Goal: Information Seeking & Learning: Learn about a topic

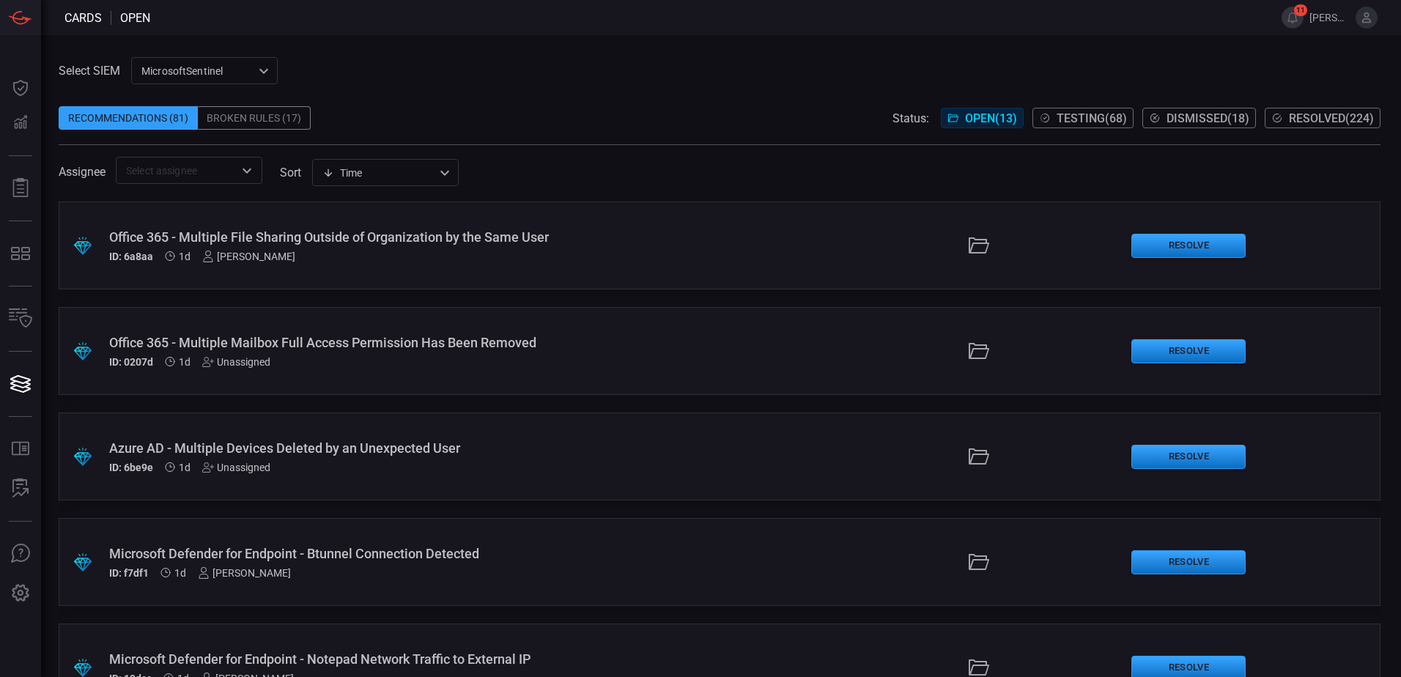
click at [234, 121] on div "Broken Rules (17)" at bounding box center [254, 117] width 113 height 23
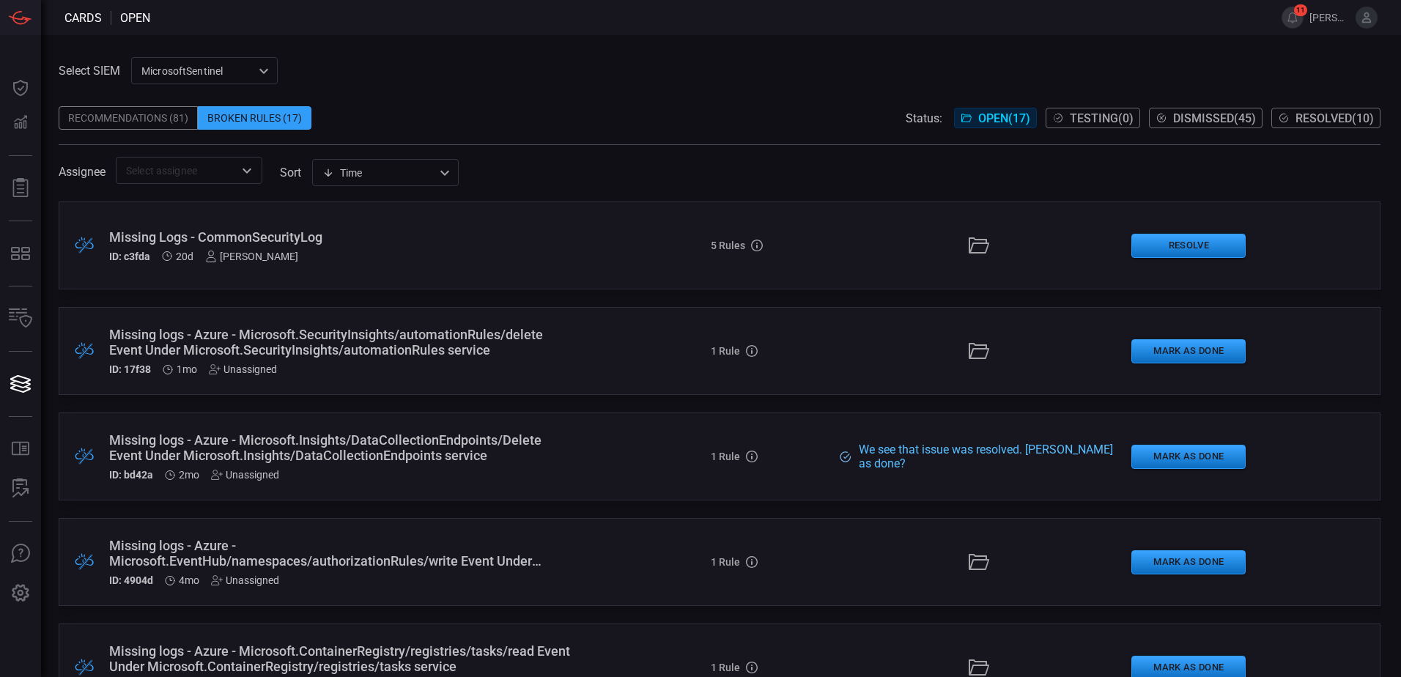
click at [160, 120] on div "Recommendations (81)" at bounding box center [128, 117] width 139 height 23
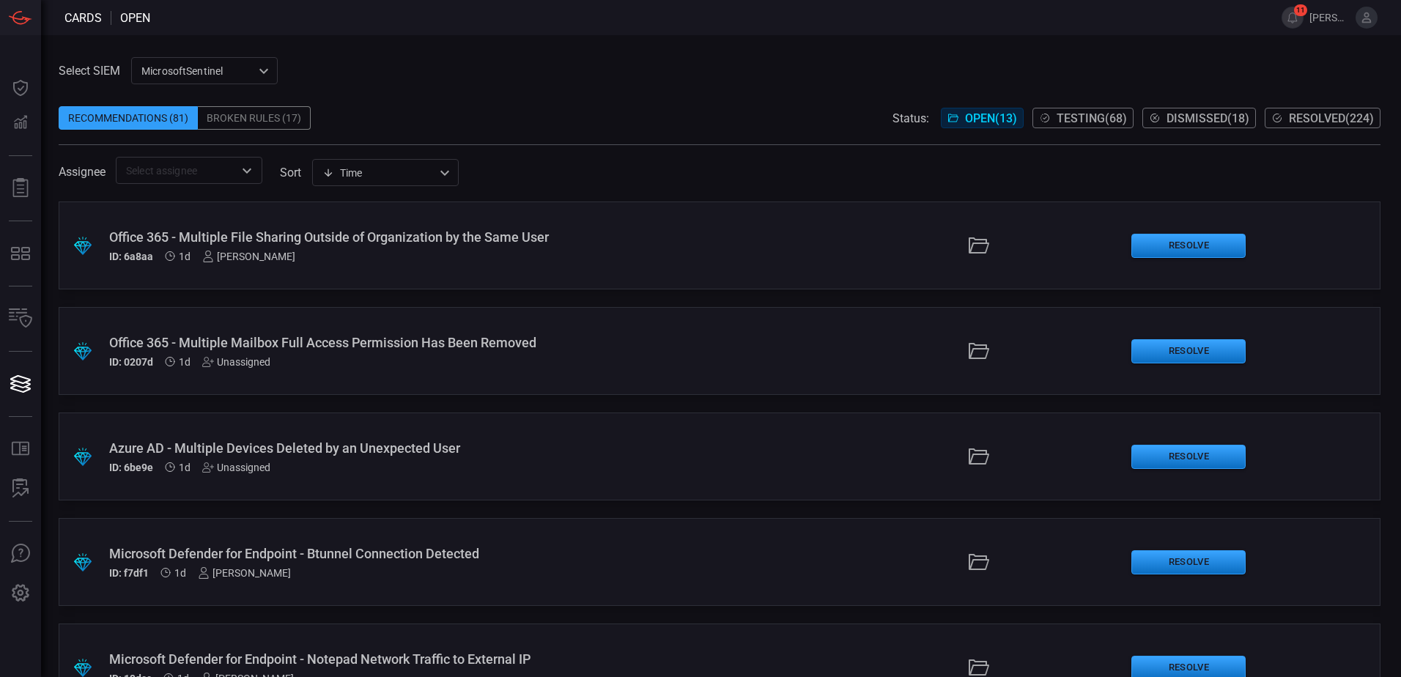
click at [247, 115] on div "Broken Rules (17)" at bounding box center [254, 117] width 113 height 23
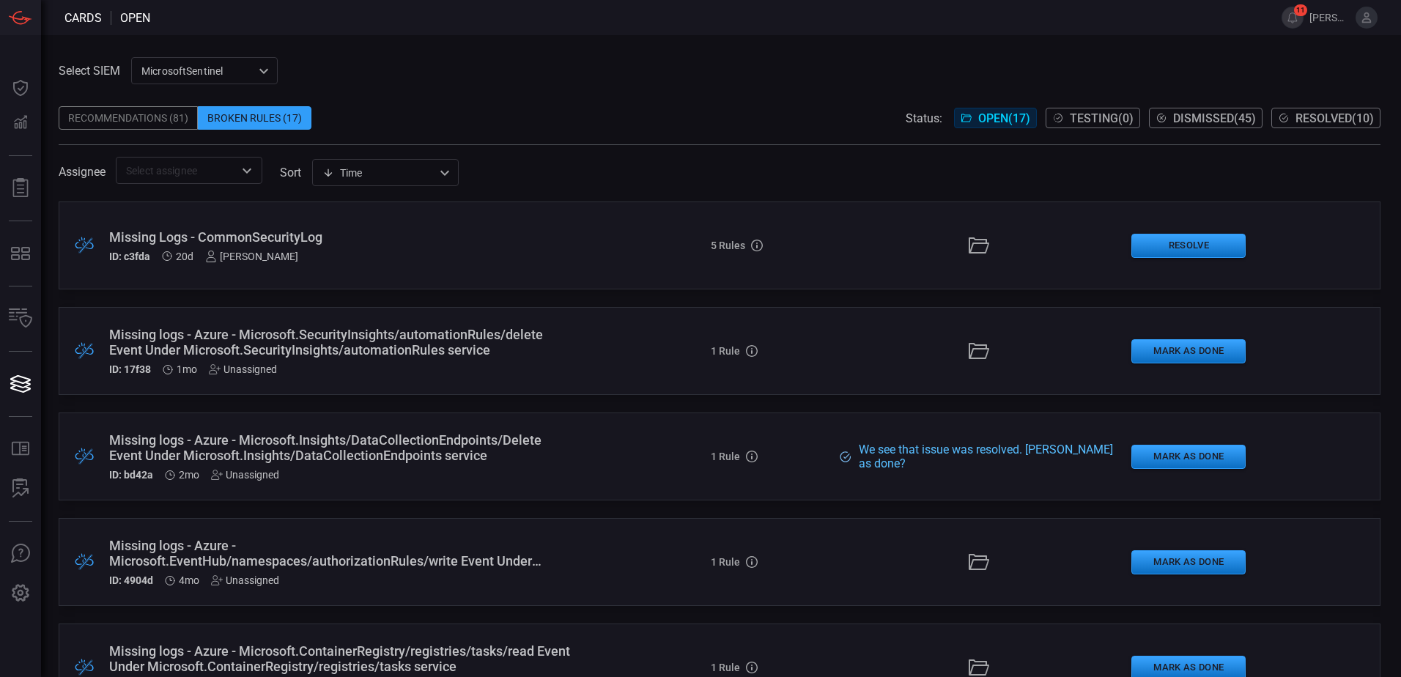
click at [252, 231] on div "Missing Logs - CommonSecurityLog" at bounding box center [340, 236] width 462 height 15
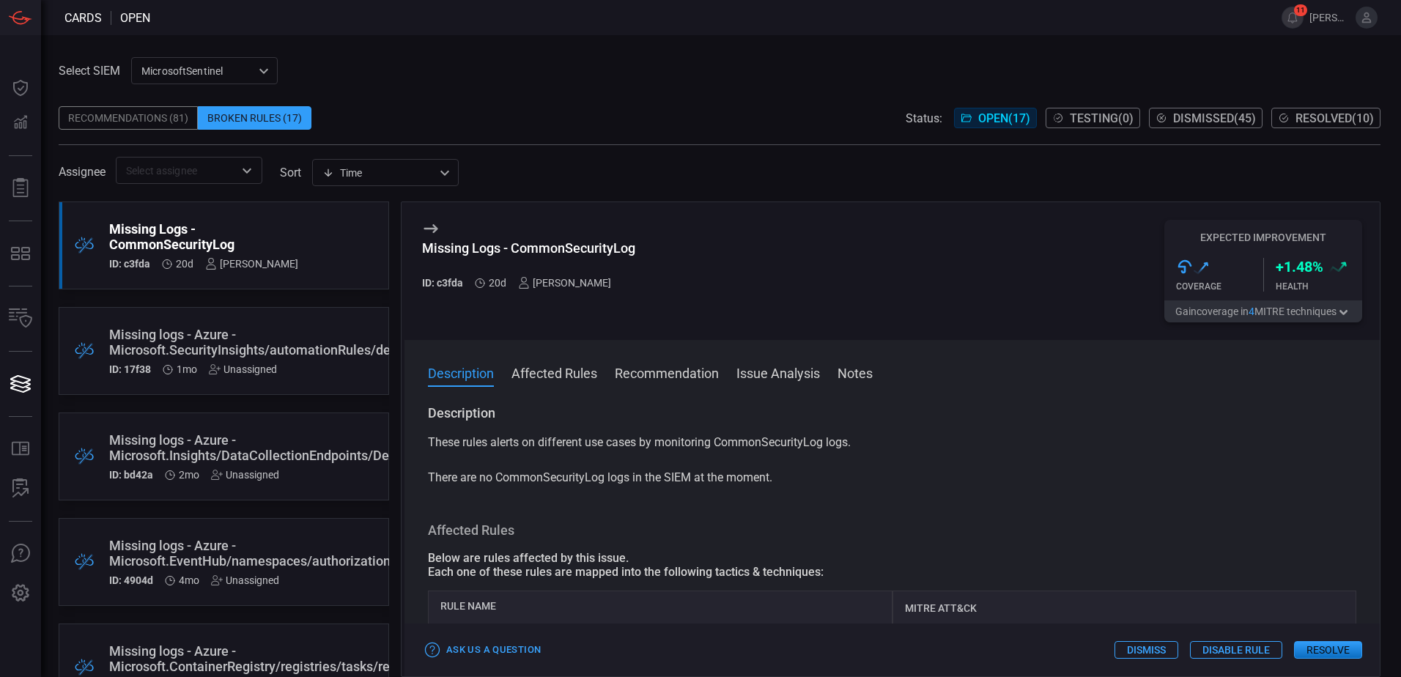
click at [524, 369] on button "Affected Rules" at bounding box center [554, 372] width 86 height 18
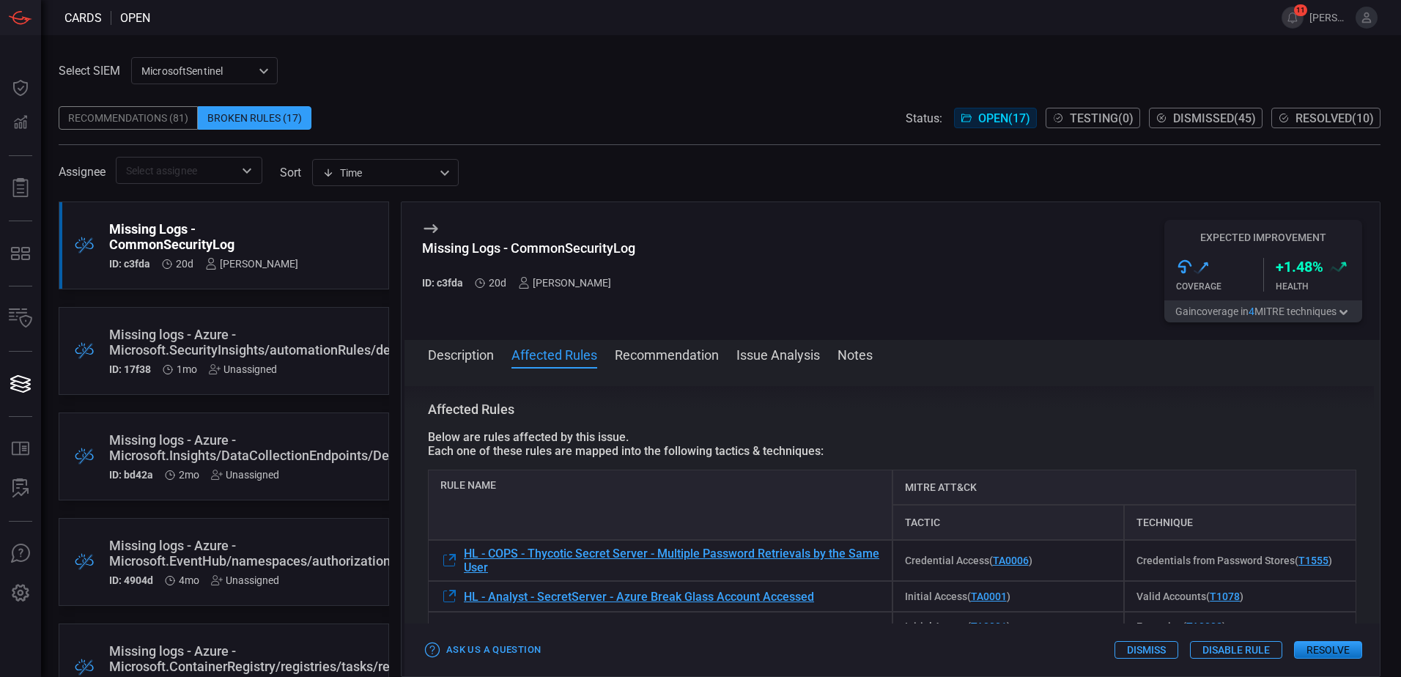
click at [481, 363] on button "Description" at bounding box center [461, 354] width 66 height 18
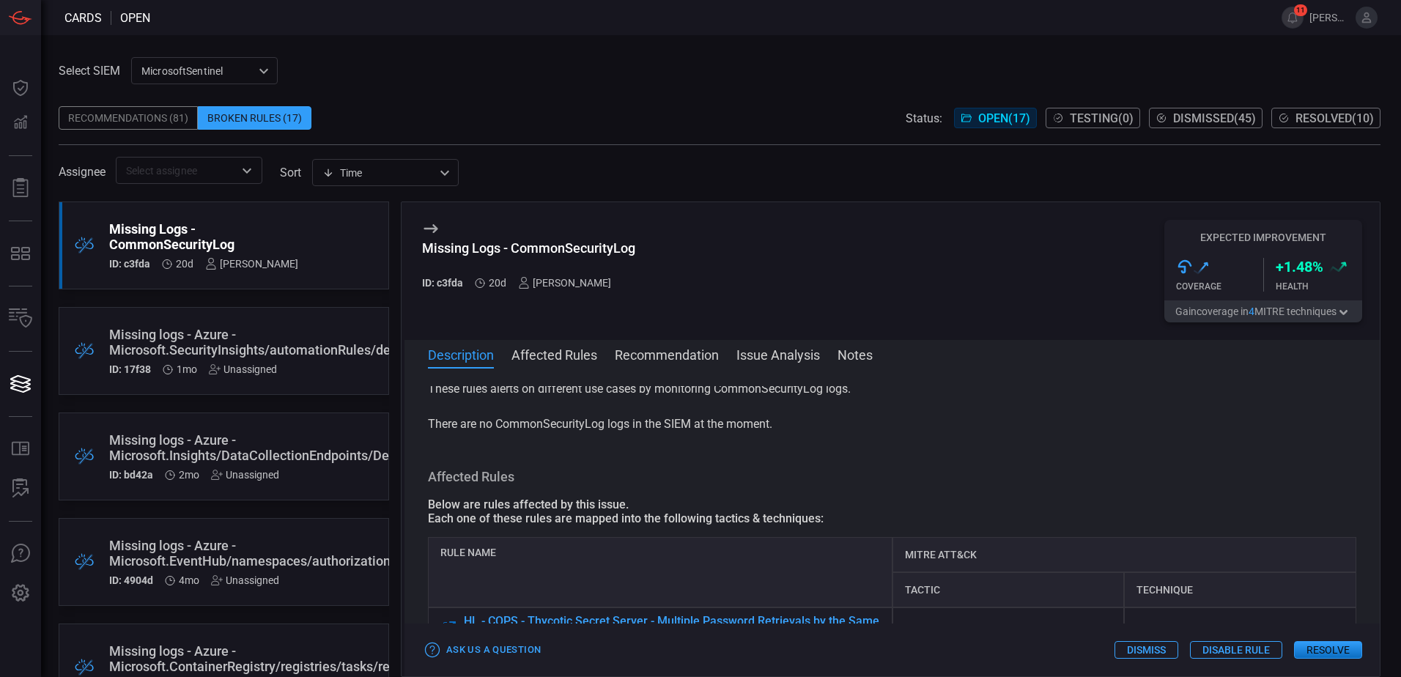
scroll to position [0, 0]
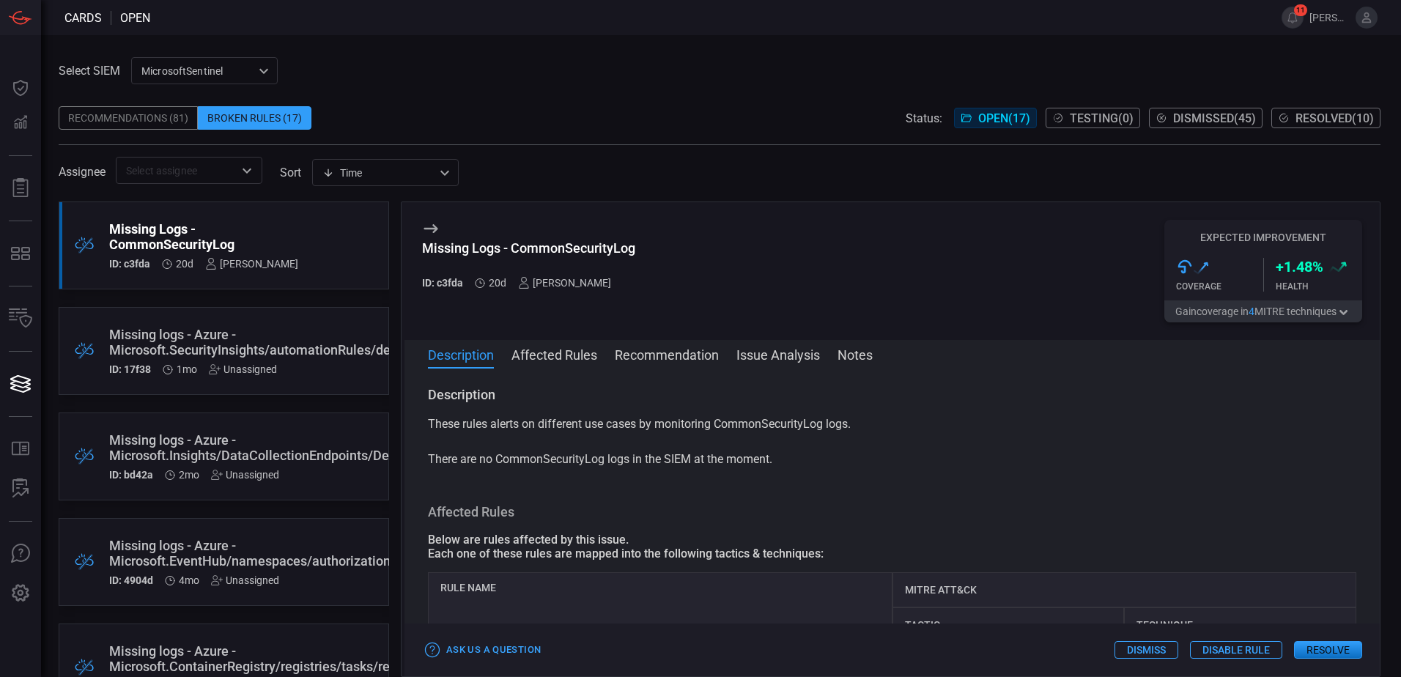
click at [306, 373] on div "ID: 17f38 1mo Unassigned" at bounding box center [261, 369] width 304 height 12
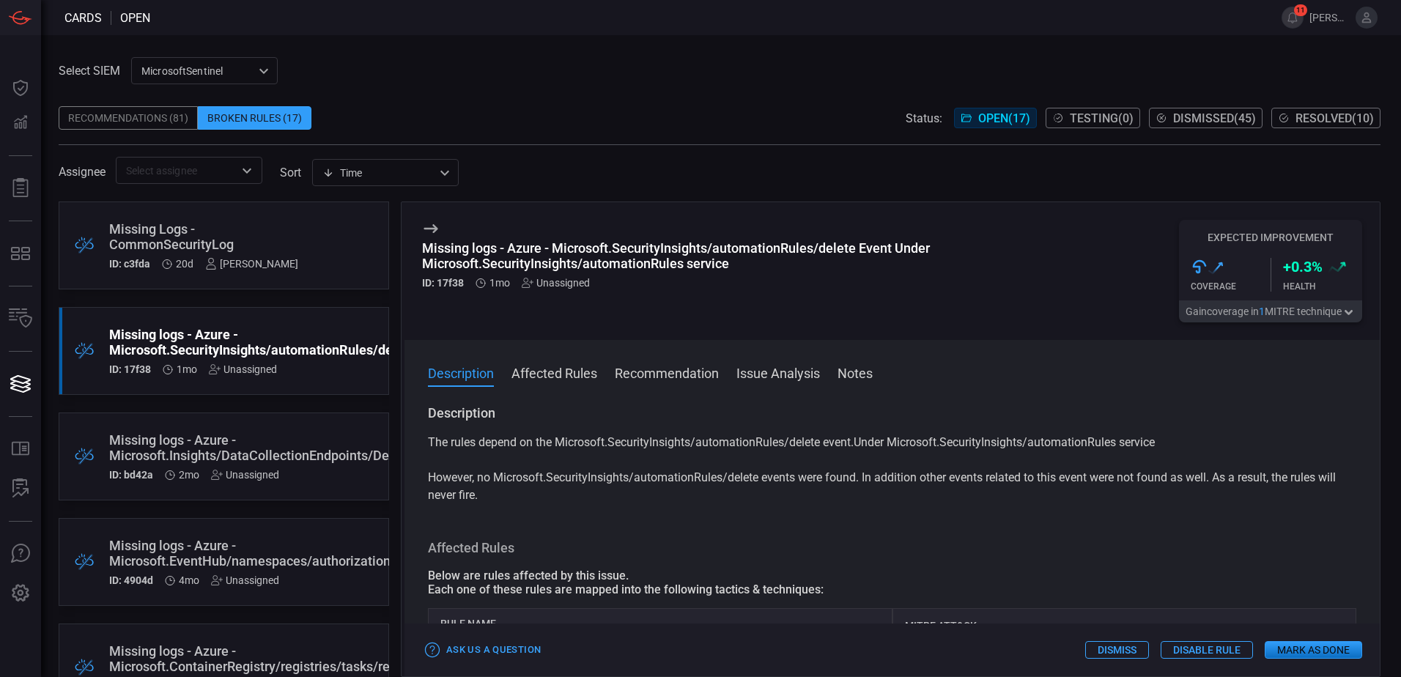
click at [474, 325] on div "Missing logs - Azure - Microsoft.SecurityInsights/automationRules/delete Event …" at bounding box center [891, 271] width 975 height 138
click at [167, 119] on div "Recommendations (81)" at bounding box center [128, 117] width 139 height 23
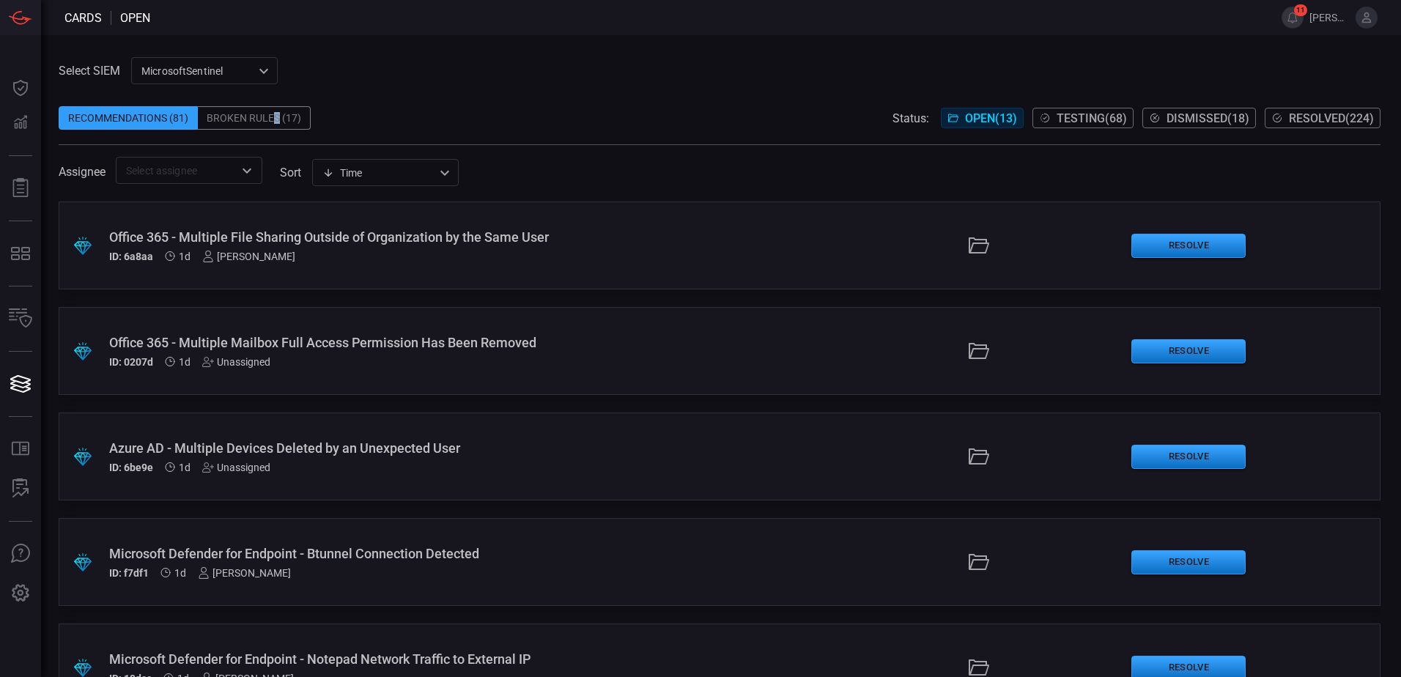
click at [276, 125] on div "Broken Rules (17)" at bounding box center [254, 117] width 113 height 23
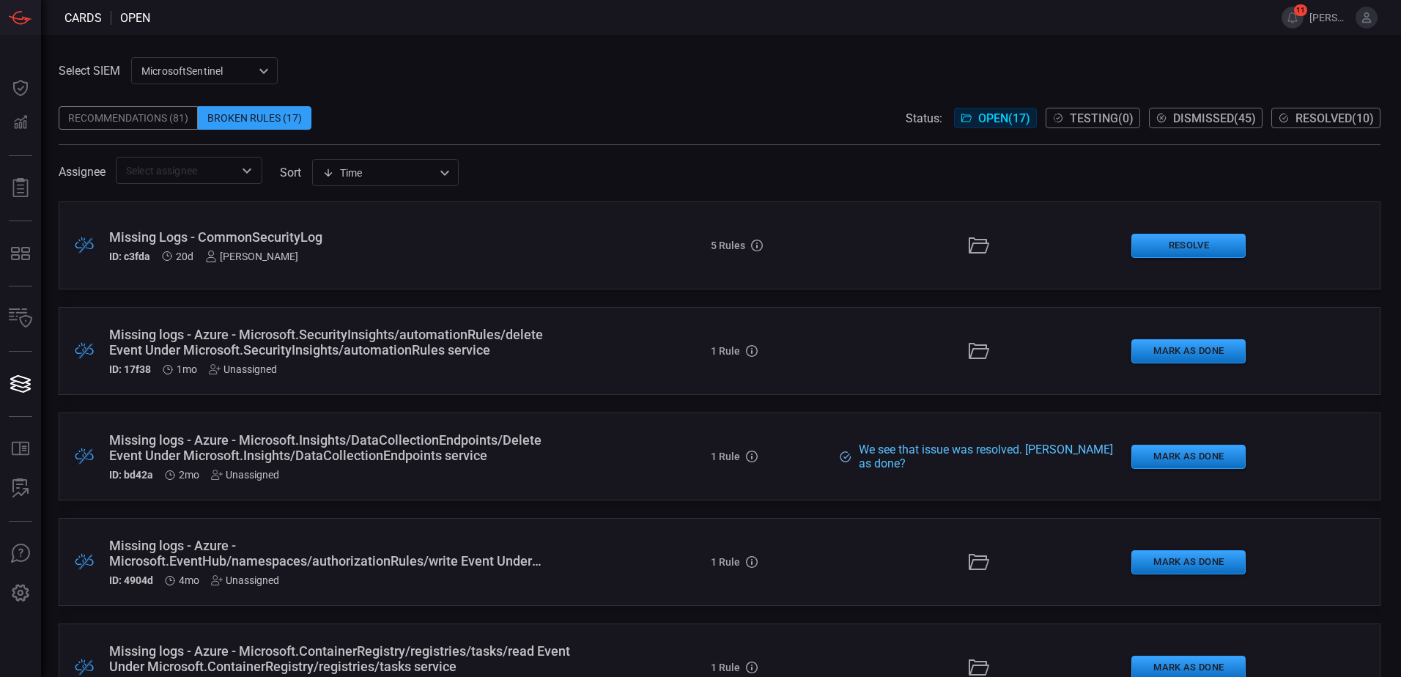
click at [158, 130] on span at bounding box center [720, 137] width 1322 height 15
click at [158, 122] on div "Recommendations (81)" at bounding box center [128, 117] width 139 height 23
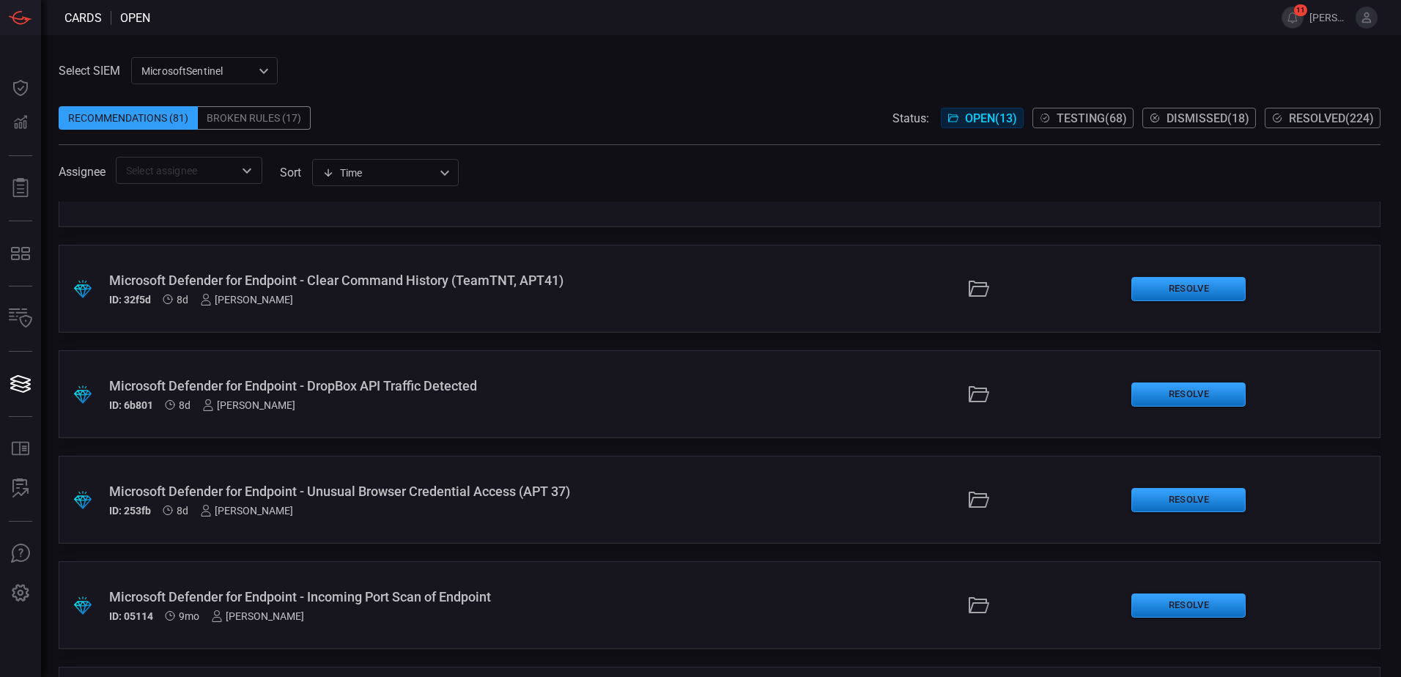
scroll to position [733, 0]
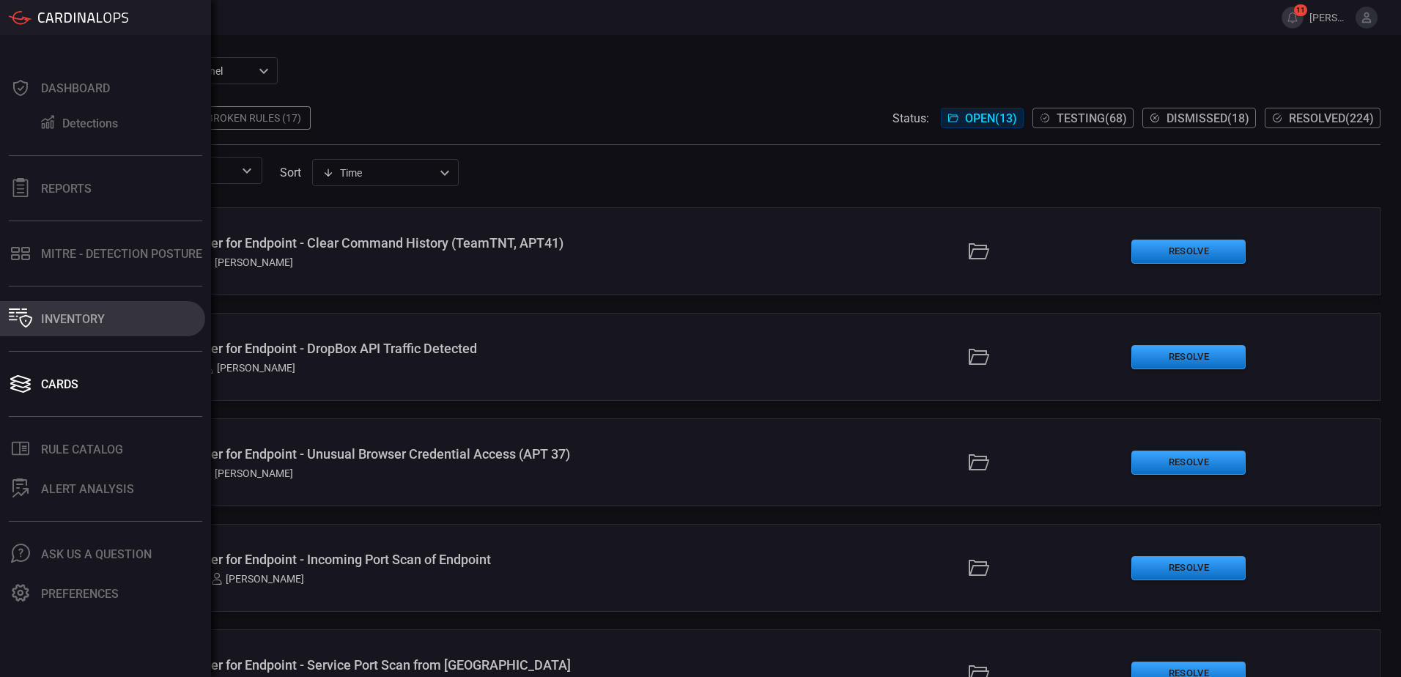
click at [81, 325] on div "Inventory" at bounding box center [73, 319] width 64 height 14
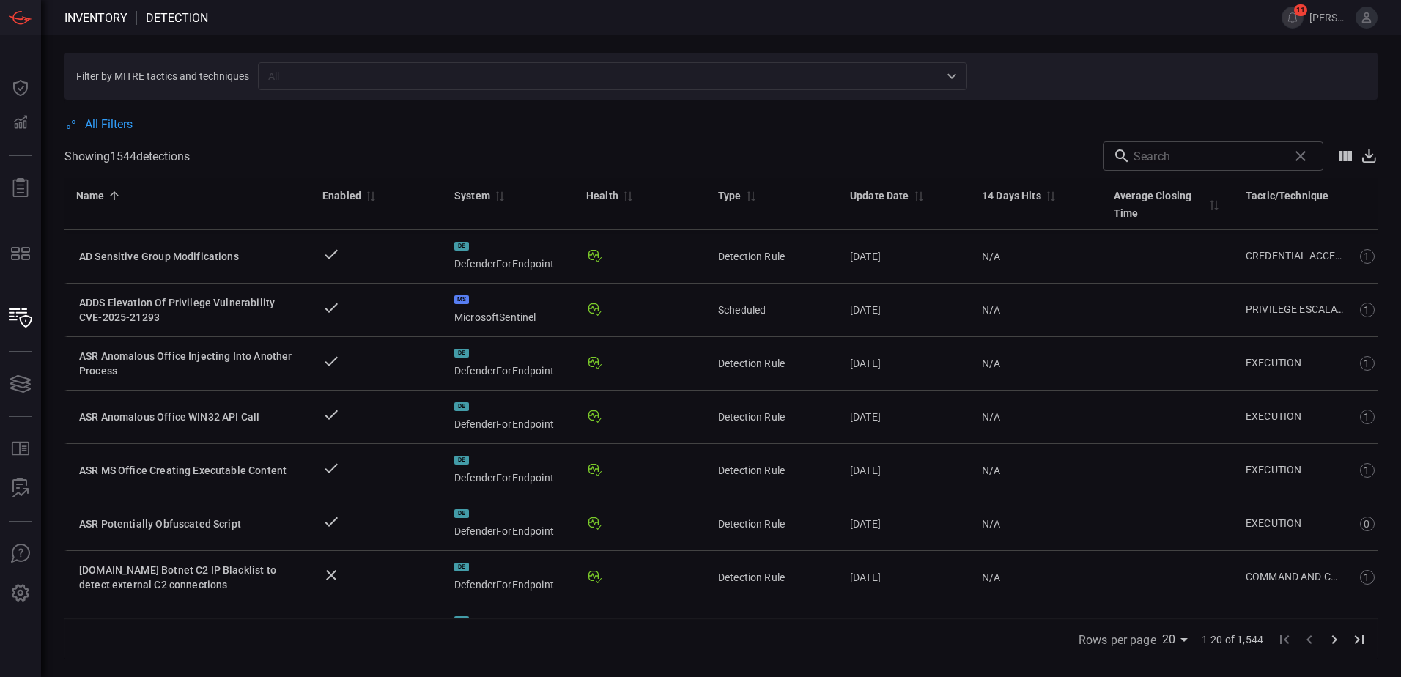
click at [116, 118] on span "All Filters" at bounding box center [109, 124] width 48 height 14
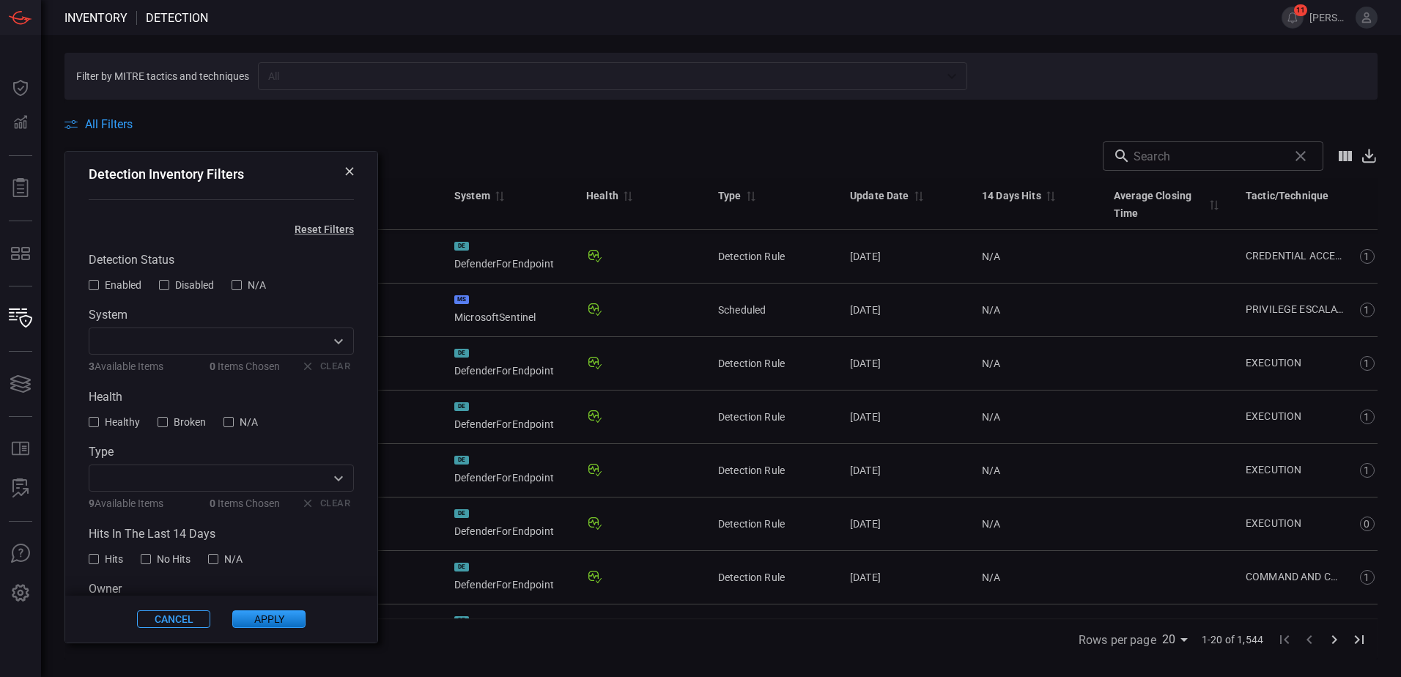
click at [345, 169] on icon at bounding box center [349, 171] width 9 height 9
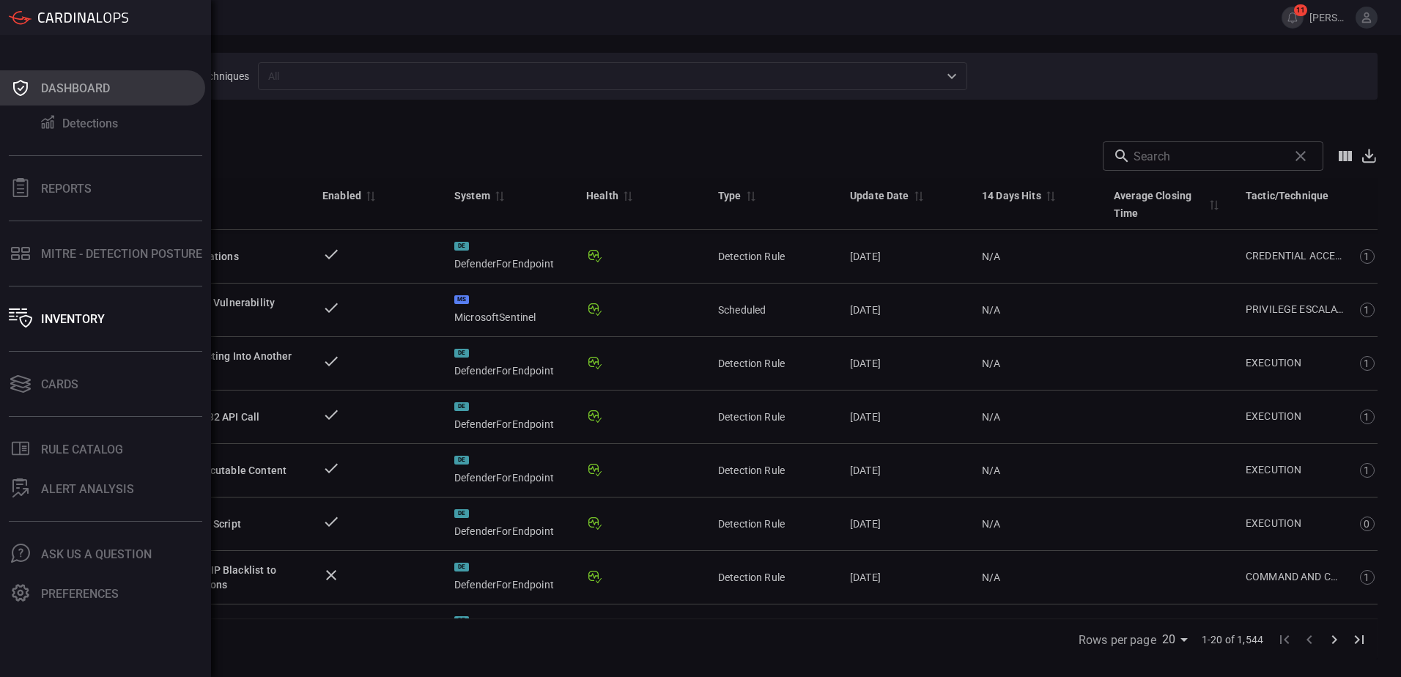
click at [105, 94] on div "Dashboard" at bounding box center [75, 88] width 69 height 14
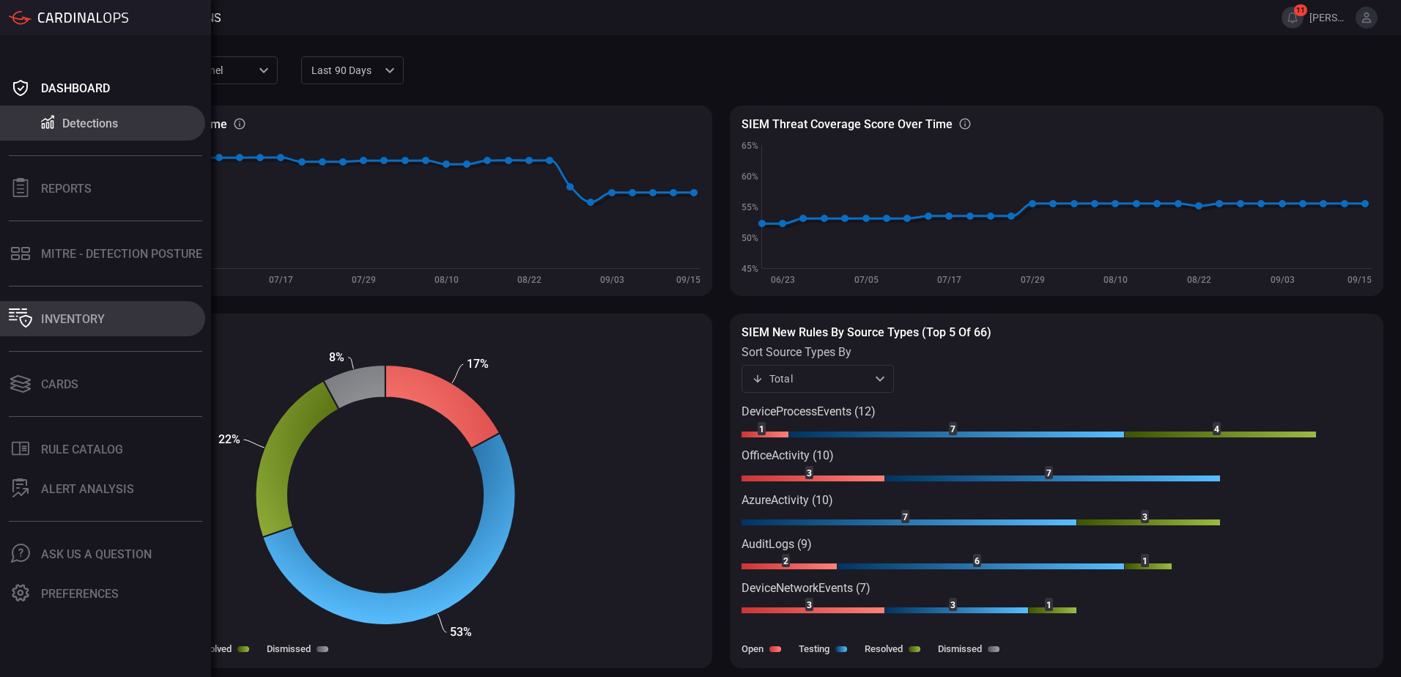
click at [63, 335] on button "Inventory" at bounding box center [102, 318] width 205 height 35
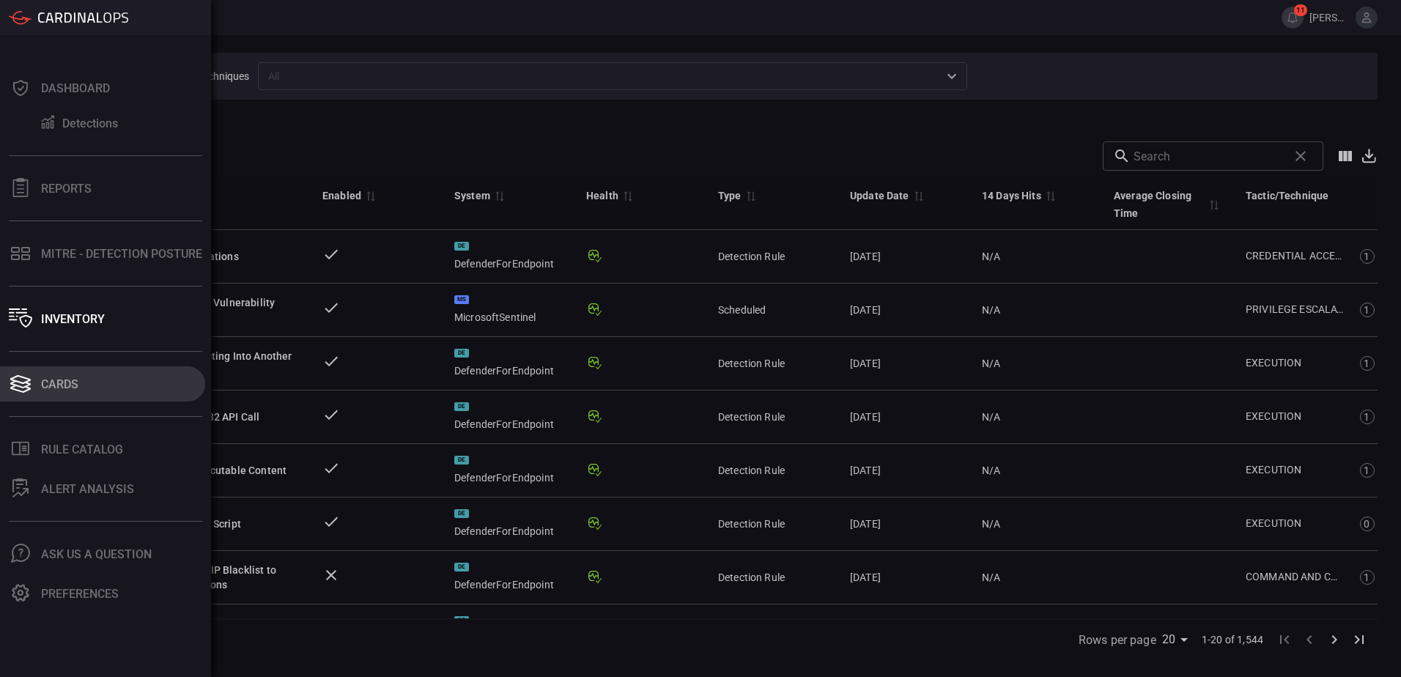
click at [53, 382] on div "Cards" at bounding box center [59, 384] width 37 height 14
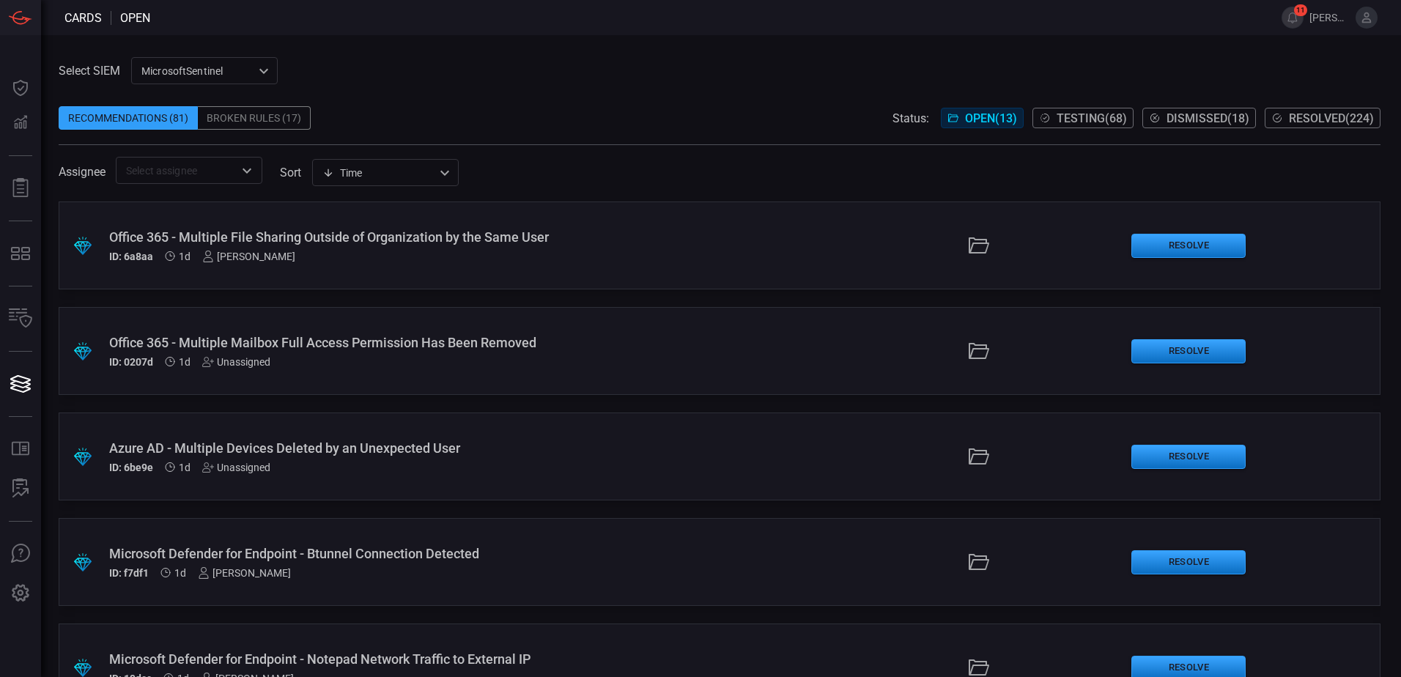
click at [242, 116] on div "Broken Rules (17)" at bounding box center [254, 117] width 113 height 23
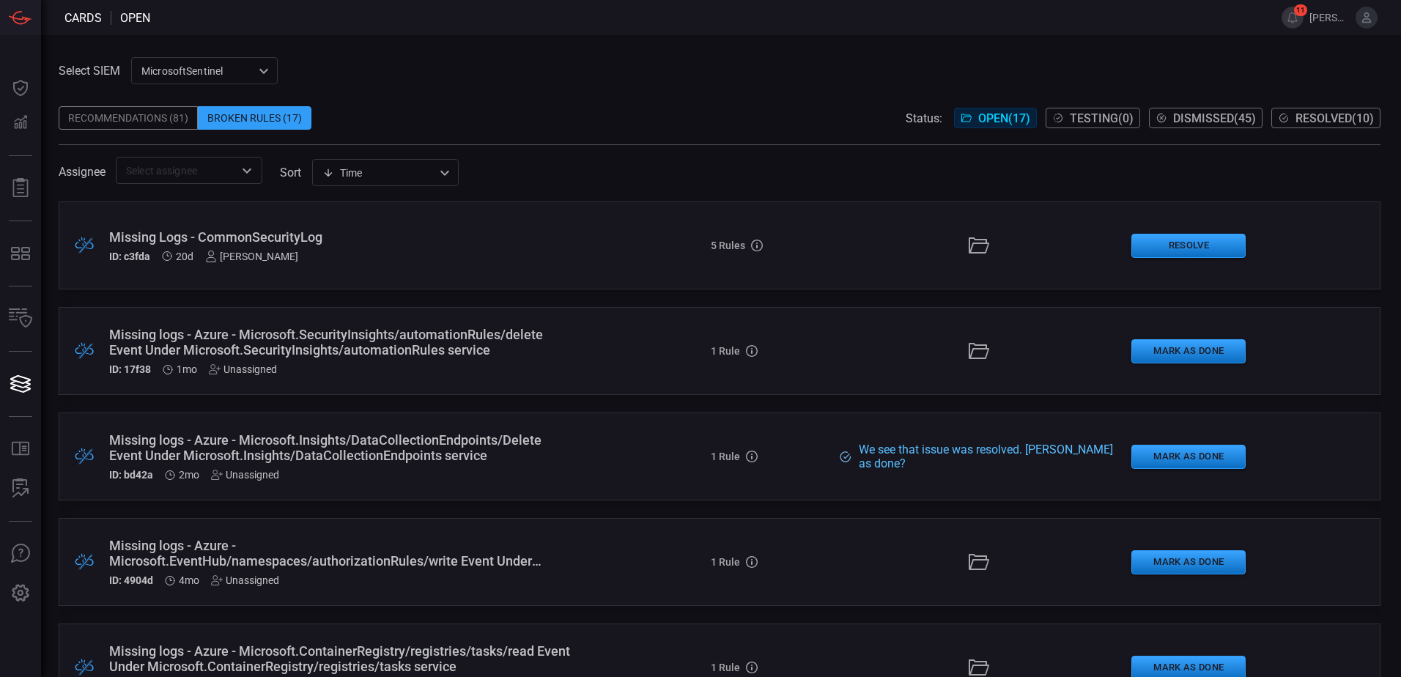
click at [398, 125] on div "Recommendations (81) Broken Rules (17) Status: Open ( 17 ) Testing ( 0 ) Dismis…" at bounding box center [720, 117] width 1322 height 23
click at [149, 122] on div "Recommendations (81)" at bounding box center [128, 117] width 139 height 23
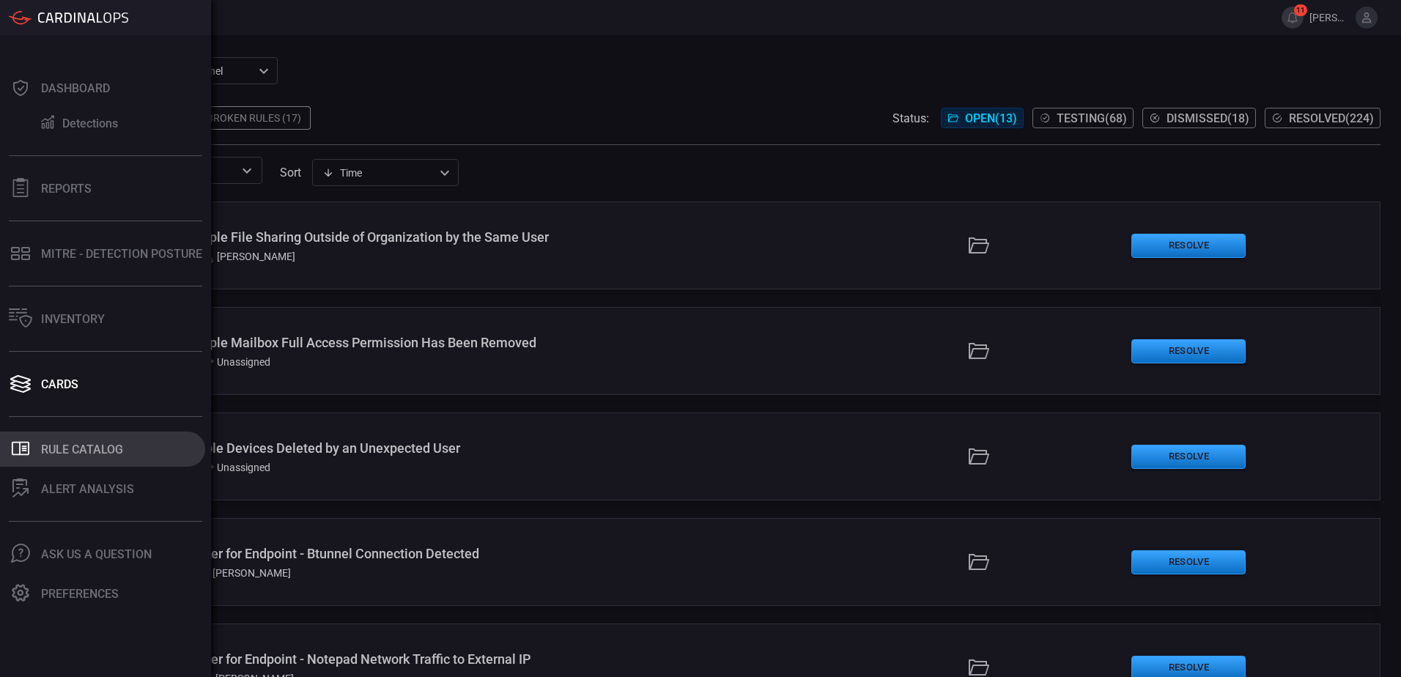
click at [92, 456] on div "Rule Catalog" at bounding box center [82, 449] width 82 height 14
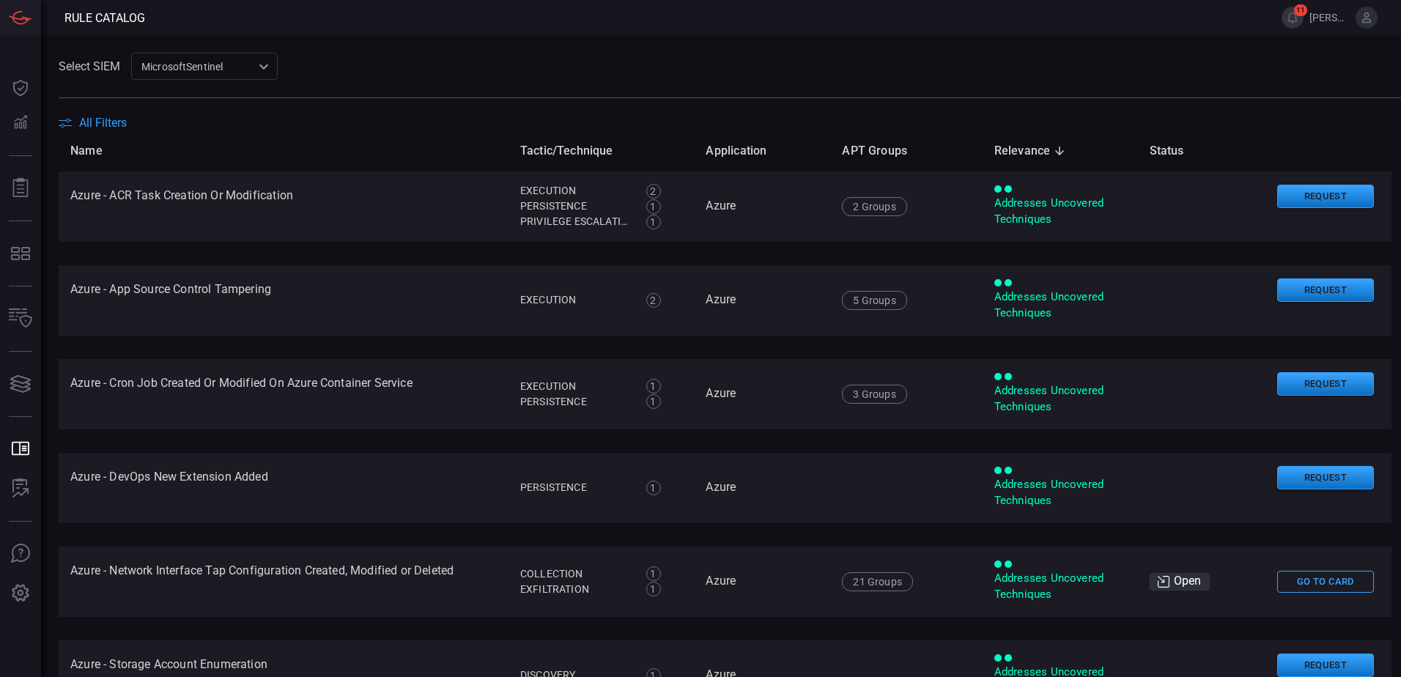
click at [105, 125] on span "All Filters" at bounding box center [103, 123] width 48 height 14
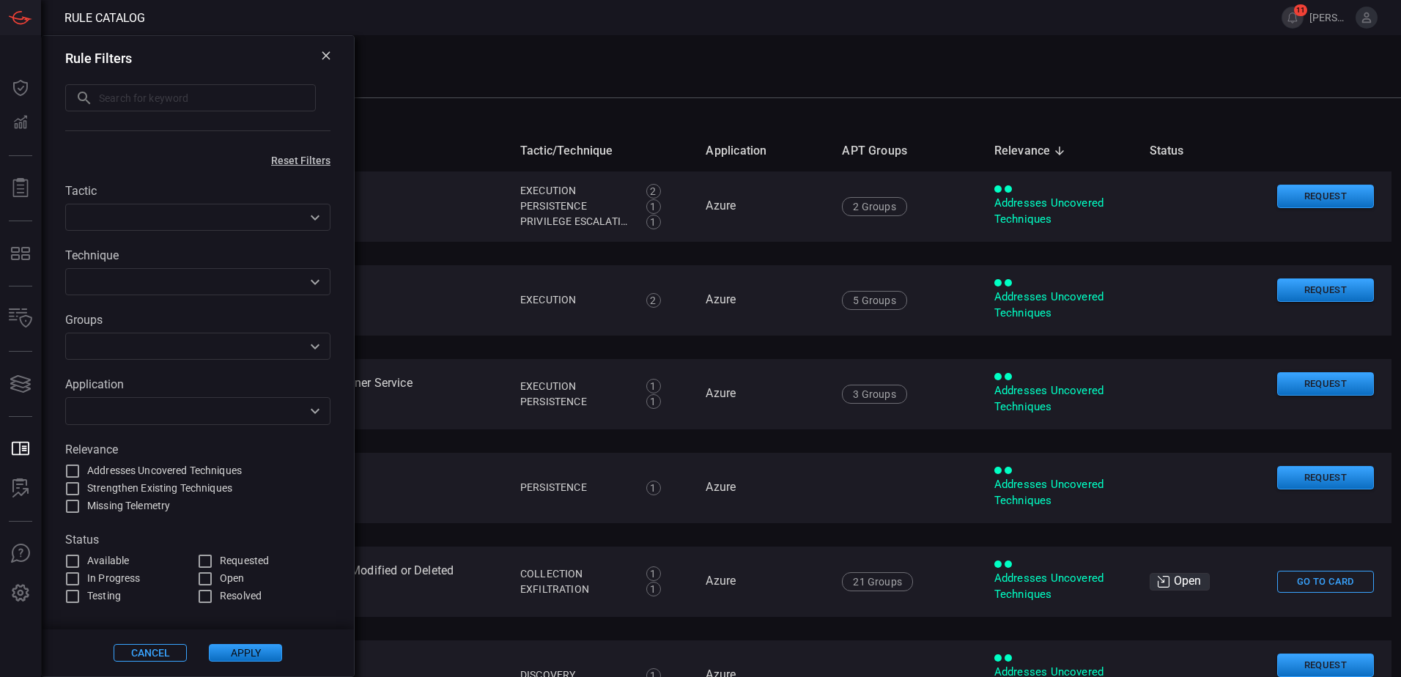
click at [303, 353] on div "​" at bounding box center [197, 346] width 265 height 27
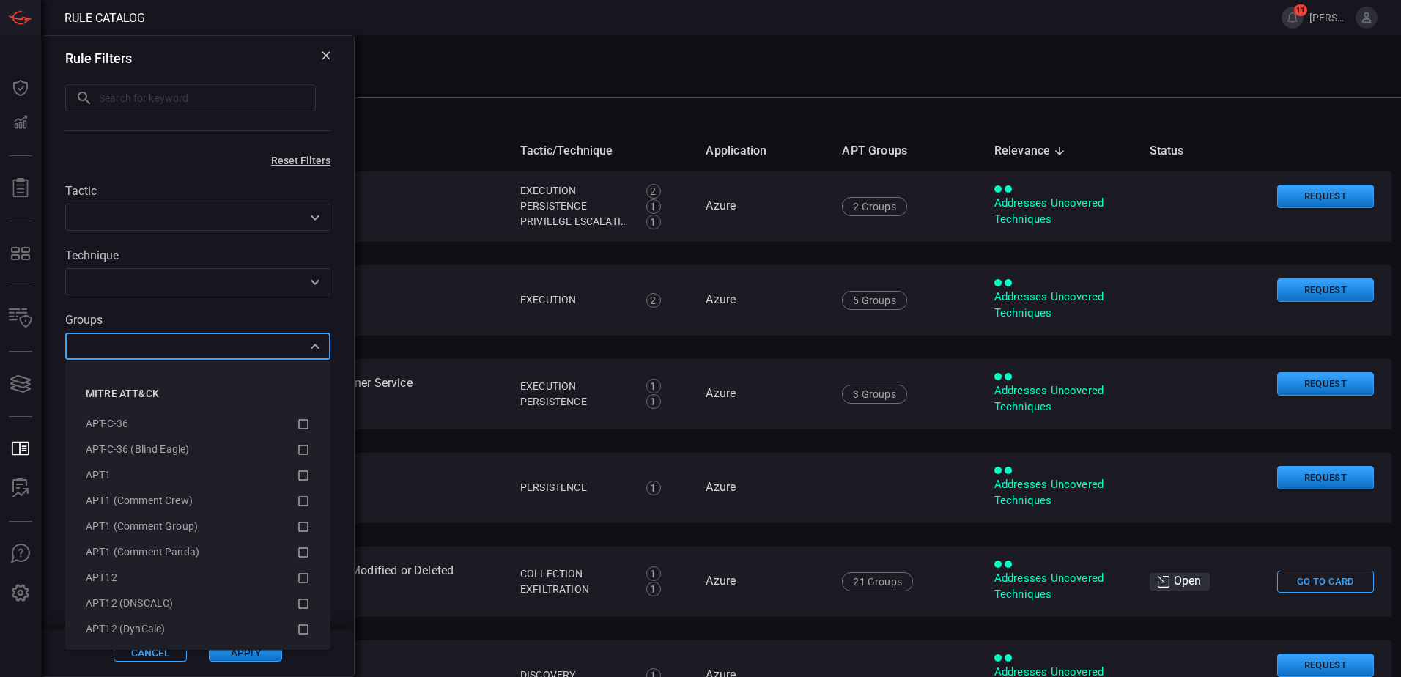
click at [308, 347] on icon "Close" at bounding box center [315, 347] width 18 height 18
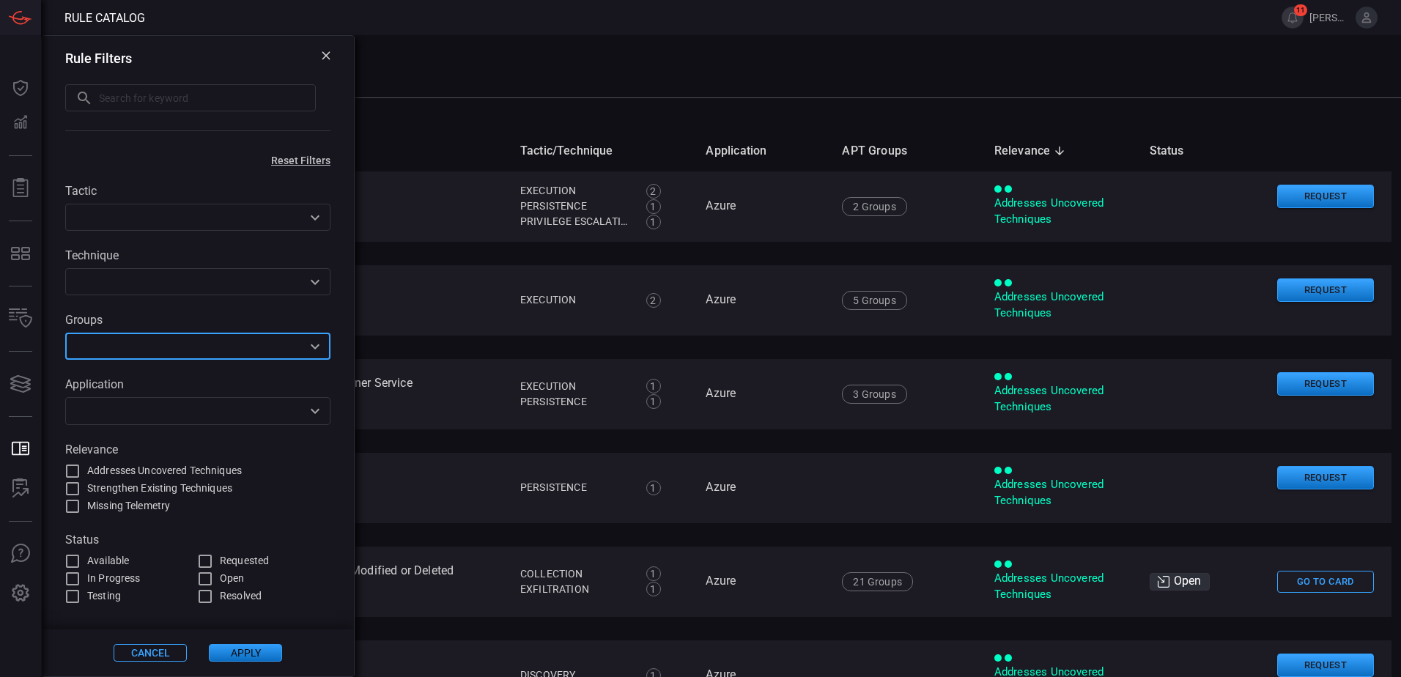
click at [305, 410] on button "Open" at bounding box center [315, 411] width 21 height 21
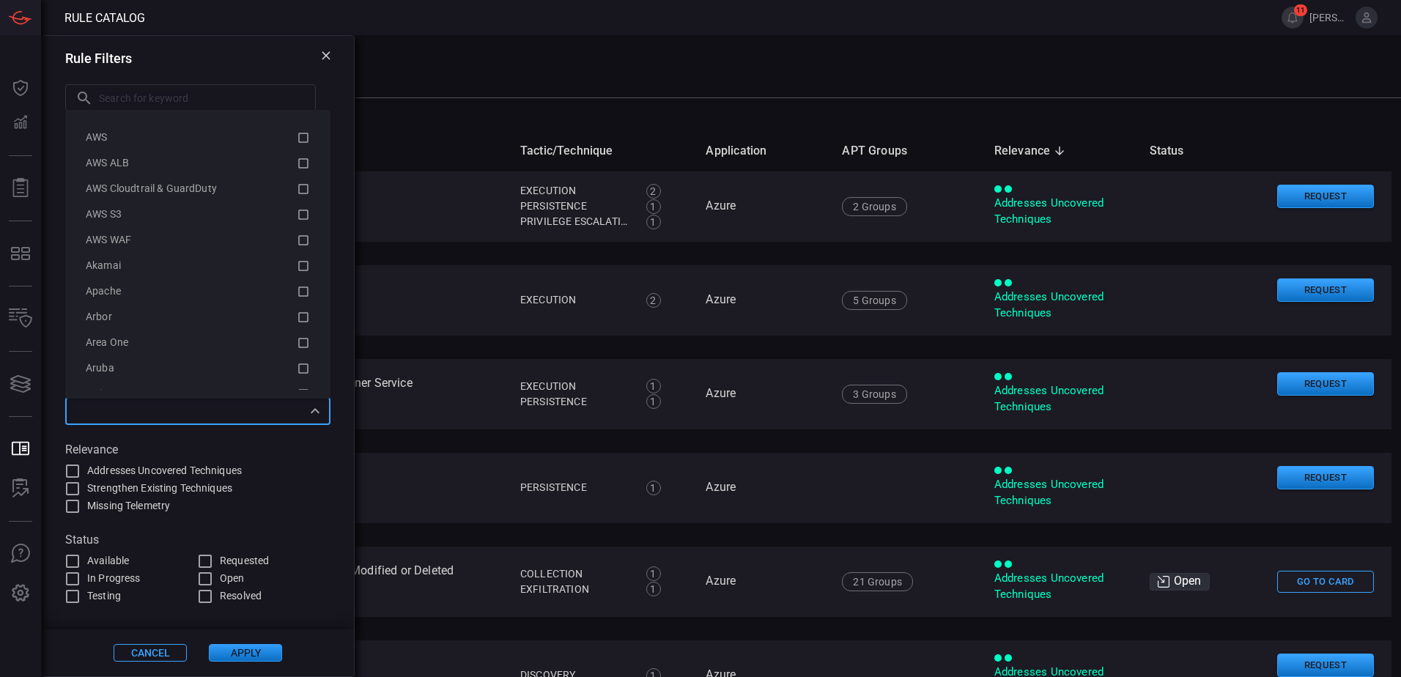
click at [340, 427] on div "Tactic ​ Technique ​ Groups ​ Application ​ Relevance Addresses Uncovered Techn…" at bounding box center [198, 385] width 312 height 439
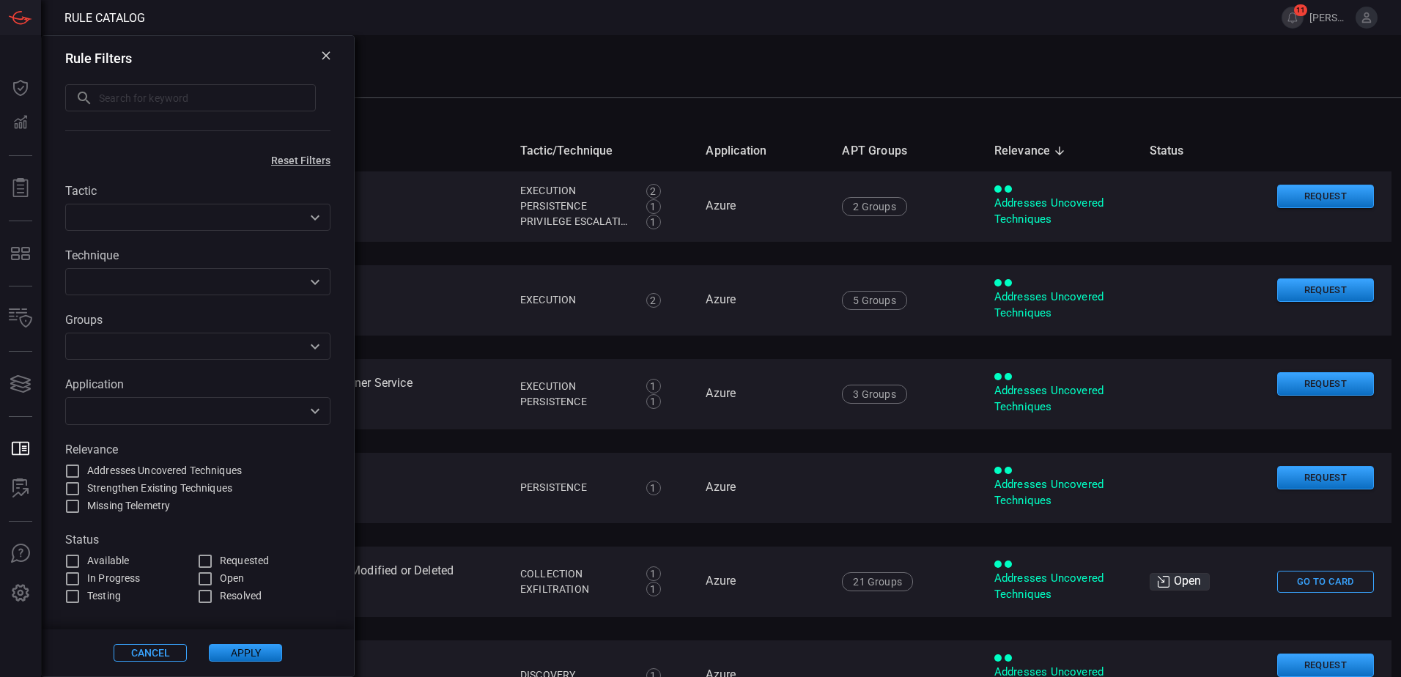
click at [332, 54] on div "Rule Filters ​ ​" at bounding box center [198, 92] width 312 height 113
click at [328, 55] on icon at bounding box center [326, 55] width 9 height 9
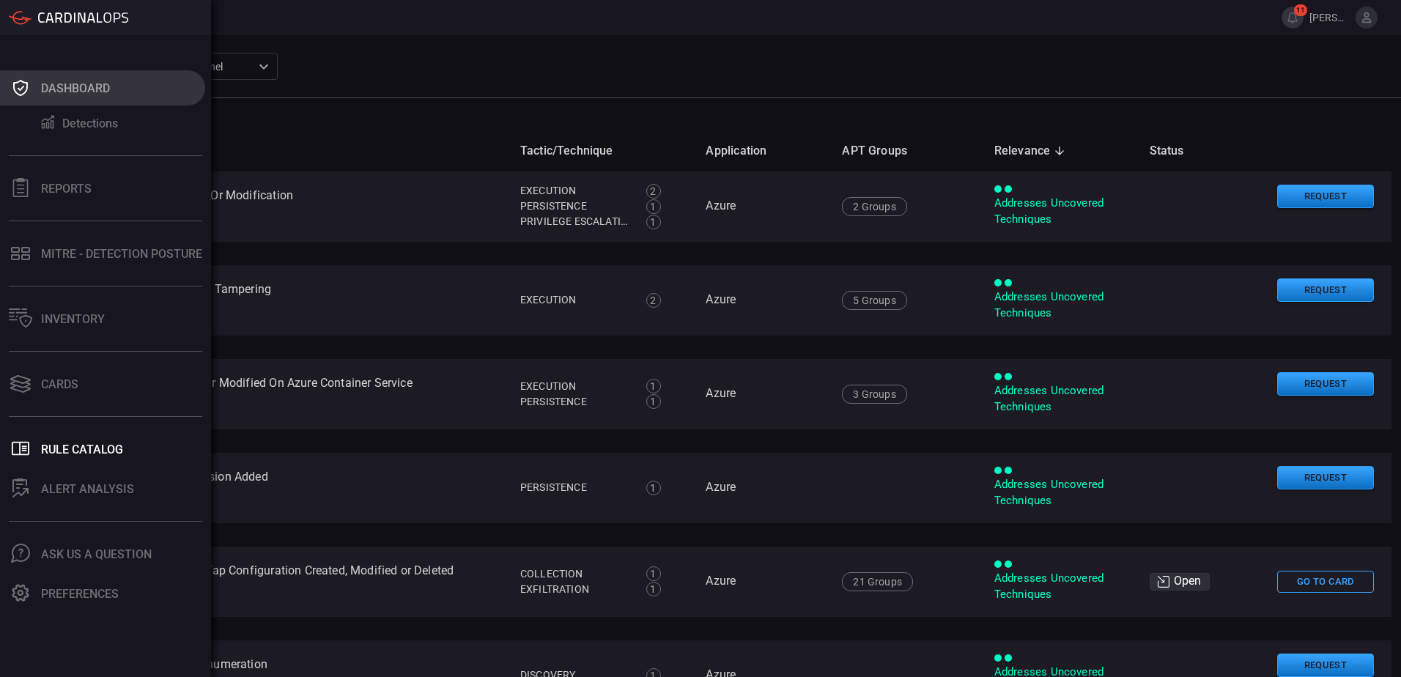
click at [89, 85] on div "Dashboard" at bounding box center [75, 88] width 69 height 14
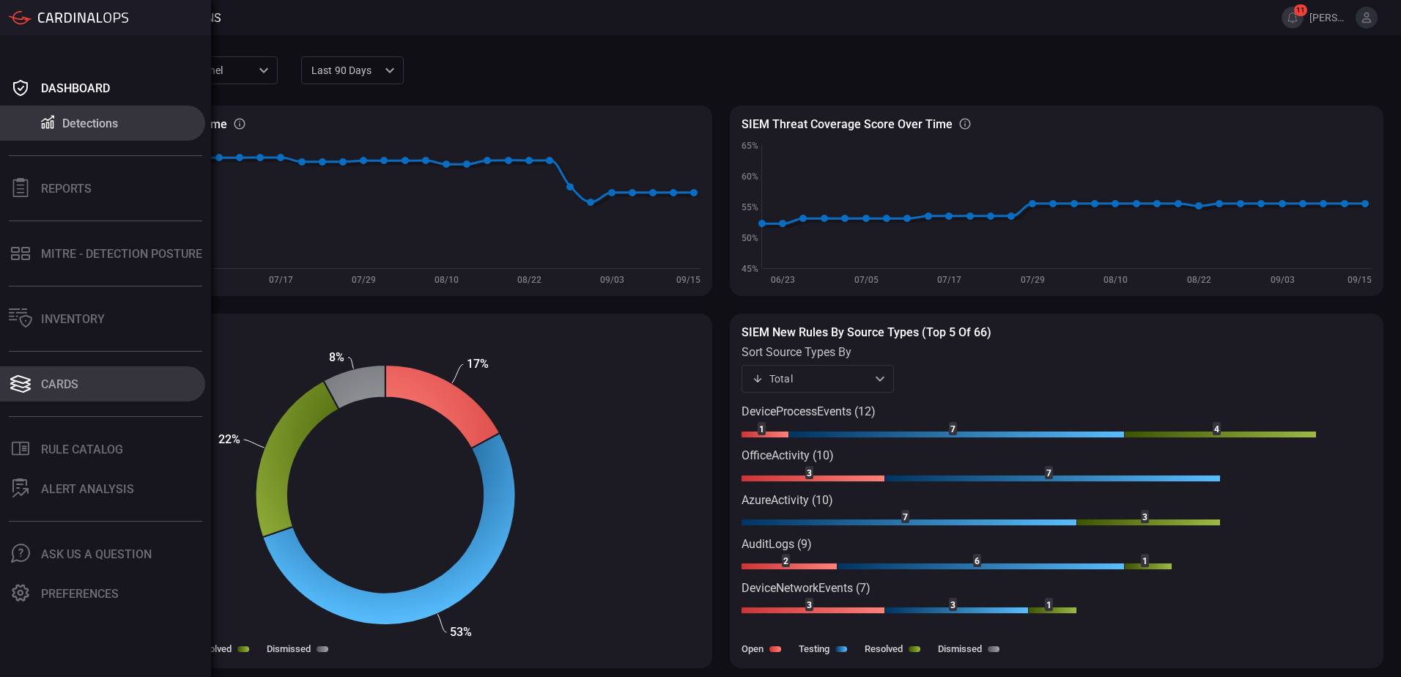
click at [61, 389] on div "Cards" at bounding box center [59, 384] width 37 height 14
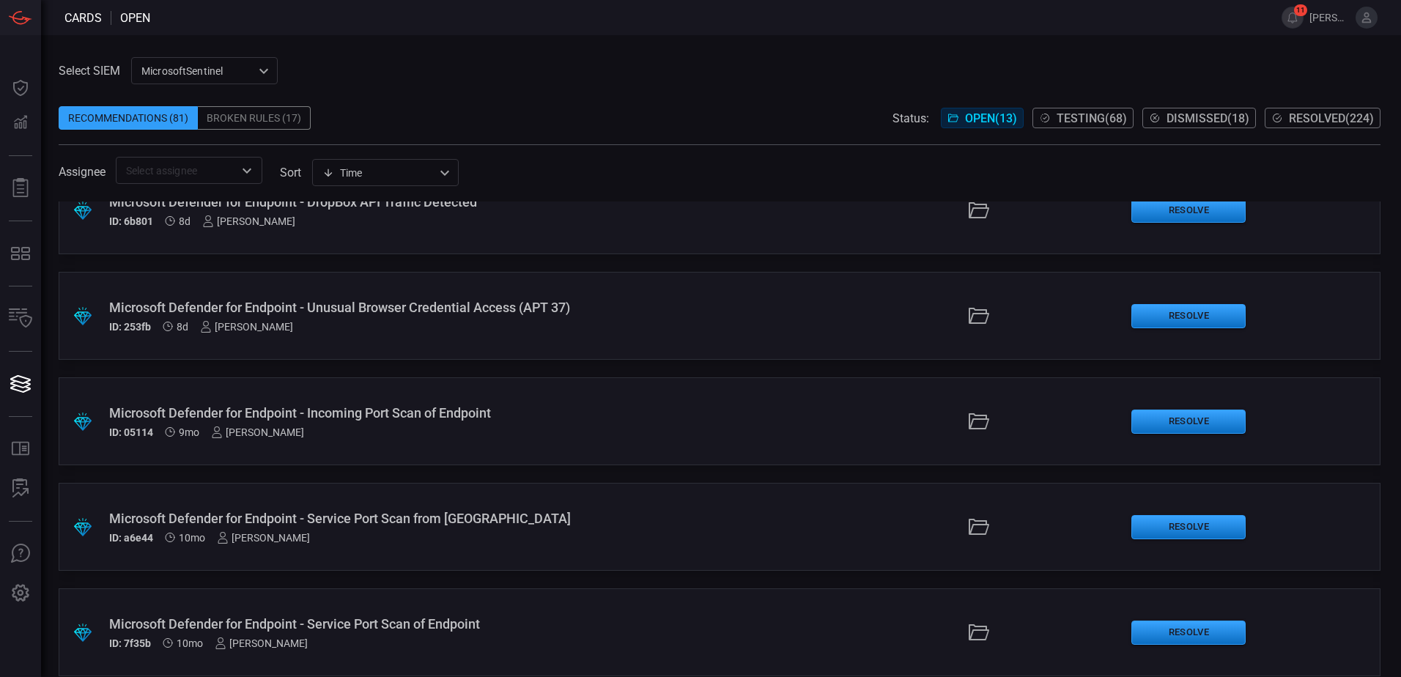
scroll to position [896, 0]
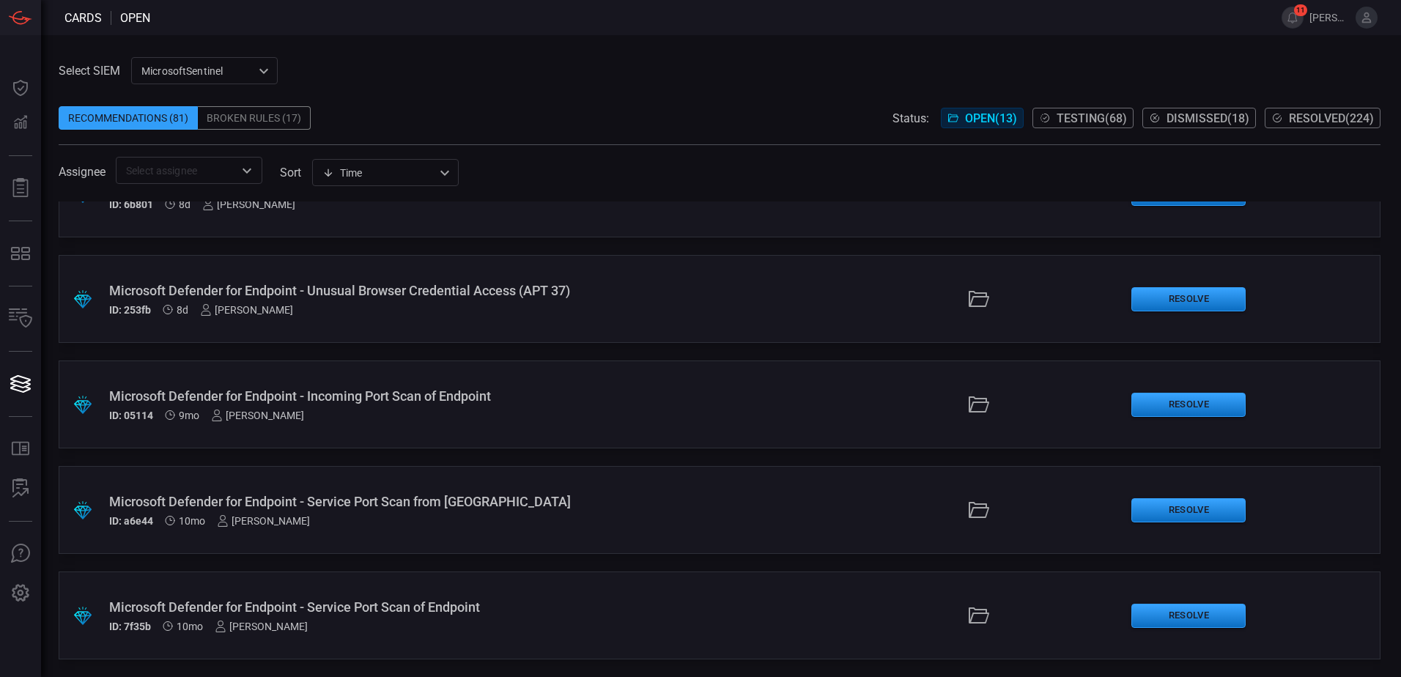
click at [248, 112] on div "Broken Rules (17)" at bounding box center [254, 117] width 113 height 23
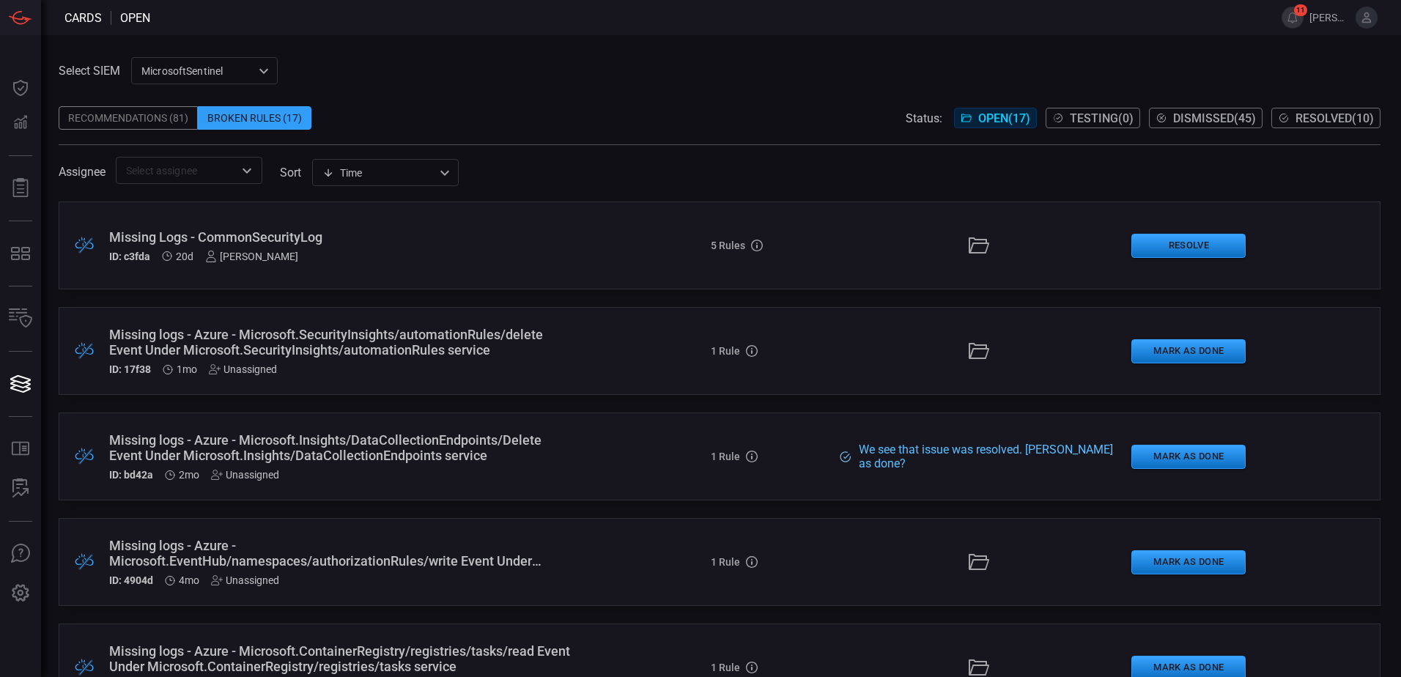
click at [133, 125] on div "Recommendations (81)" at bounding box center [128, 117] width 139 height 23
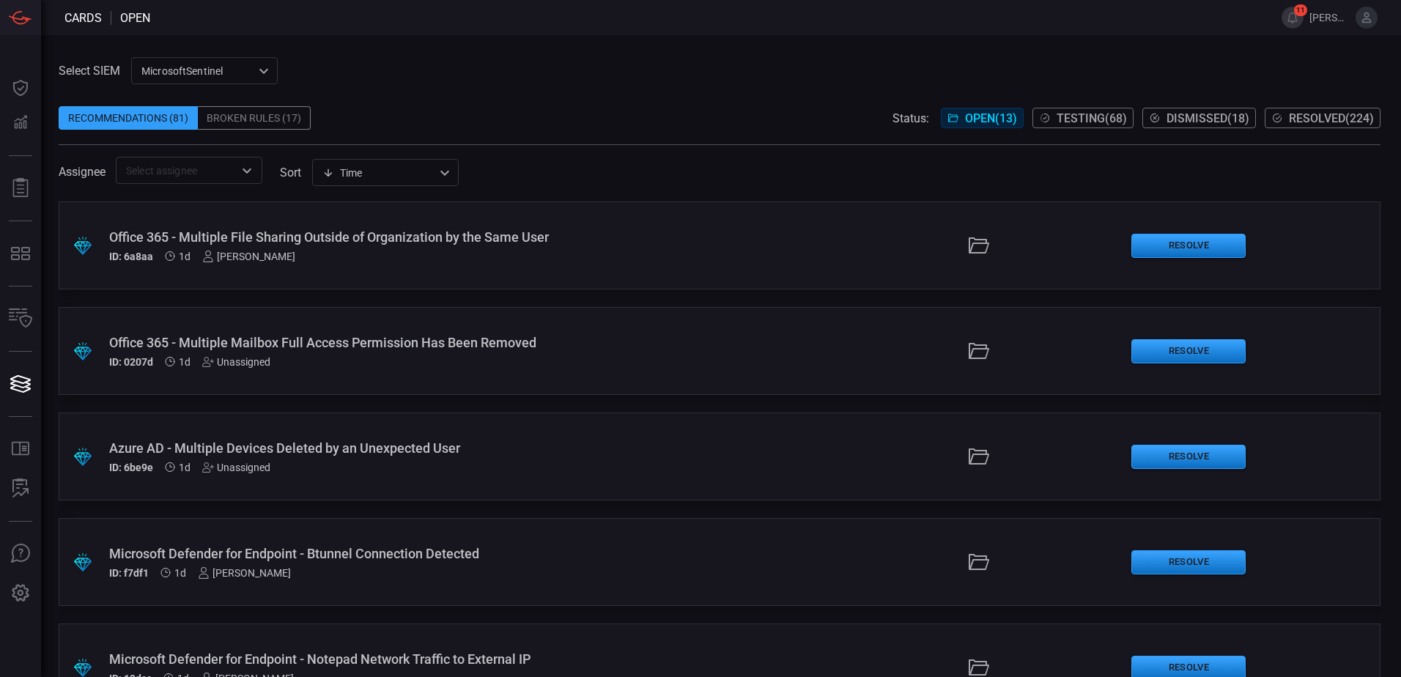
click at [474, 131] on span at bounding box center [720, 137] width 1322 height 15
click at [242, 114] on div "Broken Rules (17)" at bounding box center [254, 117] width 113 height 23
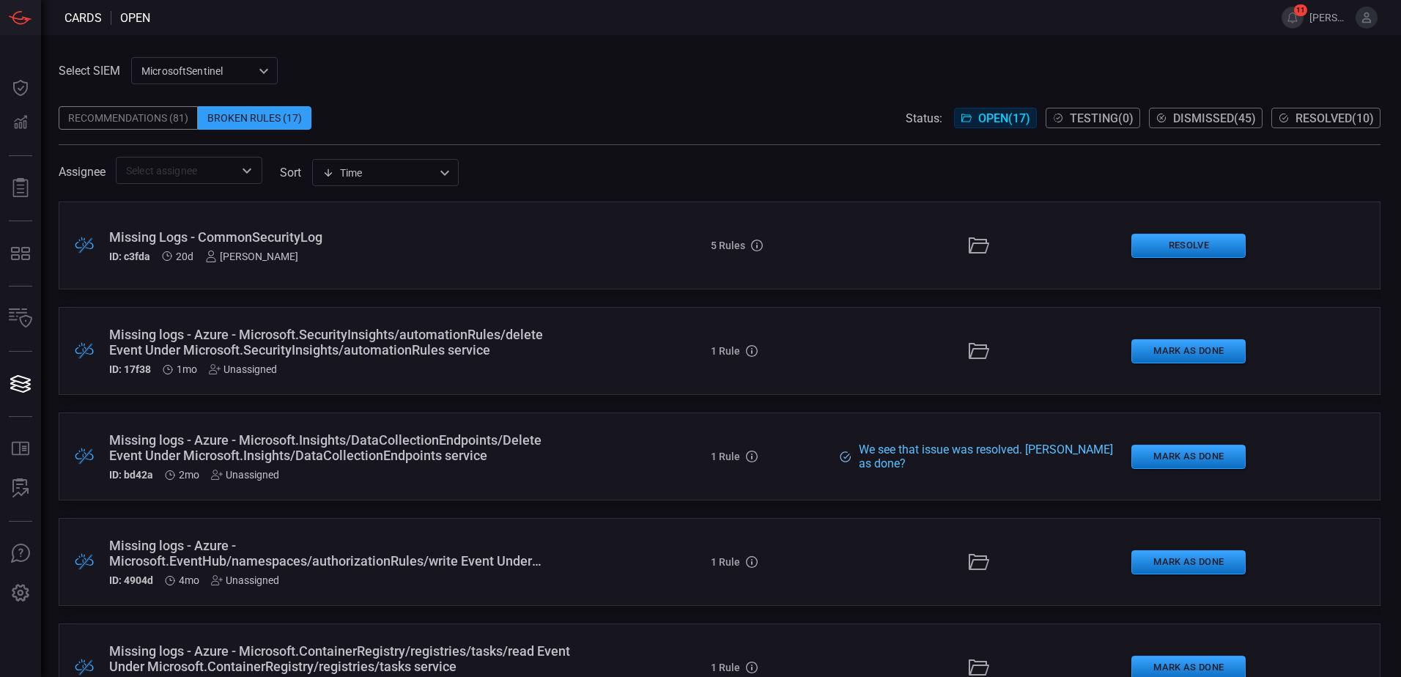
click at [179, 234] on div "Missing Logs - CommonSecurityLog" at bounding box center [340, 236] width 462 height 15
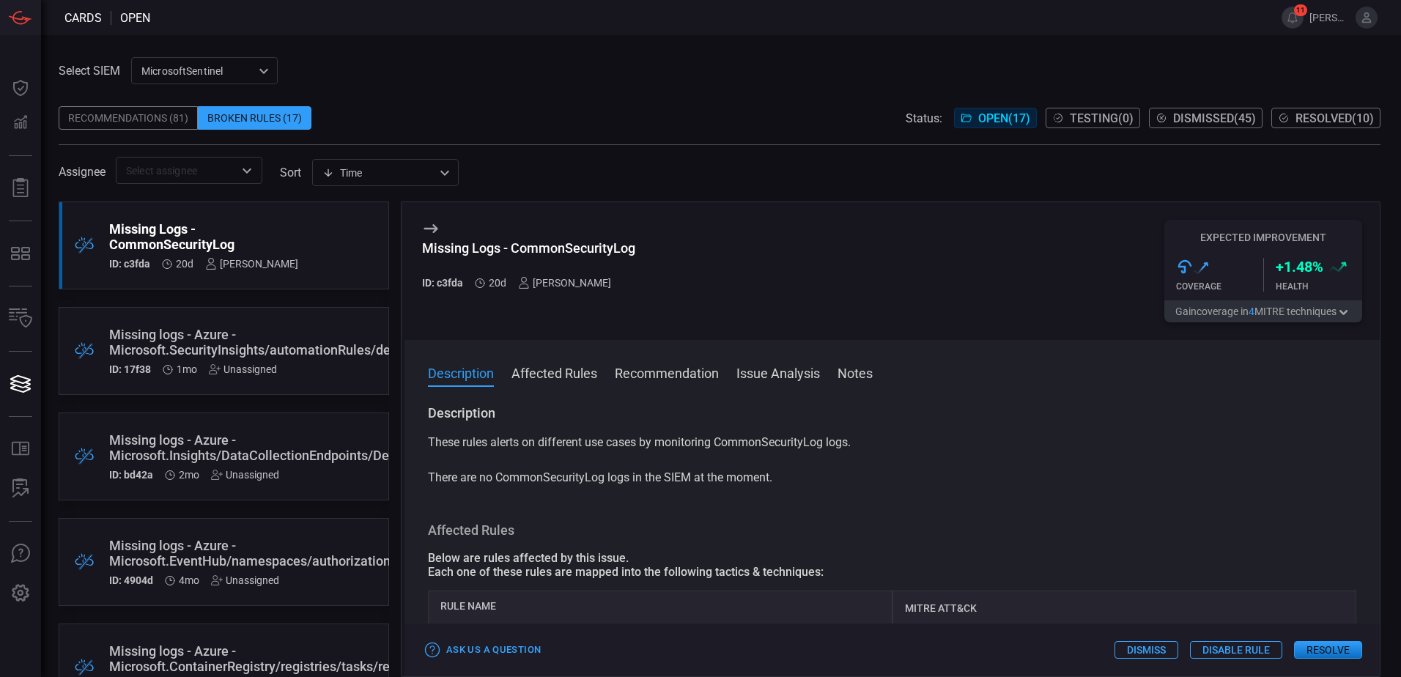
drag, startPoint x: 429, startPoint y: 478, endPoint x: 782, endPoint y: 478, distance: 352.4
click at [782, 478] on p "These rules alerts on different use cases by monitoring CommonSecurityLog logs.…" at bounding box center [892, 460] width 928 height 53
drag, startPoint x: 425, startPoint y: 246, endPoint x: 648, endPoint y: 248, distance: 223.5
click at [648, 248] on div "Missing Logs - CommonSecurityLog ID: c3fda 20d [PERSON_NAME] Expected Improveme…" at bounding box center [891, 271] width 975 height 138
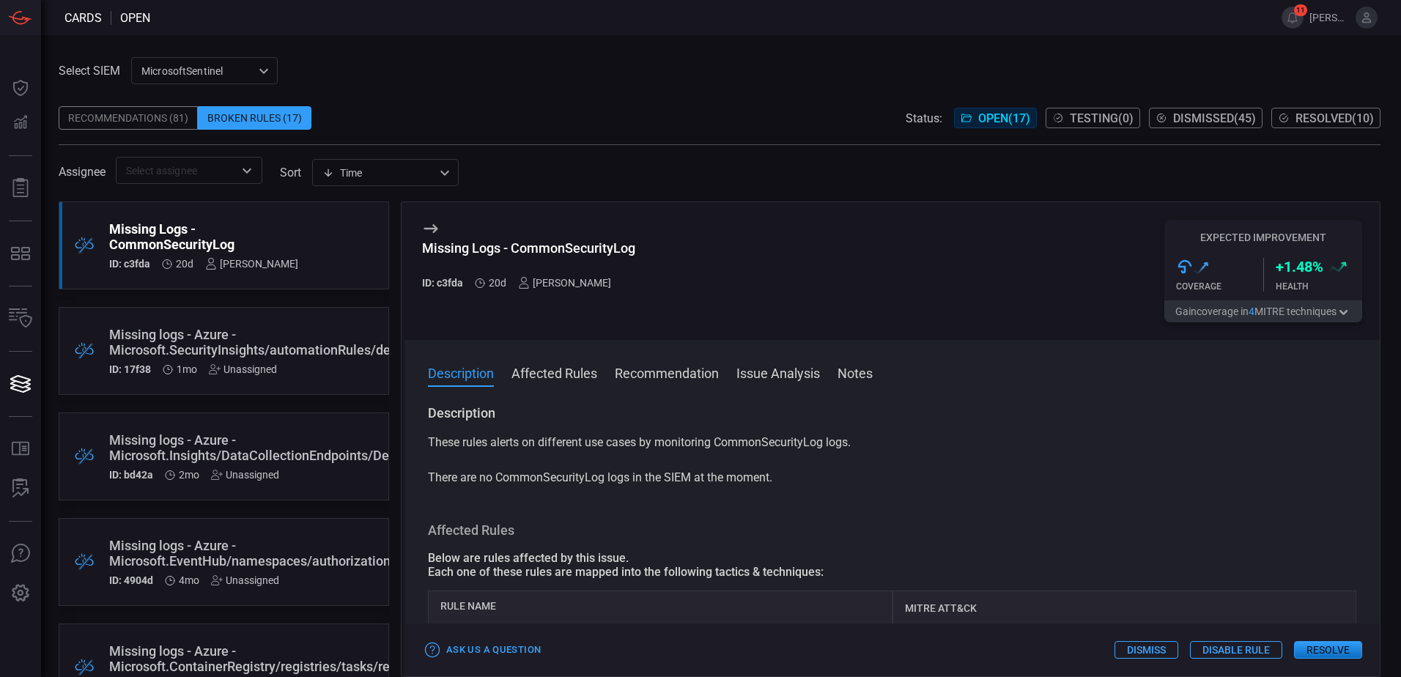
click at [804, 489] on div "Description These rules alerts on different use cases by monitoring CommonSecur…" at bounding box center [891, 537] width 975 height 267
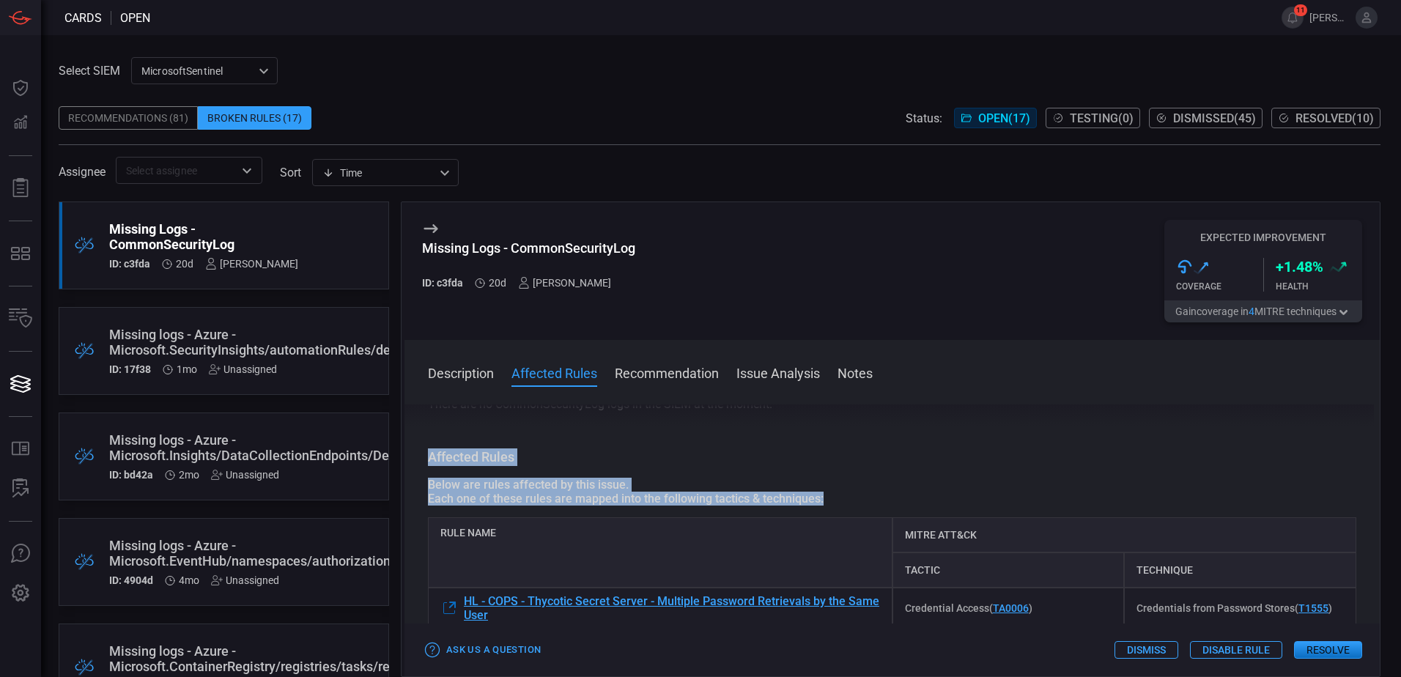
drag, startPoint x: 844, startPoint y: 504, endPoint x: 426, endPoint y: 456, distance: 420.4
click at [426, 456] on div "Description These rules alerts on different use cases by monitoring CommonSecur…" at bounding box center [891, 537] width 975 height 267
drag, startPoint x: 426, startPoint y: 456, endPoint x: 429, endPoint y: 470, distance: 14.1
drag, startPoint x: 428, startPoint y: 462, endPoint x: 831, endPoint y: 494, distance: 404.2
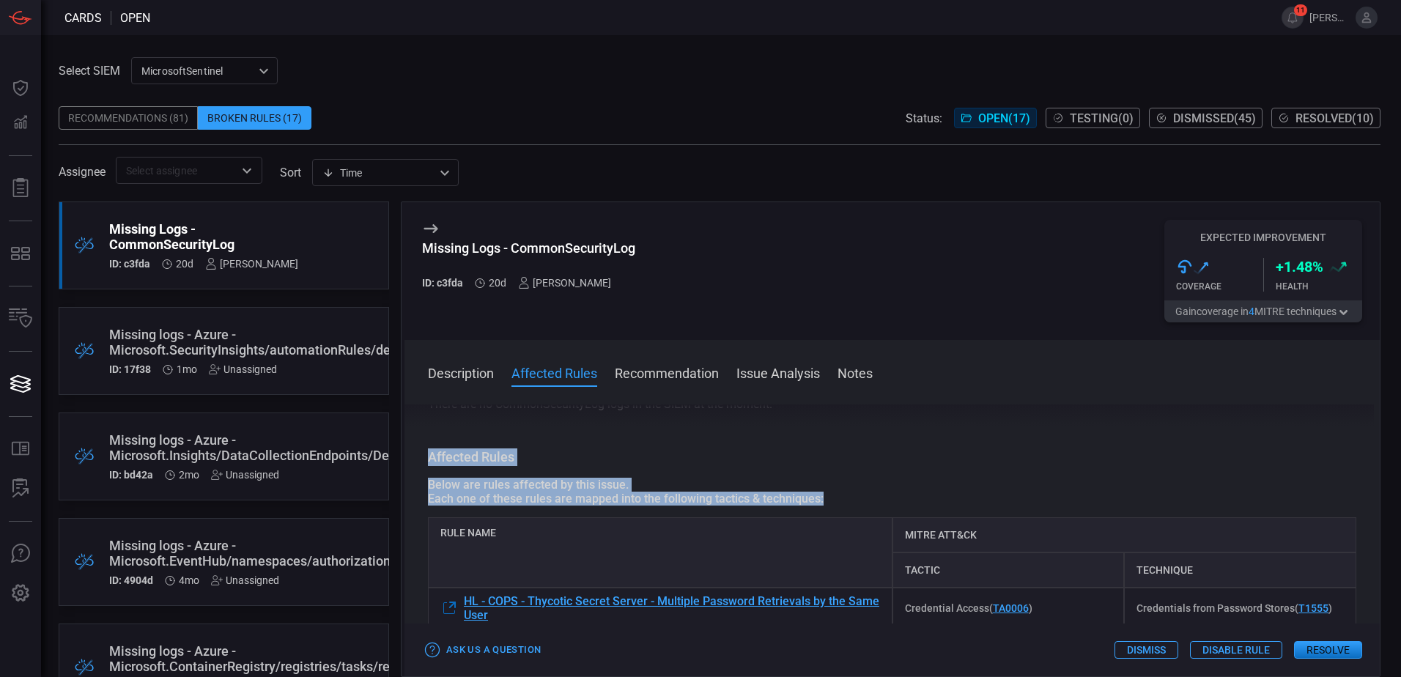
click at [831, 498] on div "Each one of these rules are mapped into the following tactics & techniques:" at bounding box center [892, 499] width 928 height 14
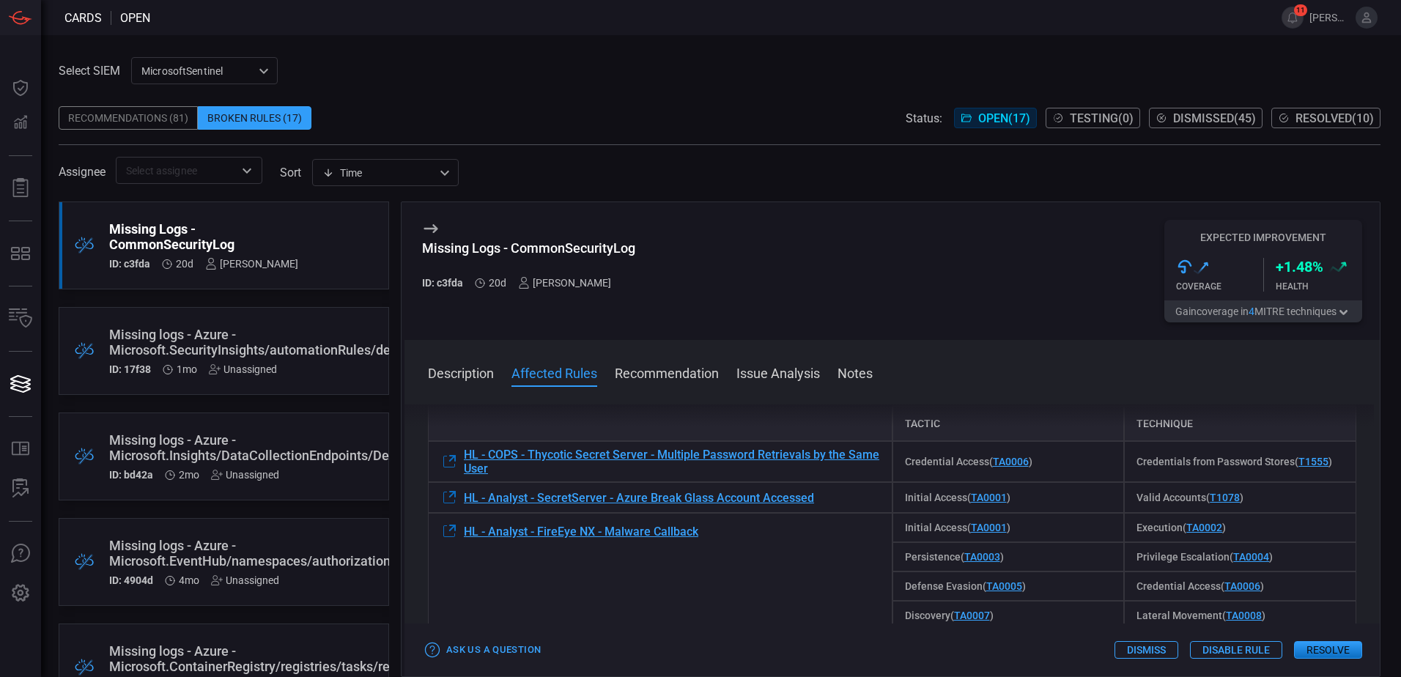
scroll to position [147, 0]
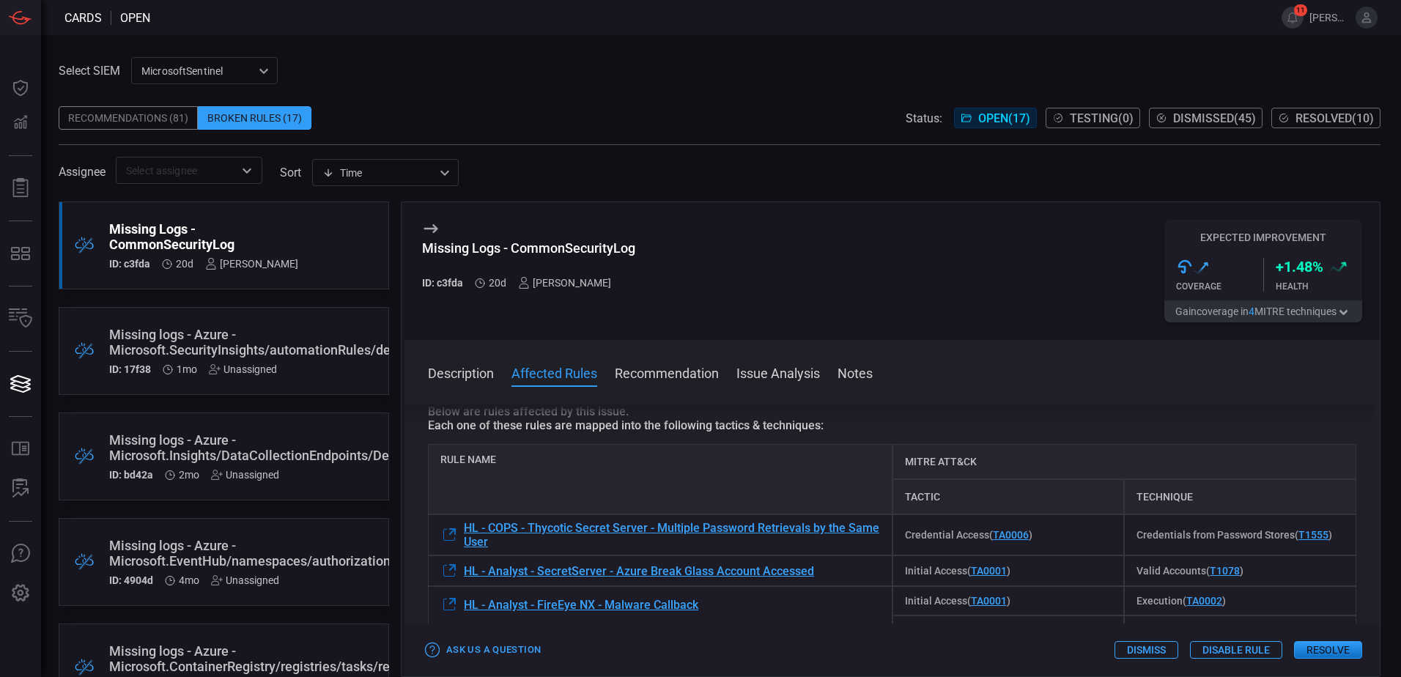
click at [443, 462] on div "Rule Name" at bounding box center [660, 479] width 464 height 70
drag, startPoint x: 438, startPoint y: 462, endPoint x: 522, endPoint y: 462, distance: 83.5
click at [522, 462] on div "Rule Name" at bounding box center [660, 479] width 464 height 70
click at [521, 466] on div "Rule Name" at bounding box center [660, 479] width 464 height 70
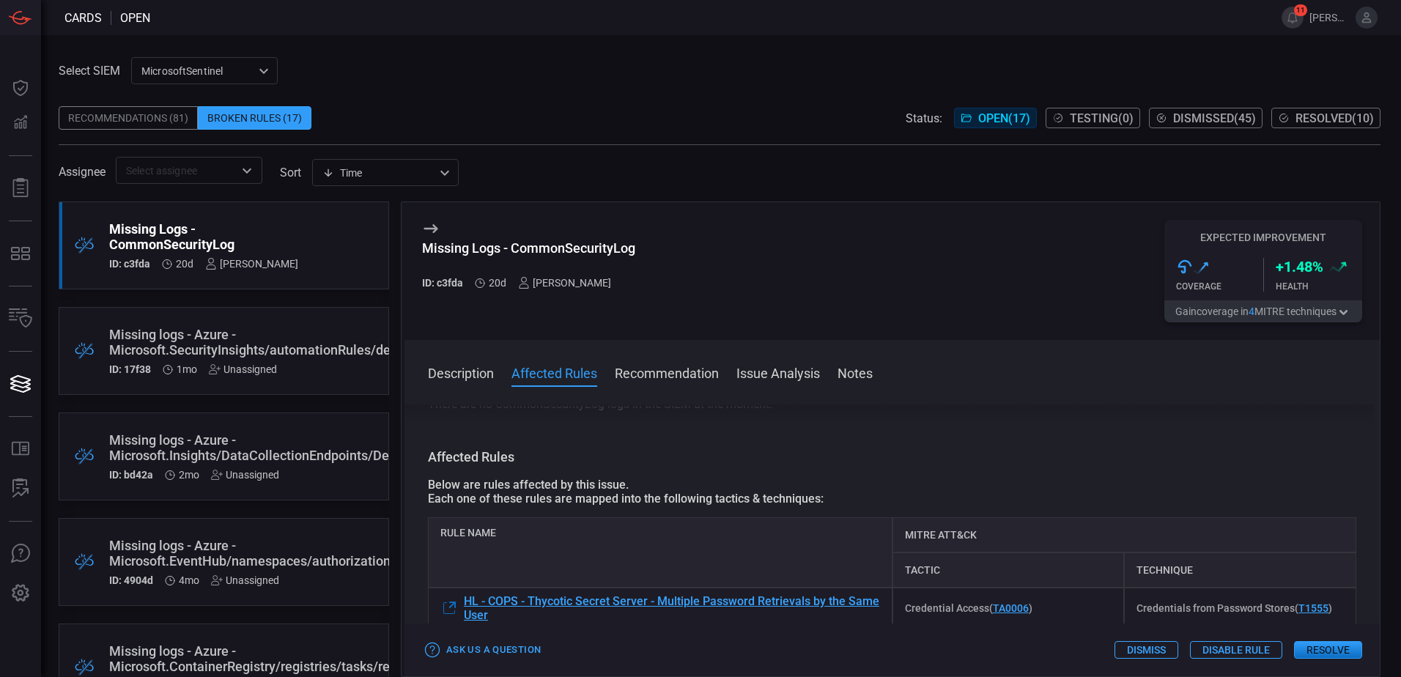
scroll to position [0, 0]
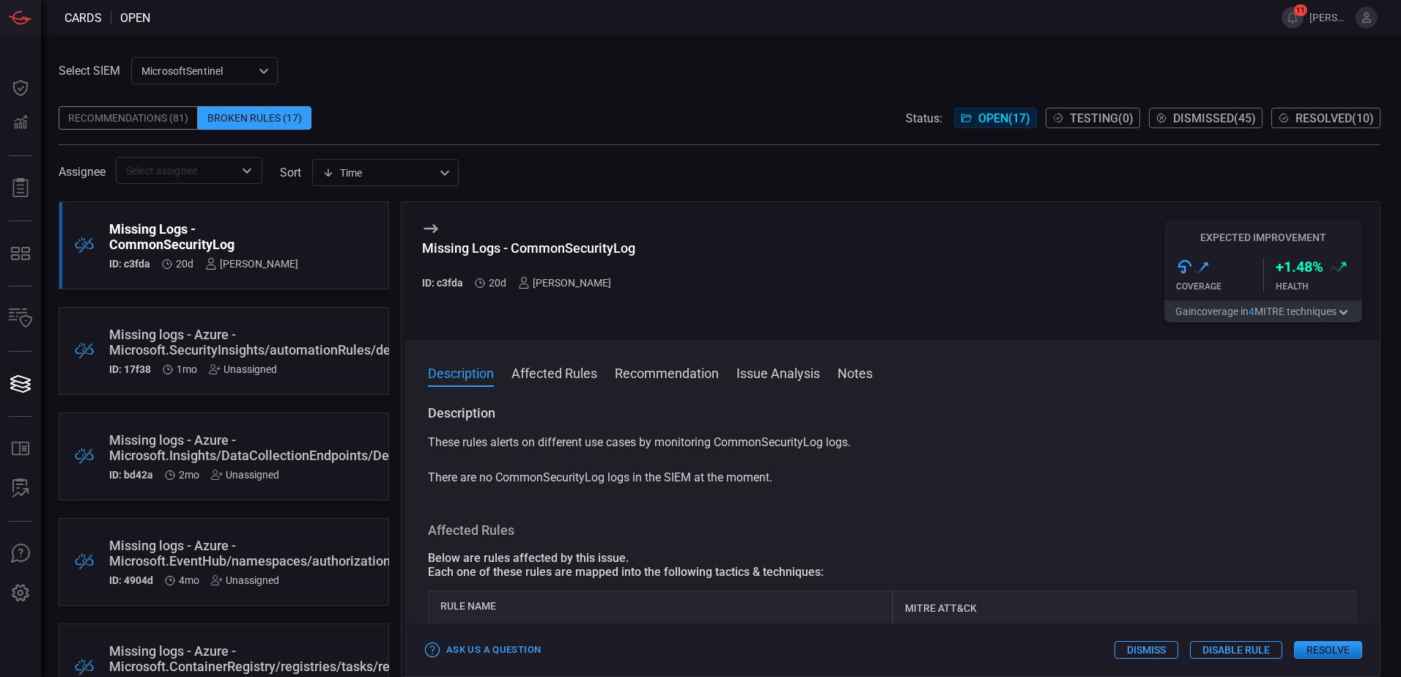
click at [158, 125] on div "Recommendations (81)" at bounding box center [128, 117] width 139 height 23
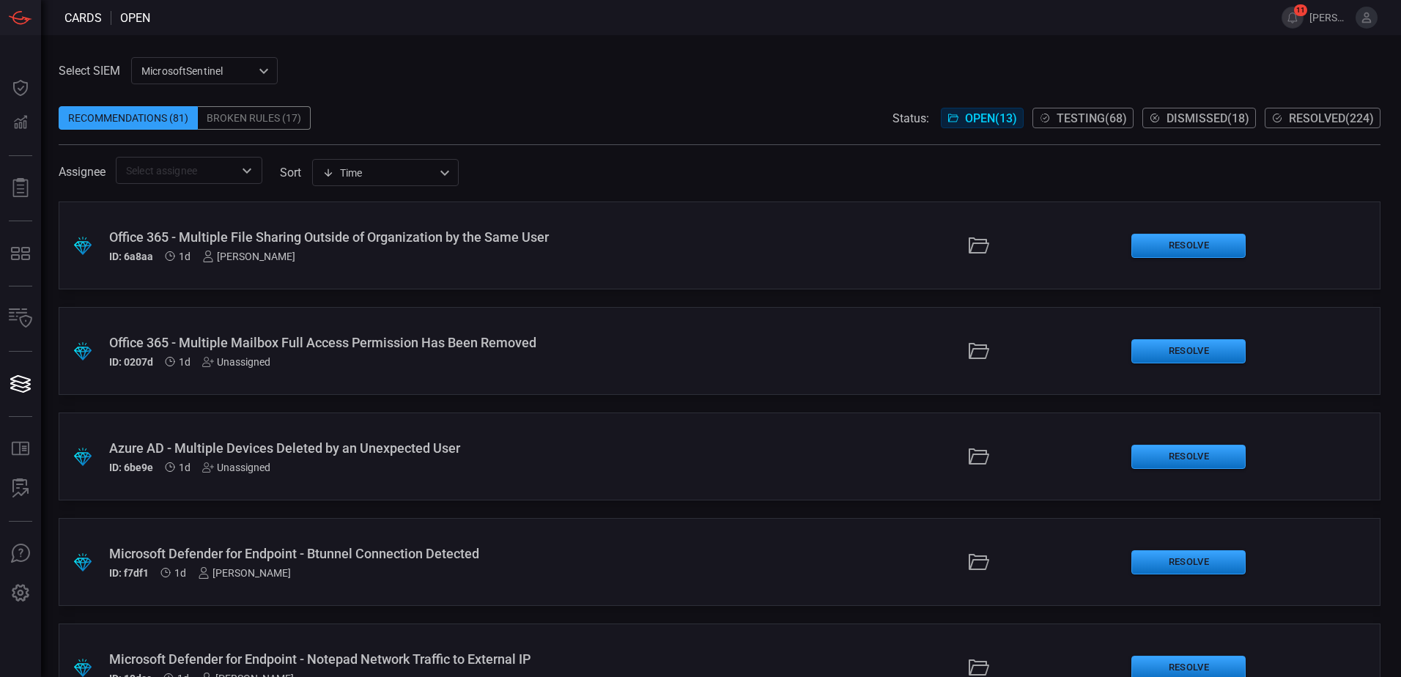
click at [251, 170] on icon "Open" at bounding box center [246, 170] width 9 height 5
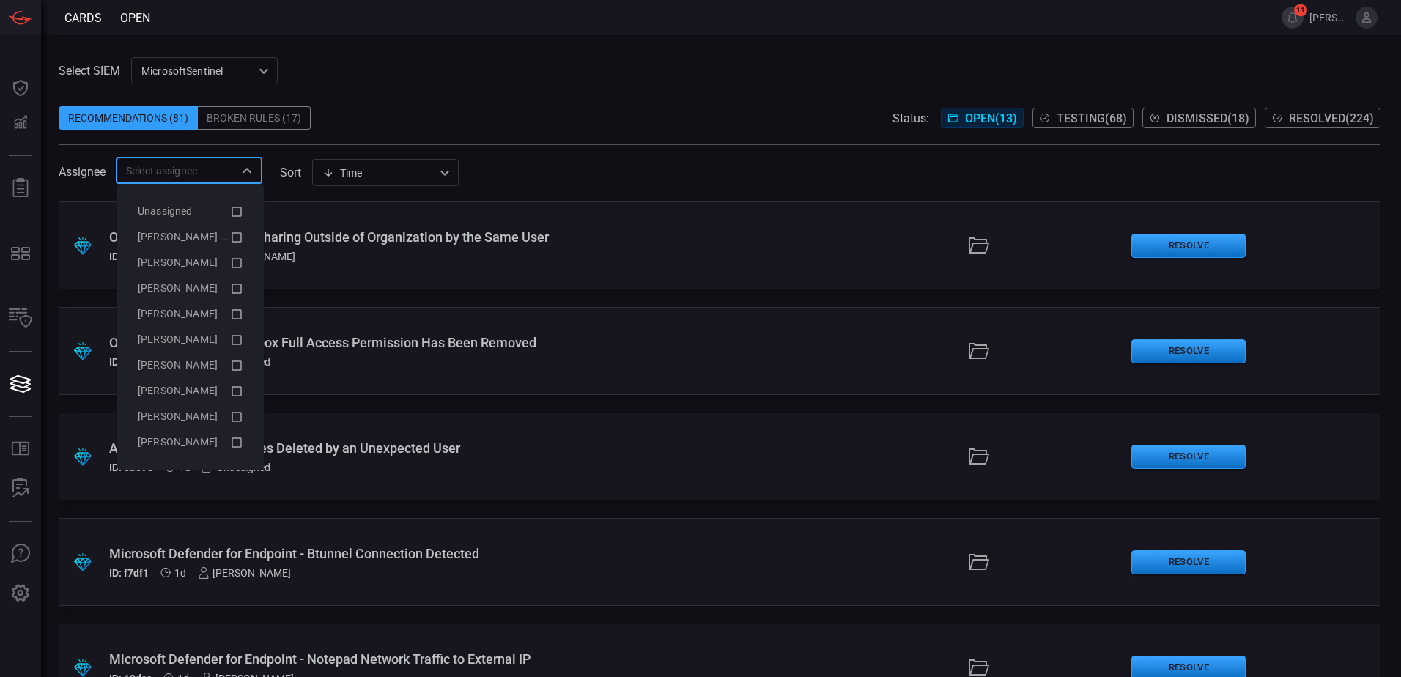
click at [343, 133] on span at bounding box center [720, 137] width 1322 height 15
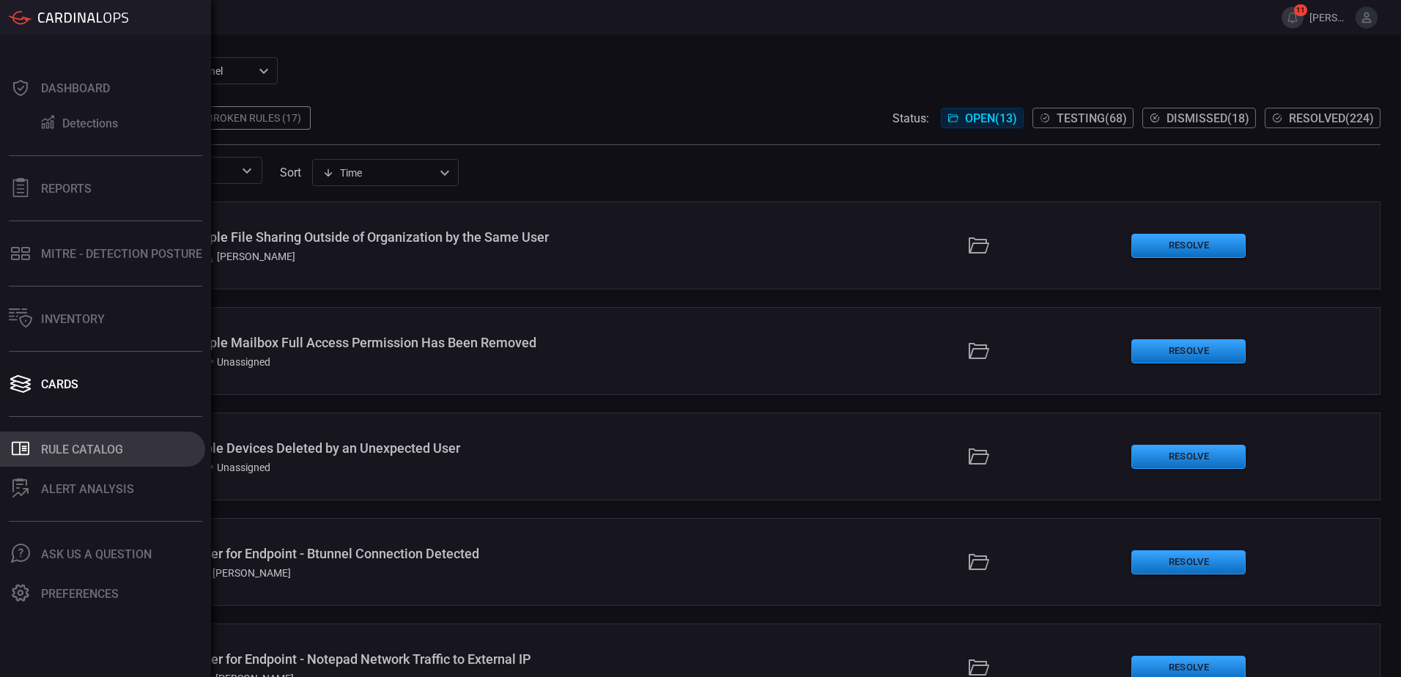
click at [102, 448] on div "Rule Catalog" at bounding box center [82, 449] width 82 height 14
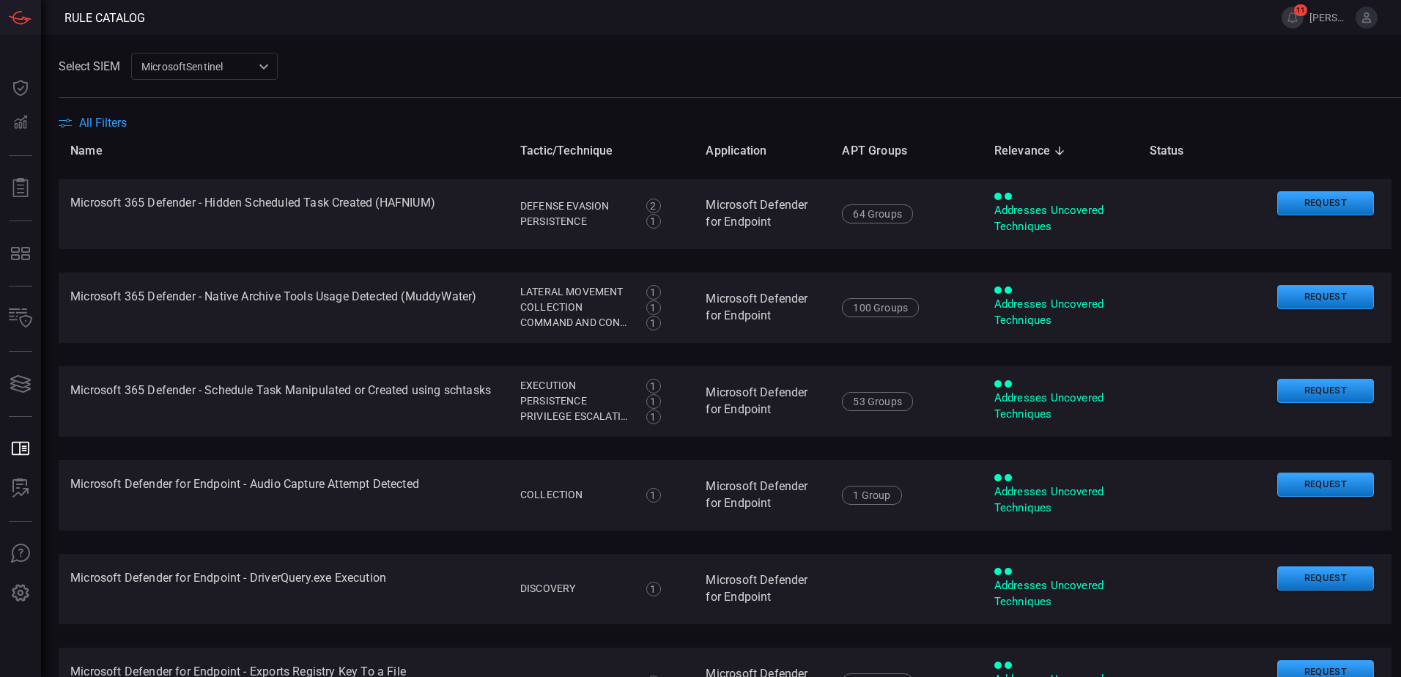
scroll to position [1538, 0]
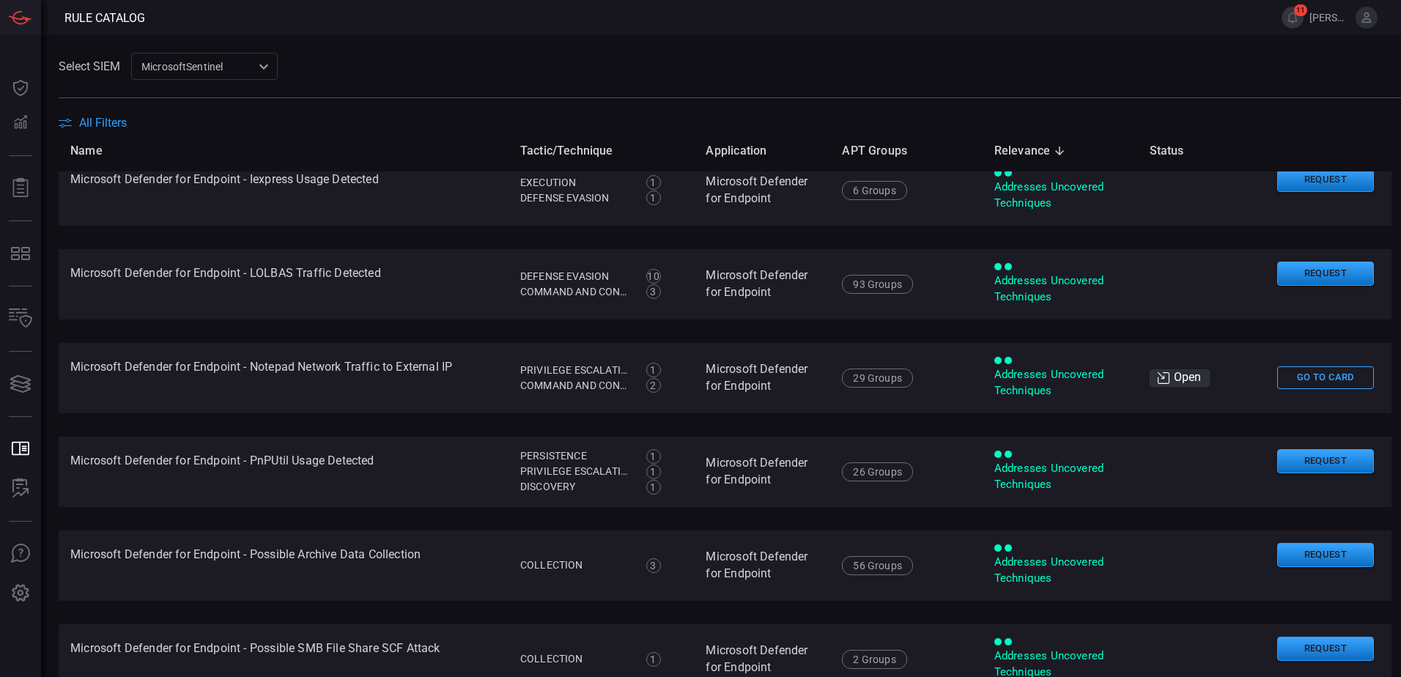
click at [87, 120] on span "All Filters" at bounding box center [103, 123] width 48 height 14
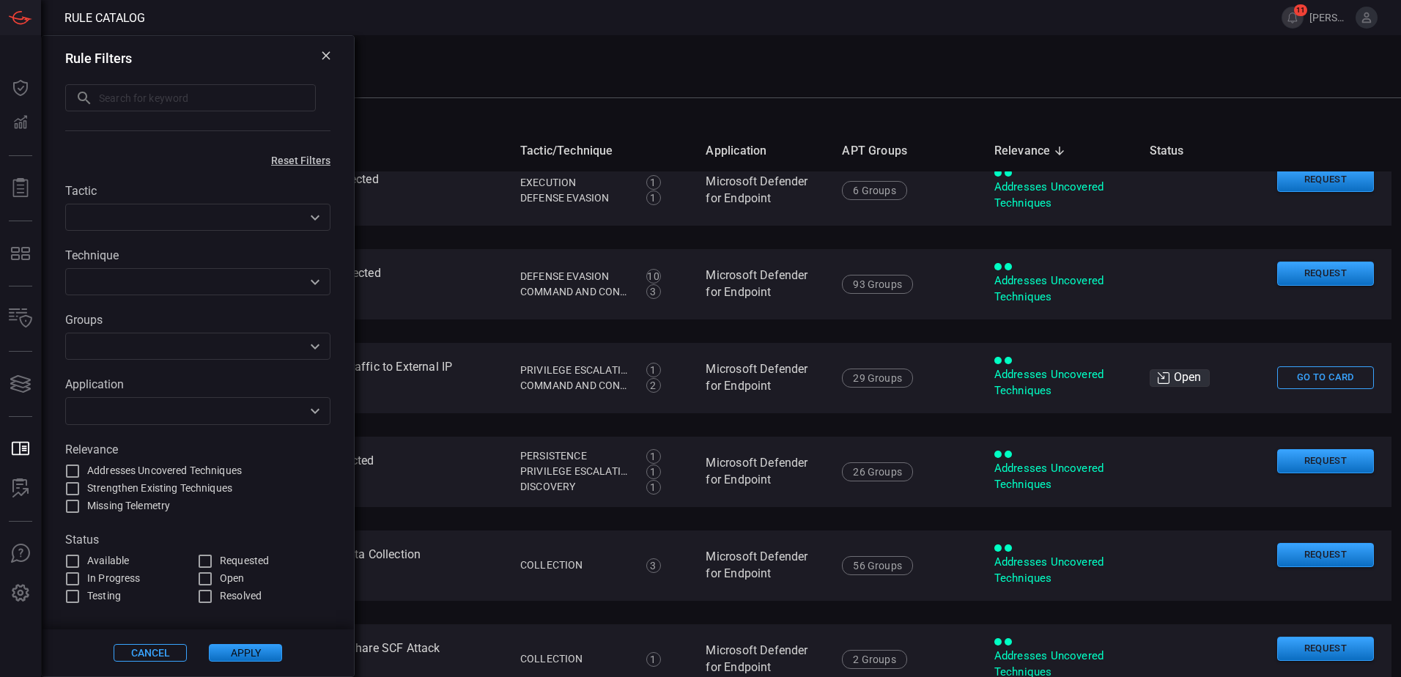
click at [181, 410] on input "text" at bounding box center [186, 410] width 232 height 18
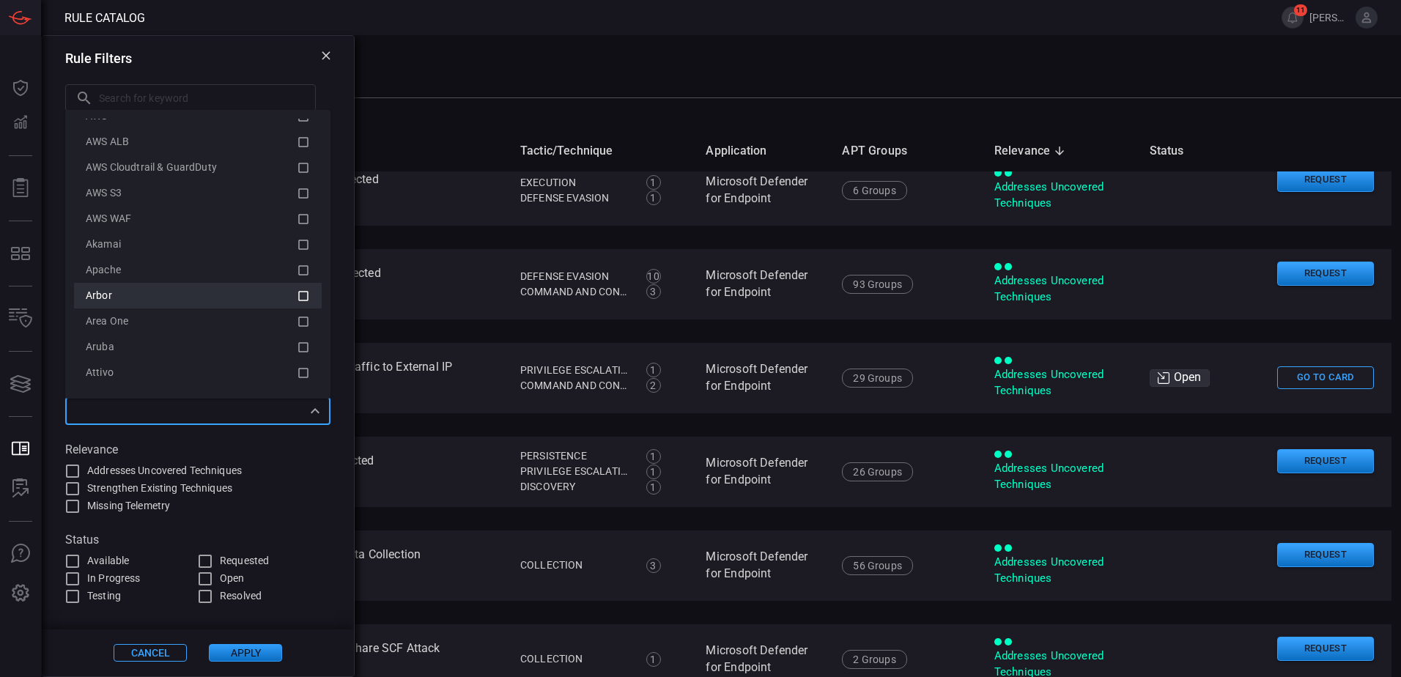
scroll to position [0, 0]
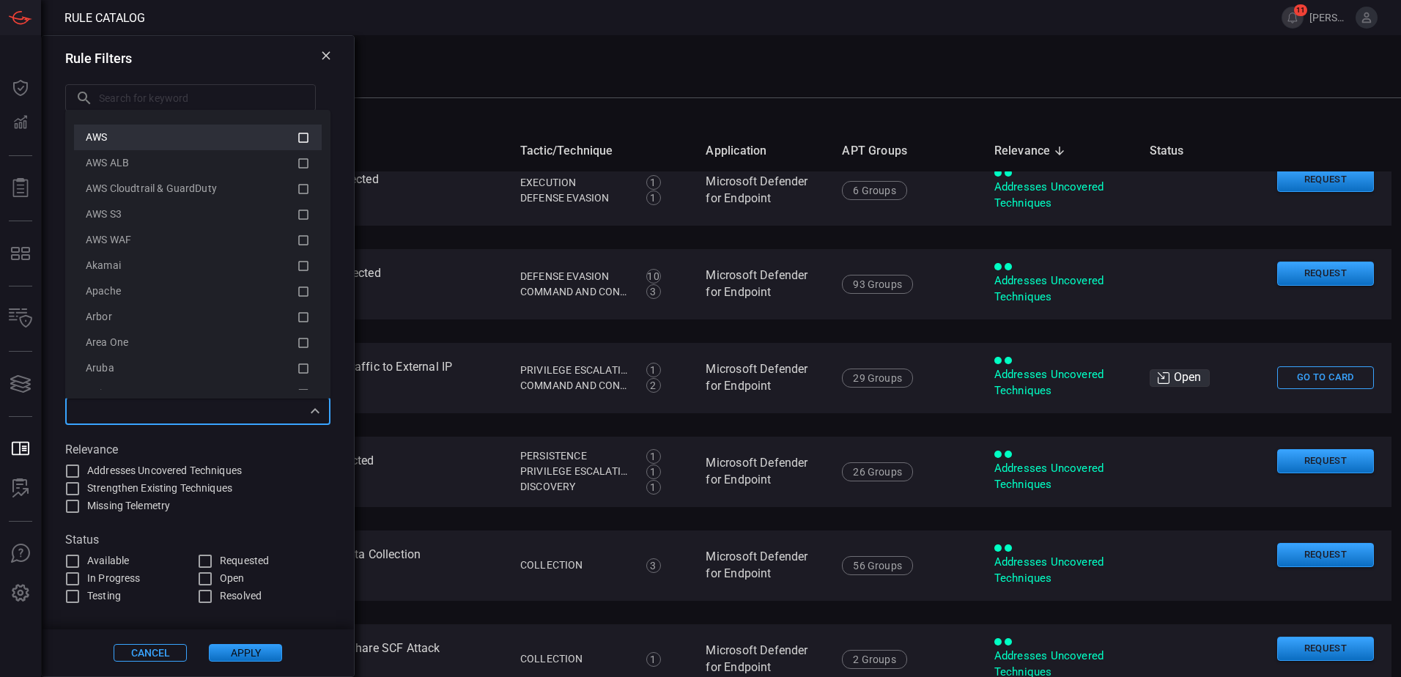
click at [297, 133] on icon at bounding box center [303, 138] width 13 height 18
click at [341, 244] on div "Tactic ​ Technique ​ Groups ​ Application 1 Items selected ​ Relevance Addresse…" at bounding box center [198, 385] width 312 height 439
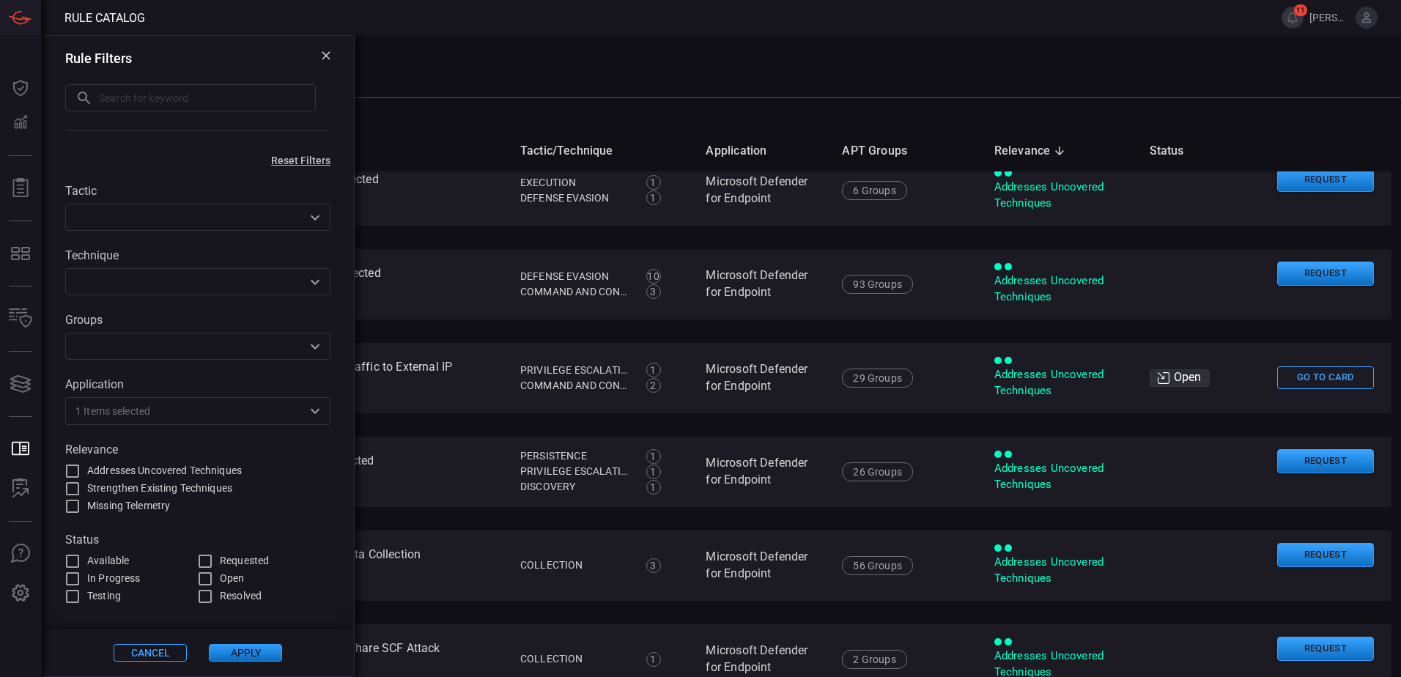
click at [236, 656] on button "Apply" at bounding box center [245, 653] width 73 height 18
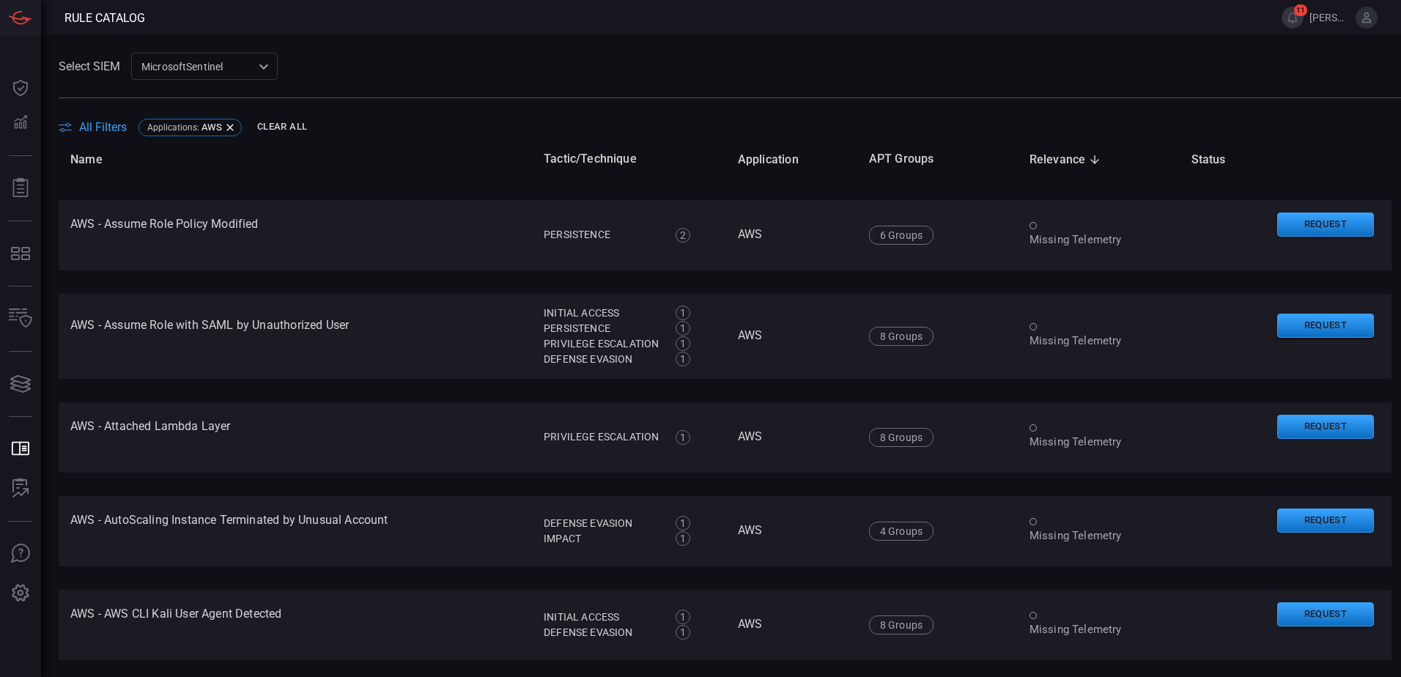
scroll to position [1612, 0]
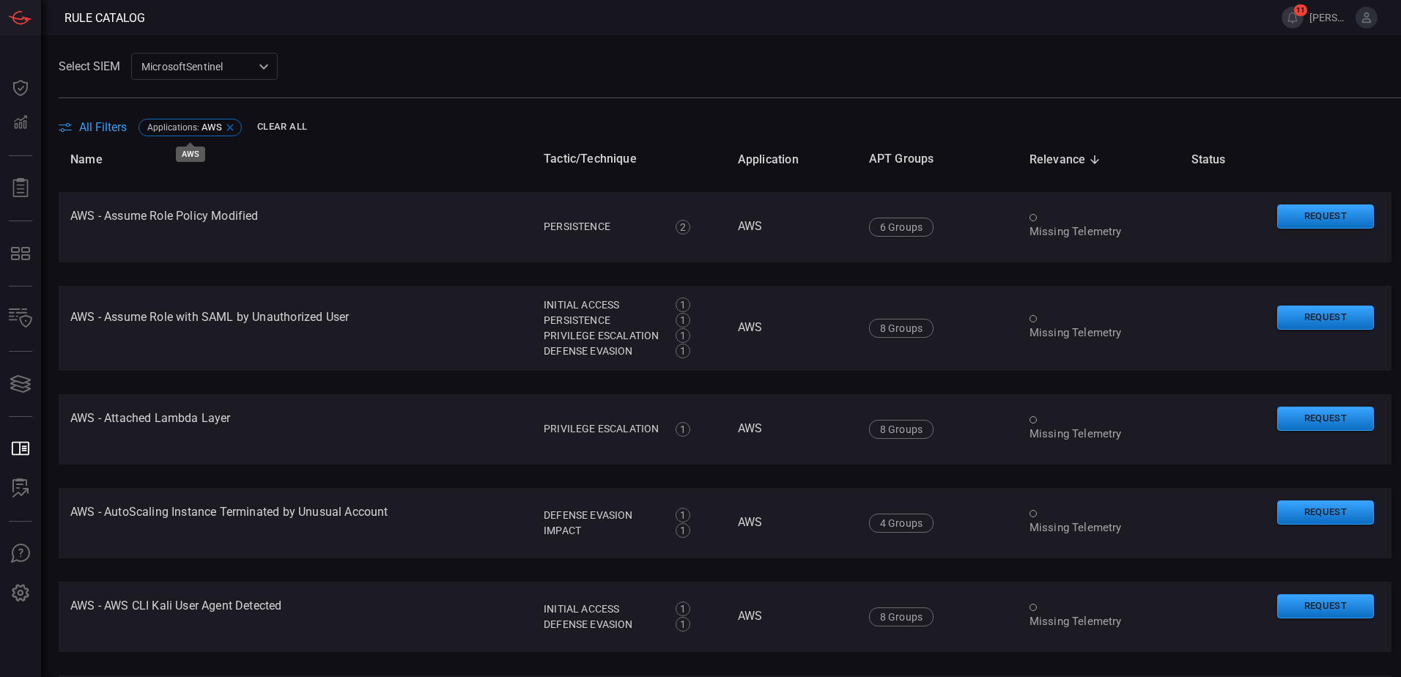
click at [225, 130] on icon at bounding box center [230, 128] width 12 height 12
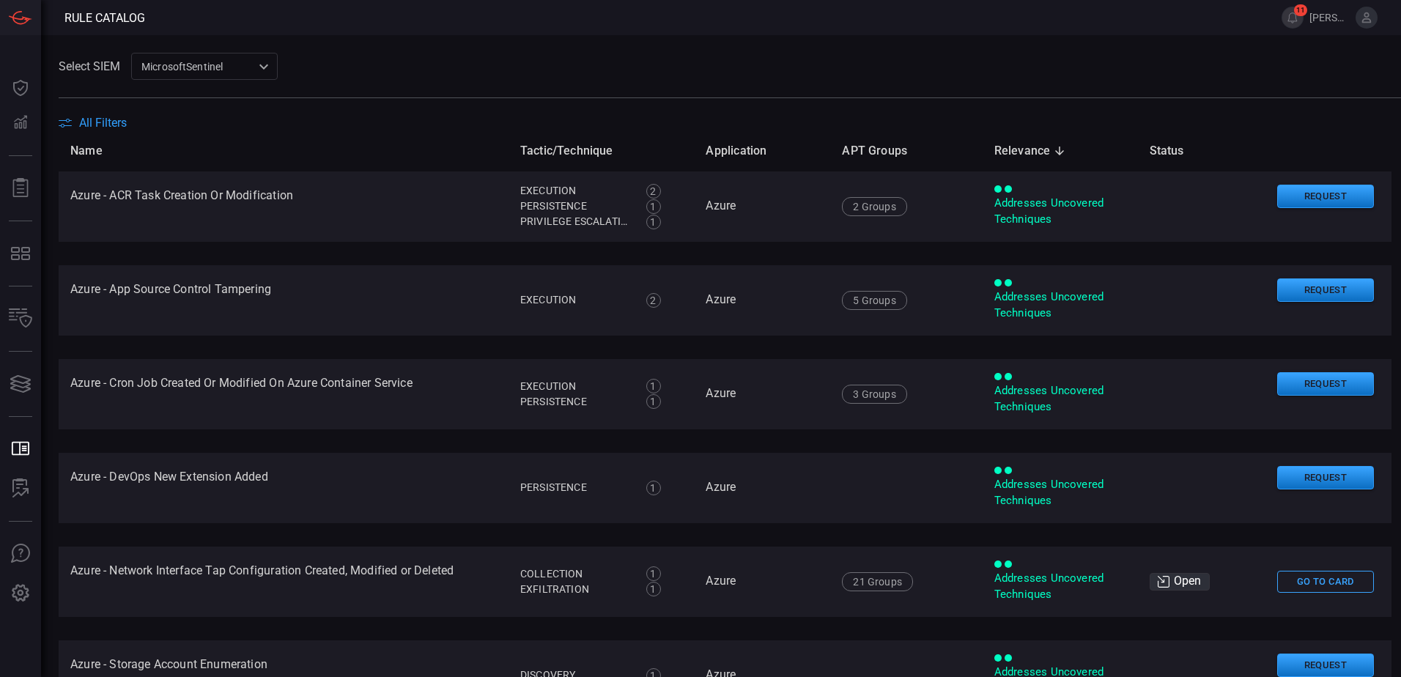
click at [108, 127] on span "All Filters" at bounding box center [103, 123] width 48 height 14
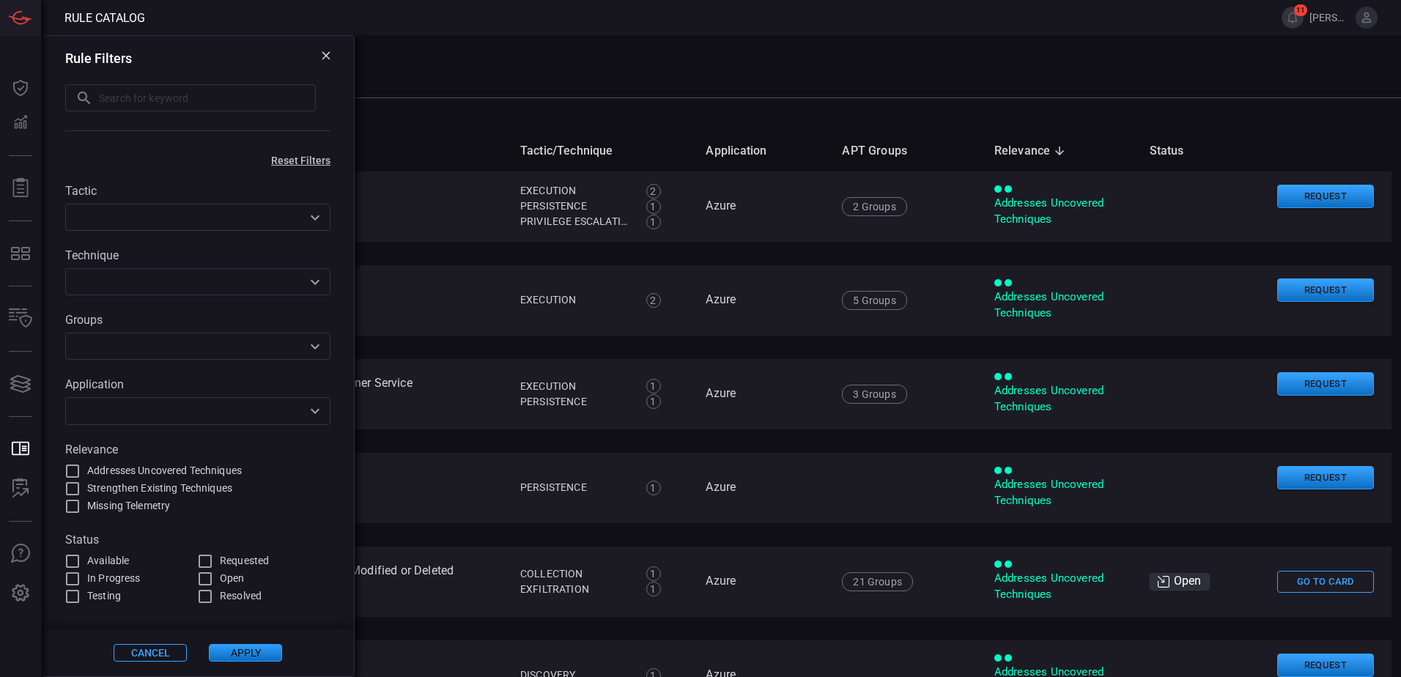
click at [330, 58] on icon at bounding box center [326, 55] width 9 height 9
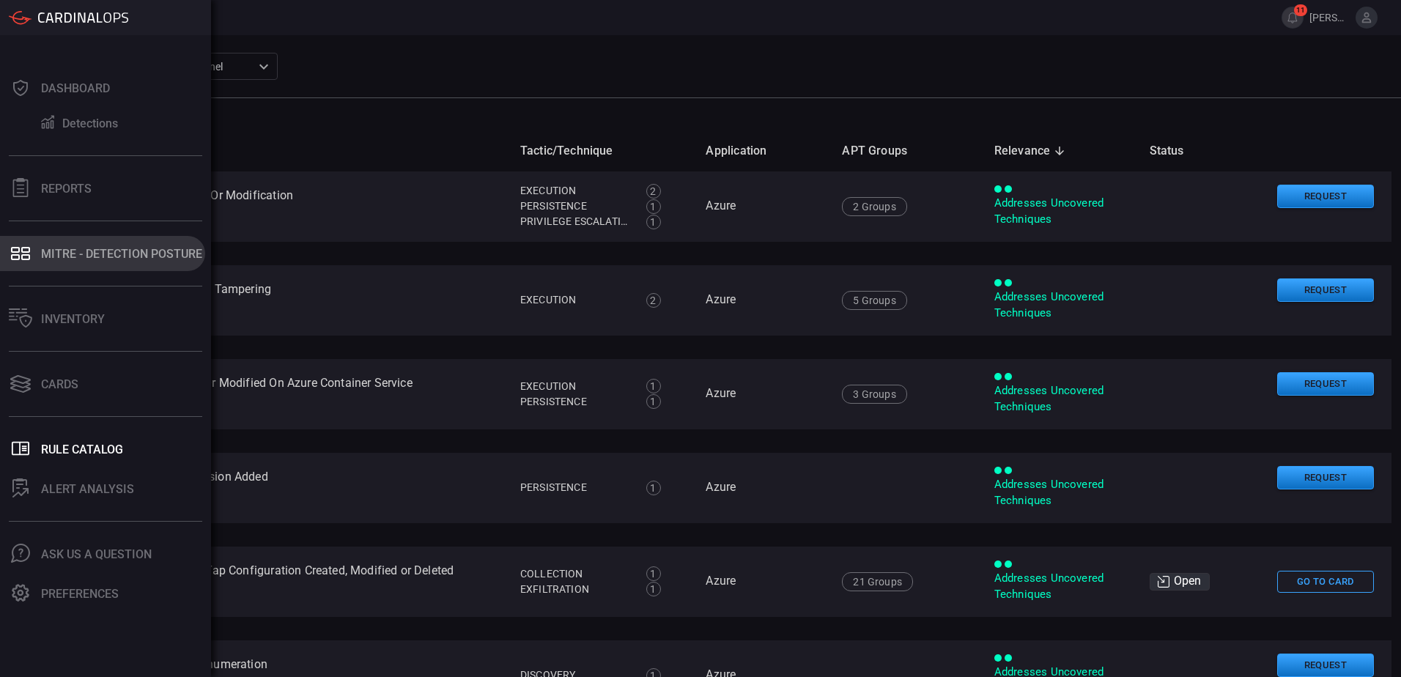
click at [48, 256] on div "MITRE - Detection Posture" at bounding box center [121, 254] width 161 height 14
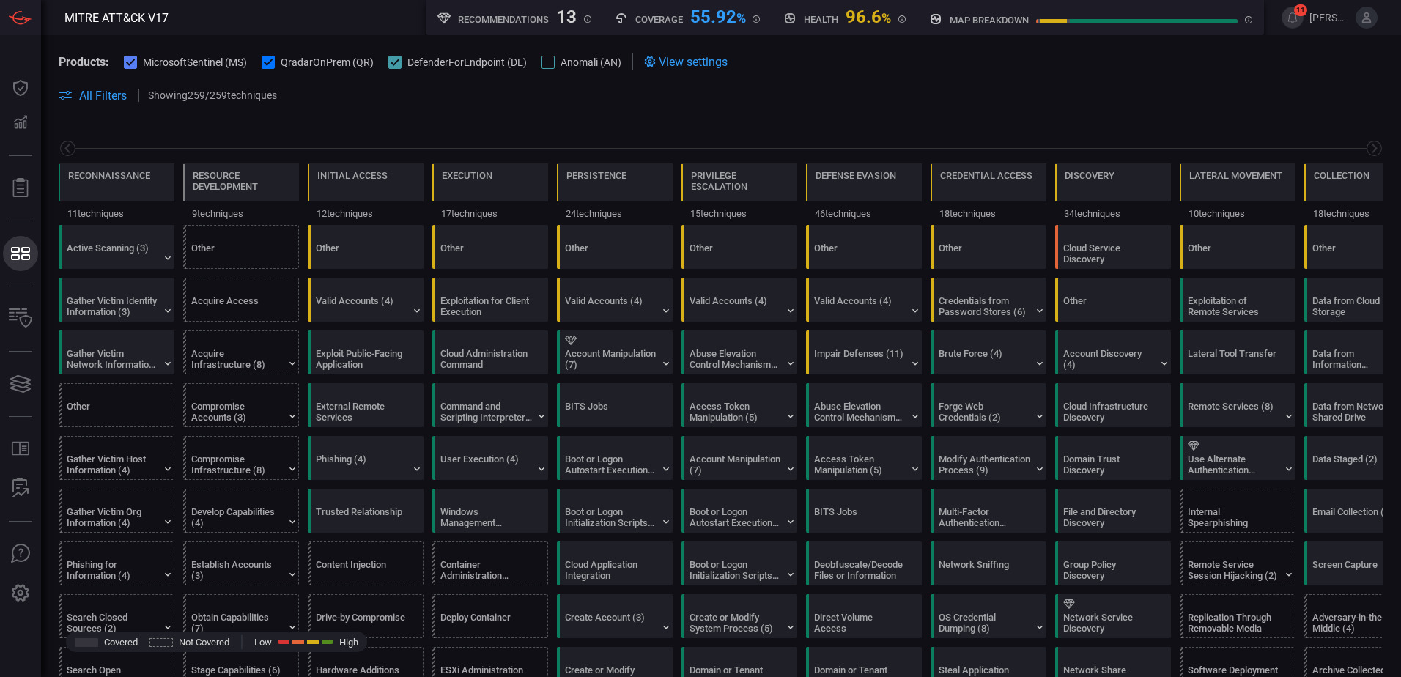
scroll to position [0, 192]
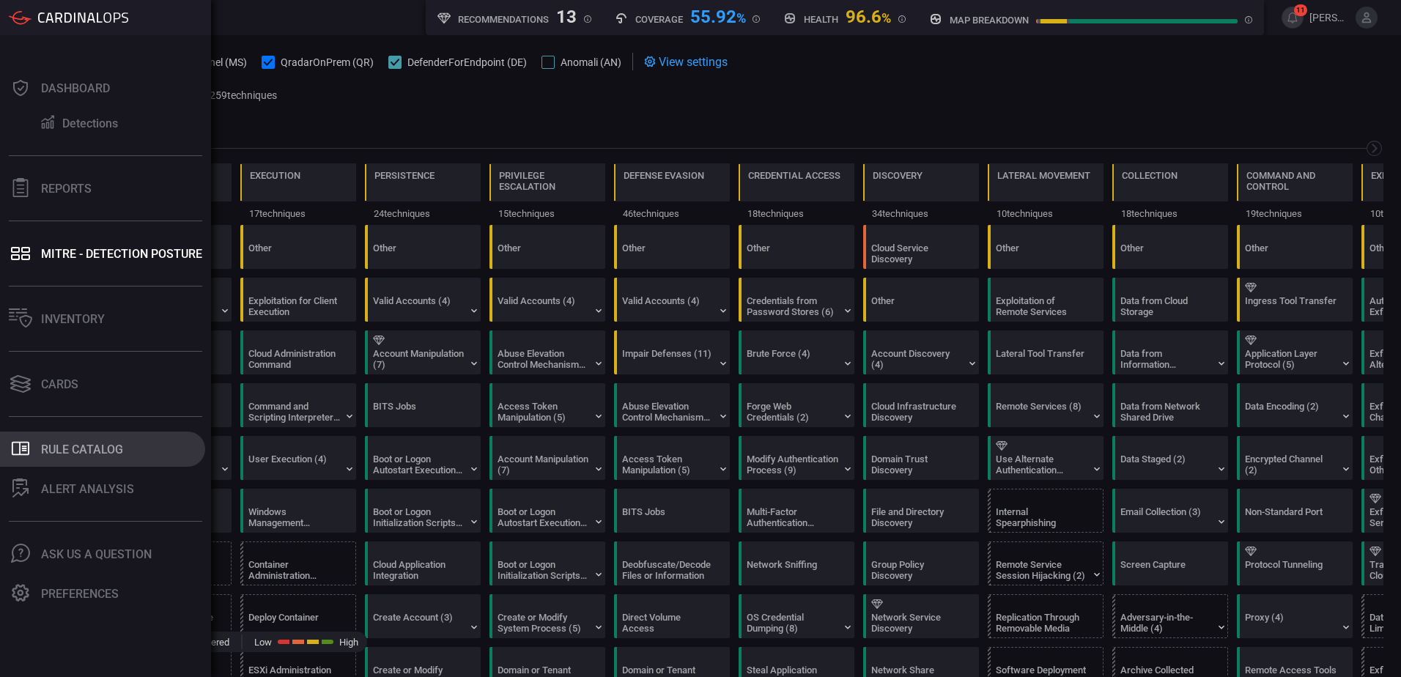
click at [95, 453] on div "Rule Catalog" at bounding box center [82, 449] width 82 height 14
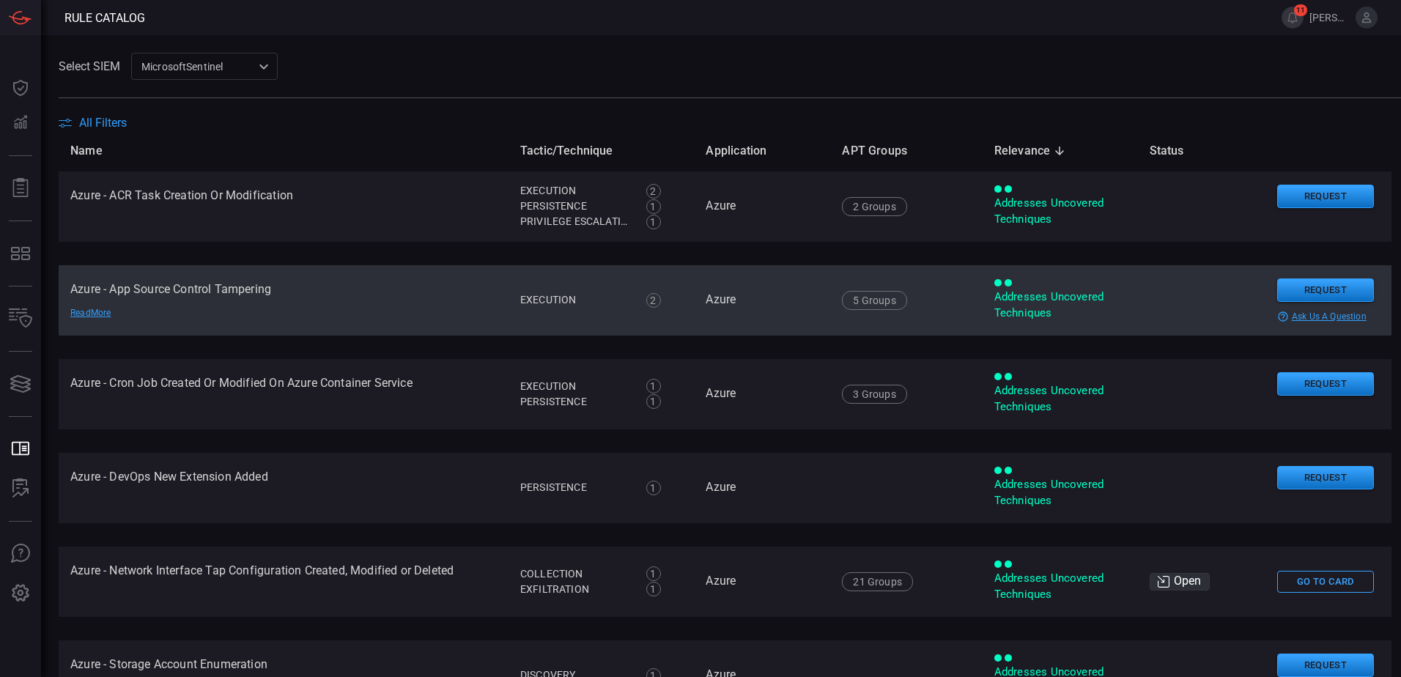
drag, startPoint x: 266, startPoint y: 656, endPoint x: 236, endPoint y: 280, distance: 377.8
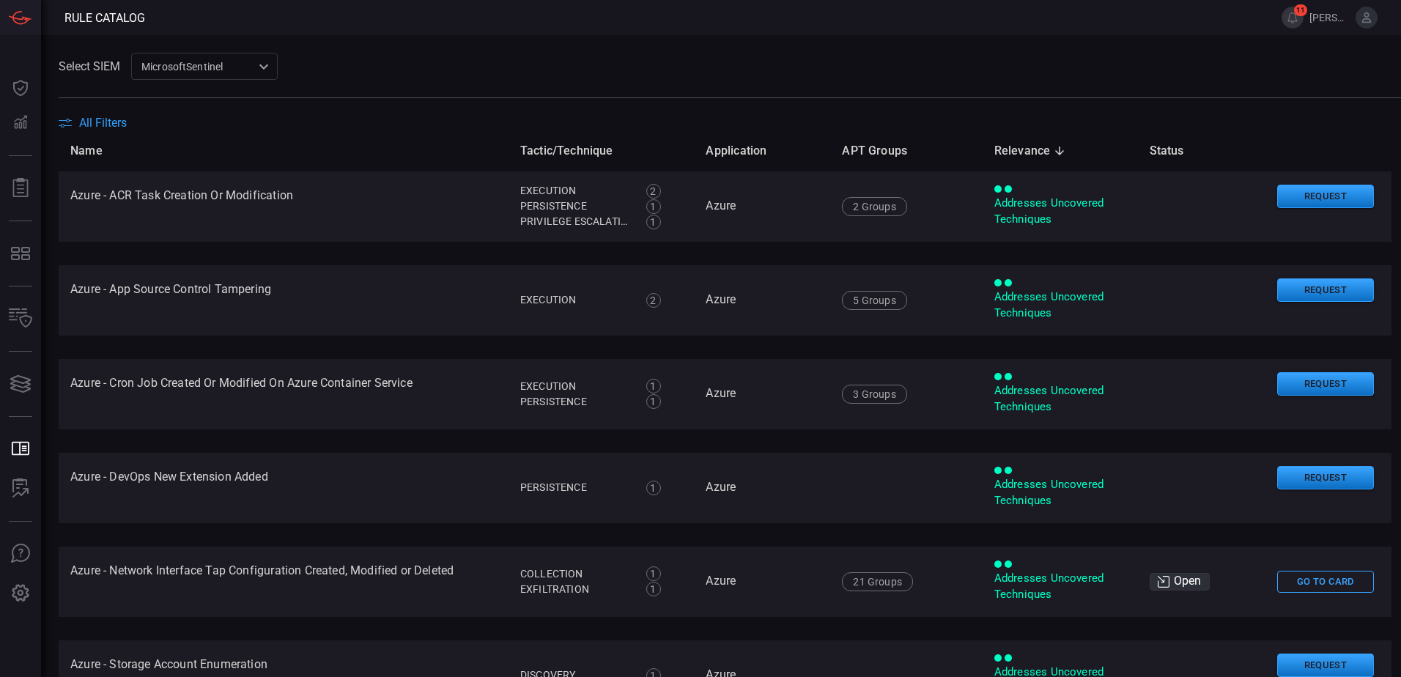
click at [100, 119] on span "All Filters" at bounding box center [103, 123] width 48 height 14
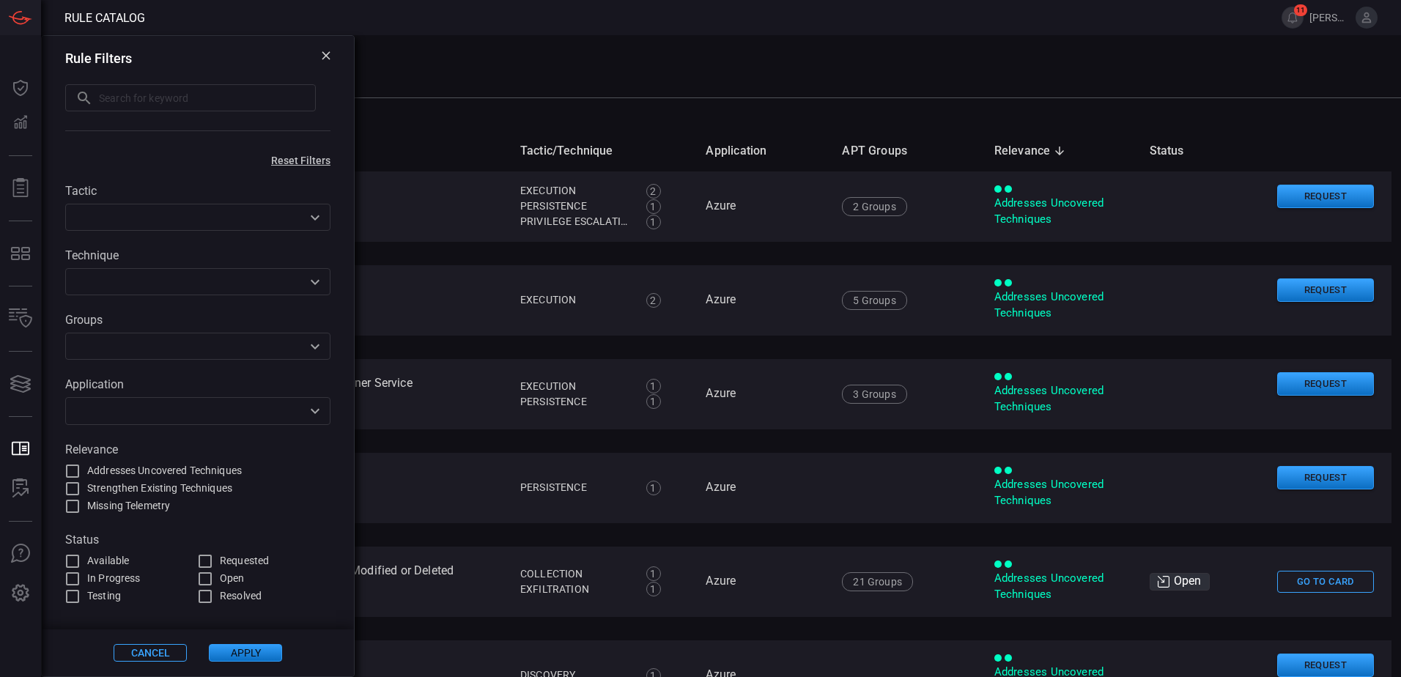
click at [330, 58] on icon at bounding box center [326, 55] width 9 height 9
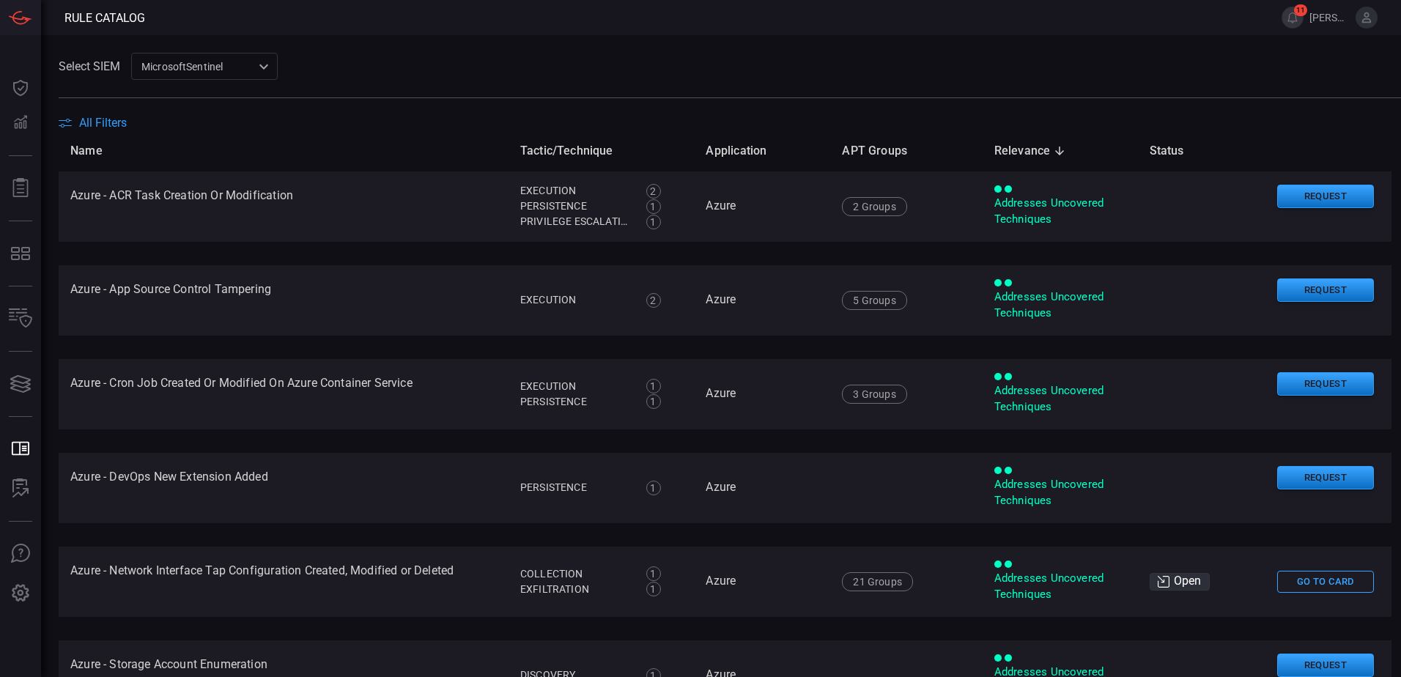
click at [276, 116] on div "All Filters" at bounding box center [730, 123] width 1342 height 14
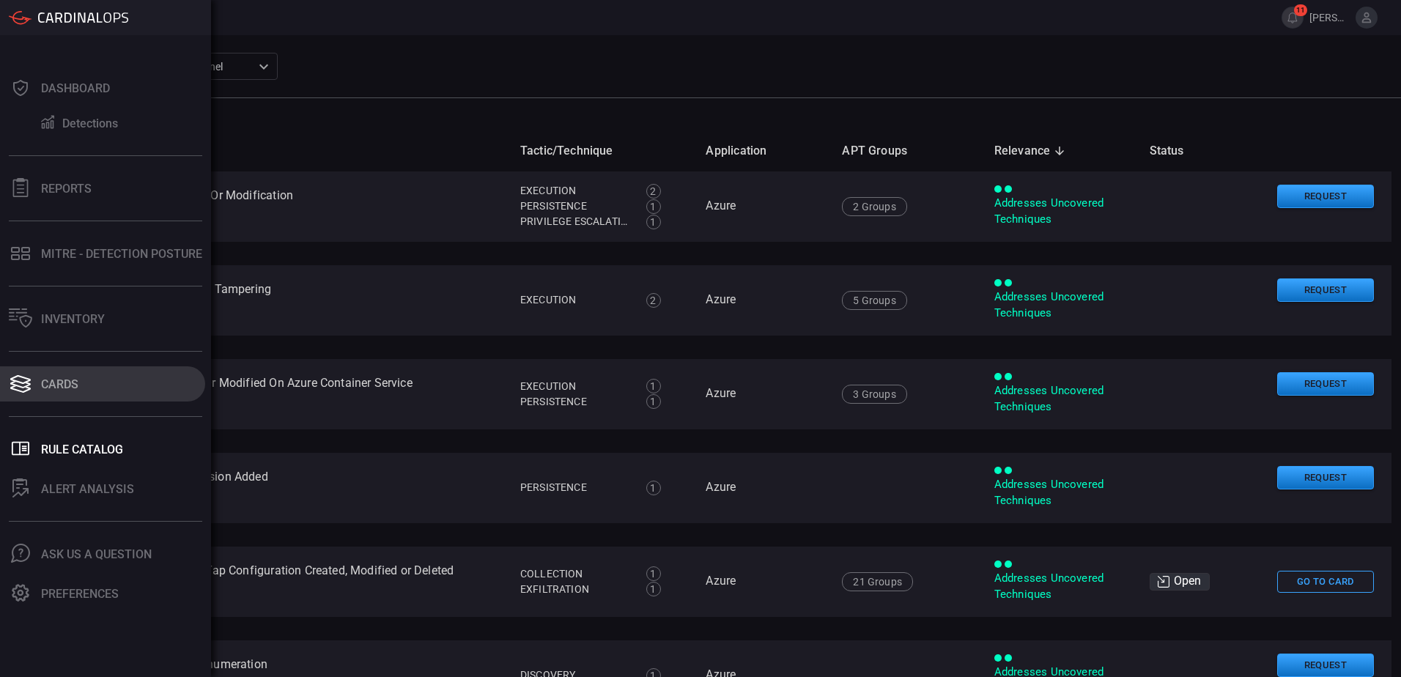
click at [43, 382] on div "Cards" at bounding box center [59, 384] width 37 height 14
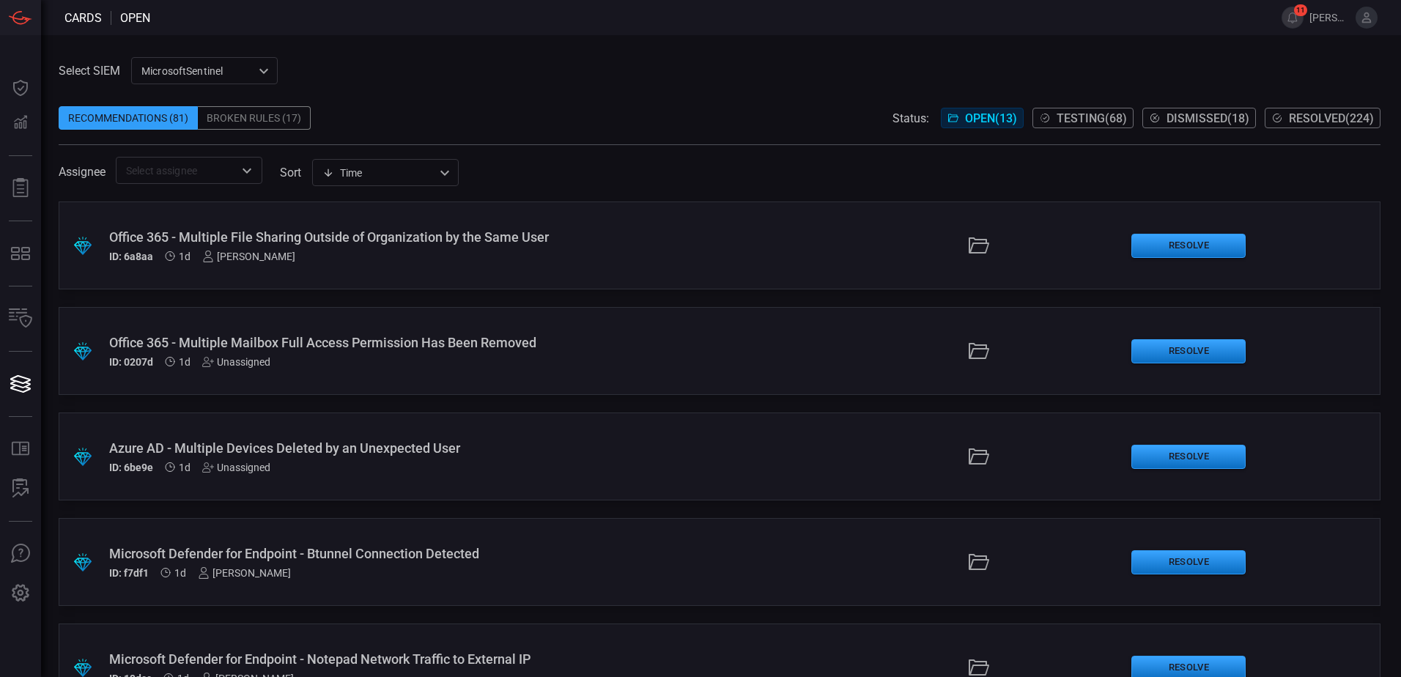
drag, startPoint x: 43, startPoint y: 382, endPoint x: 467, endPoint y: 76, distance: 522.6
click at [467, 76] on div "Select SIEM MicrosoftSentinel 0471c944-0788-4817-ac81-30bc28b4adcc ​ Recommenda…" at bounding box center [720, 120] width 1322 height 127
click at [251, 122] on div "Broken Rules (17)" at bounding box center [254, 117] width 113 height 23
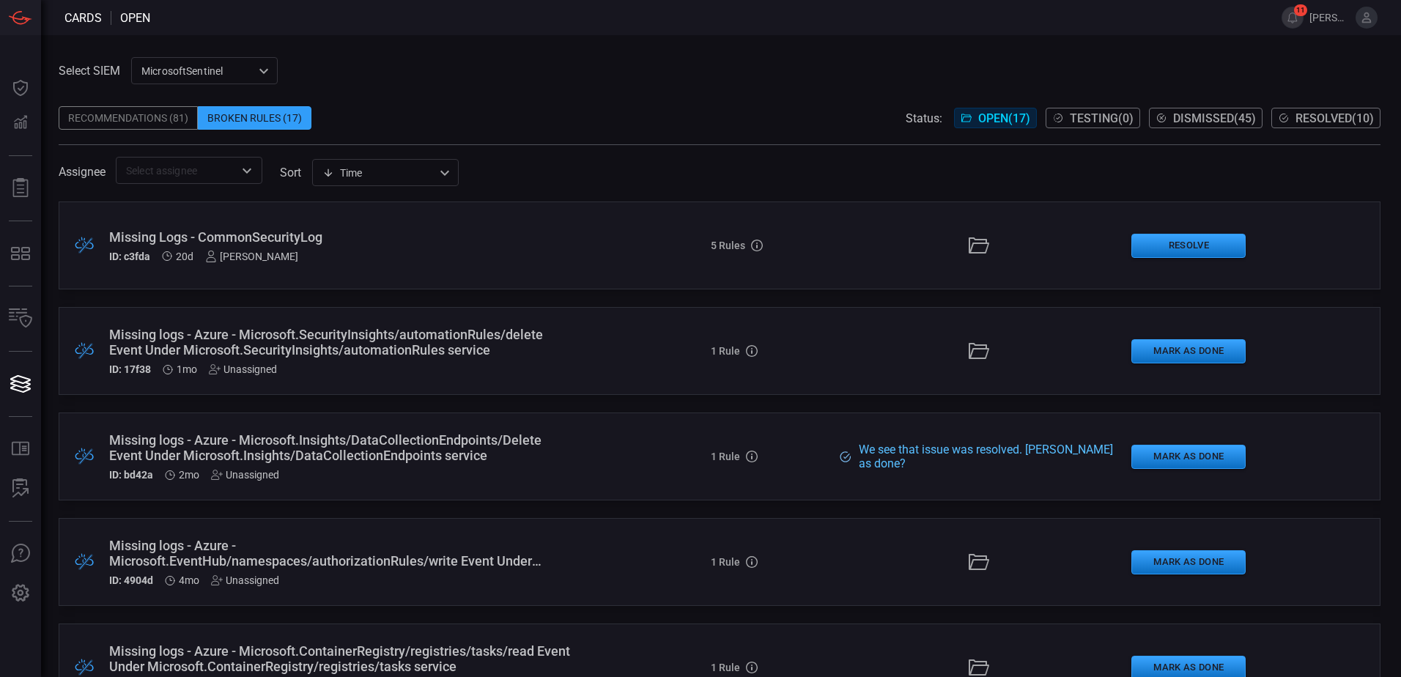
click at [287, 246] on div "Missing Logs - CommonSecurityLog ID: c3fda 20d [PERSON_NAME]" at bounding box center [340, 245] width 462 height 33
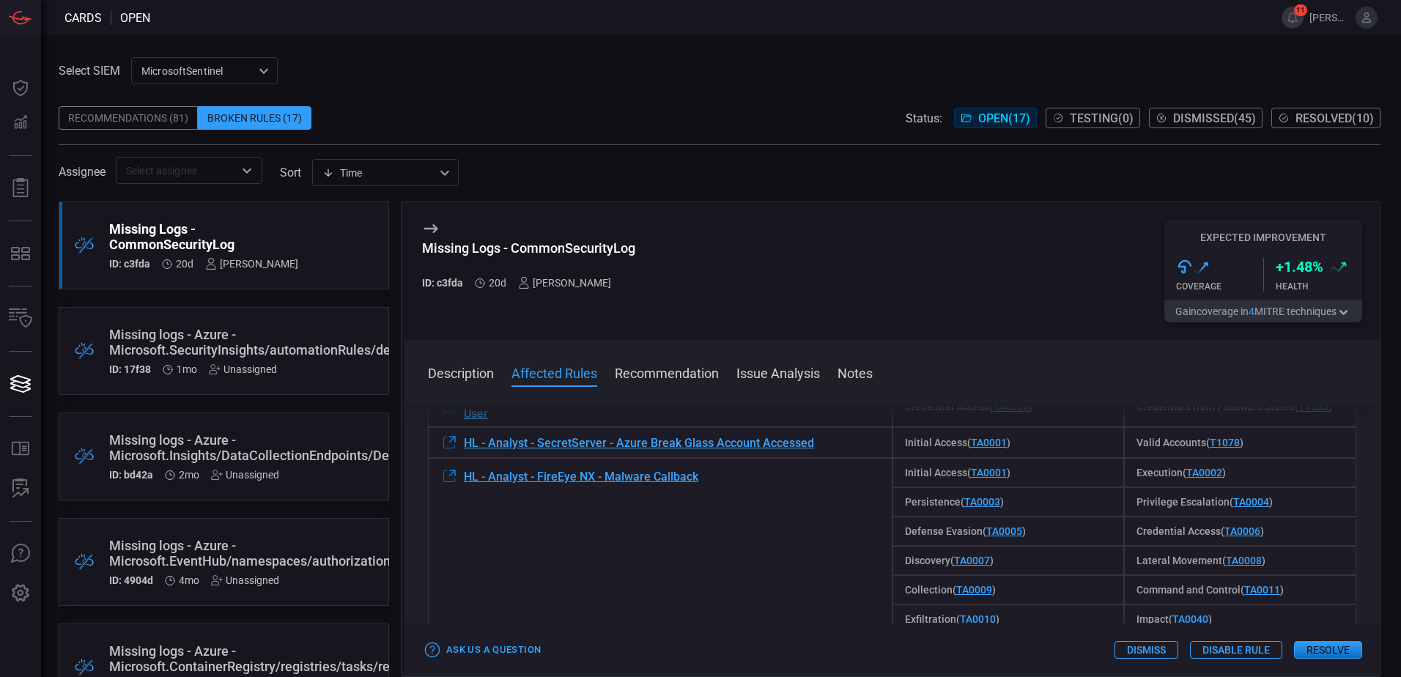
scroll to position [293, 0]
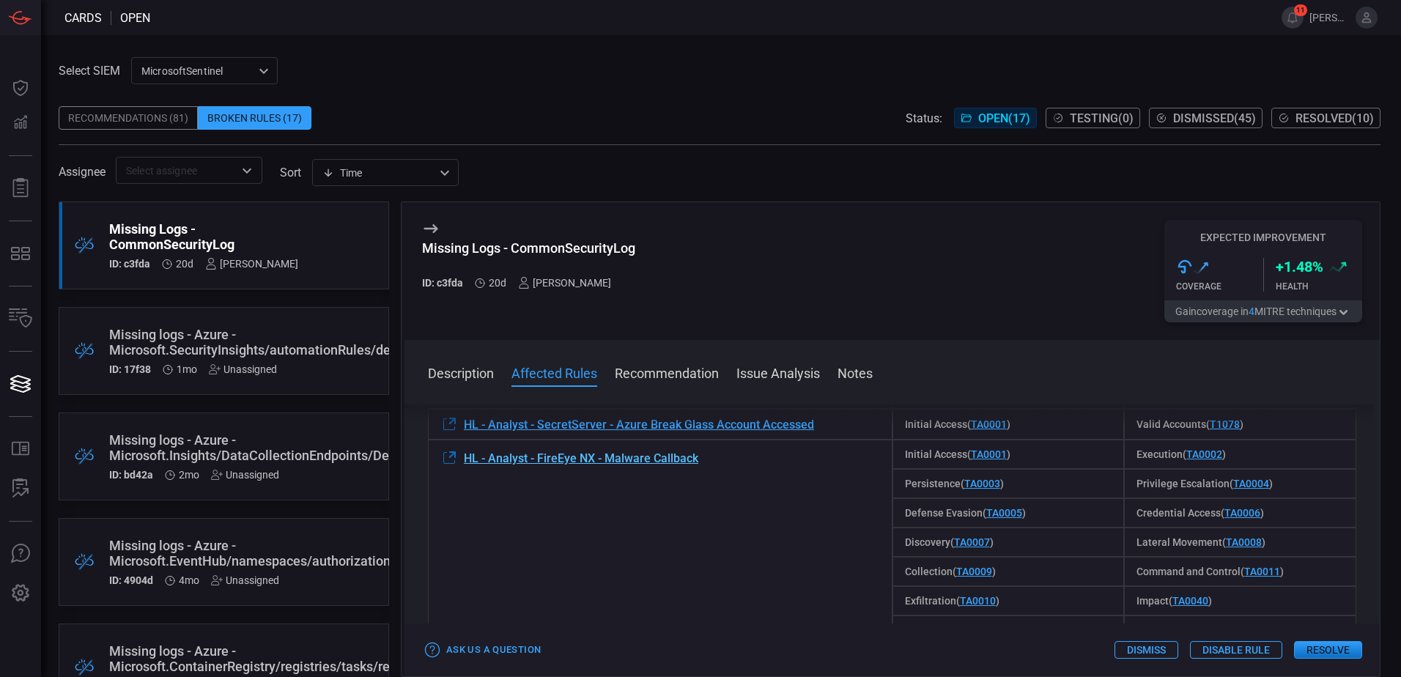
click at [584, 460] on span "HL - Analyst - FireEye NX - Malware Callback" at bounding box center [581, 458] width 234 height 14
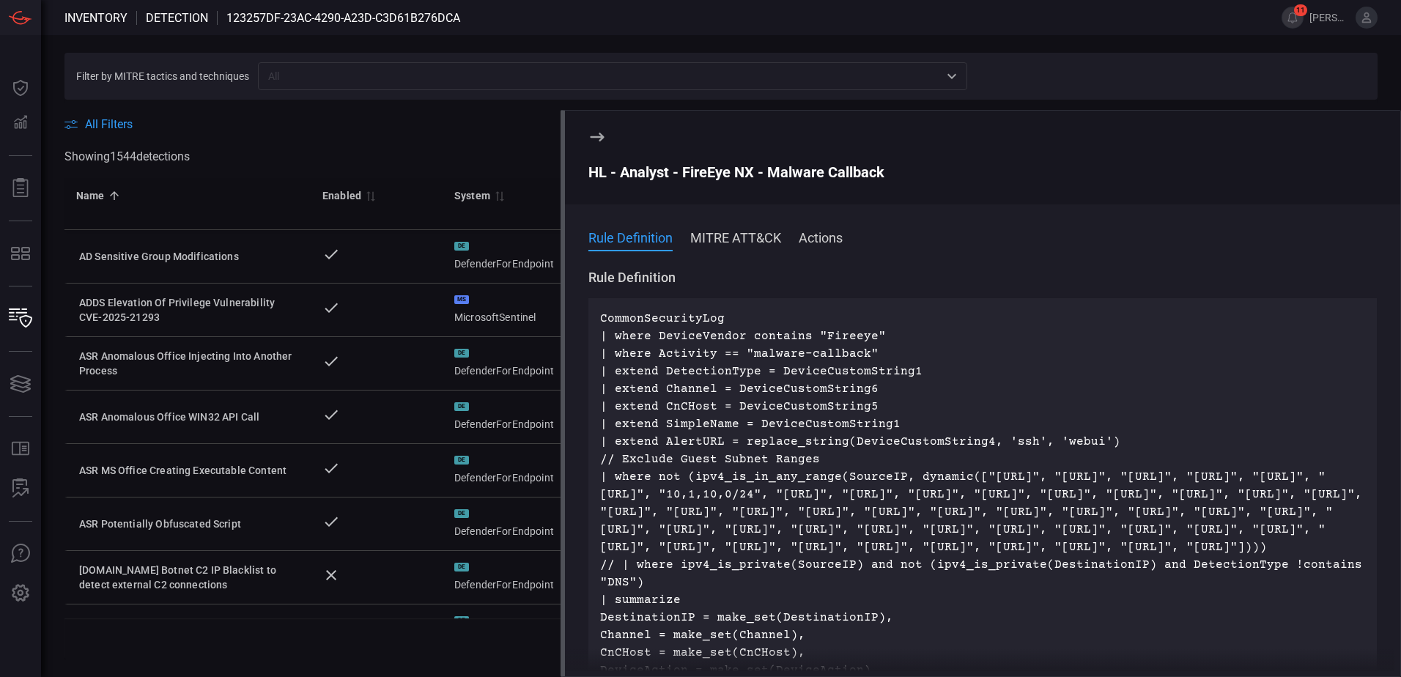
click at [680, 307] on div "CommonSecurityLog | where DeviceVendor contains "Fireeye" | where Activity == "…" at bounding box center [982, 582] width 788 height 569
drag, startPoint x: 680, startPoint y: 307, endPoint x: 680, endPoint y: 317, distance: 10.3
click at [680, 317] on p "CommonSecurityLog | where DeviceVendor contains "Fireeye" | where Activity == "…" at bounding box center [982, 582] width 765 height 545
click at [689, 319] on p "CommonSecurityLog | where DeviceVendor contains "Fireeye" | where Activity == "…" at bounding box center [982, 582] width 765 height 545
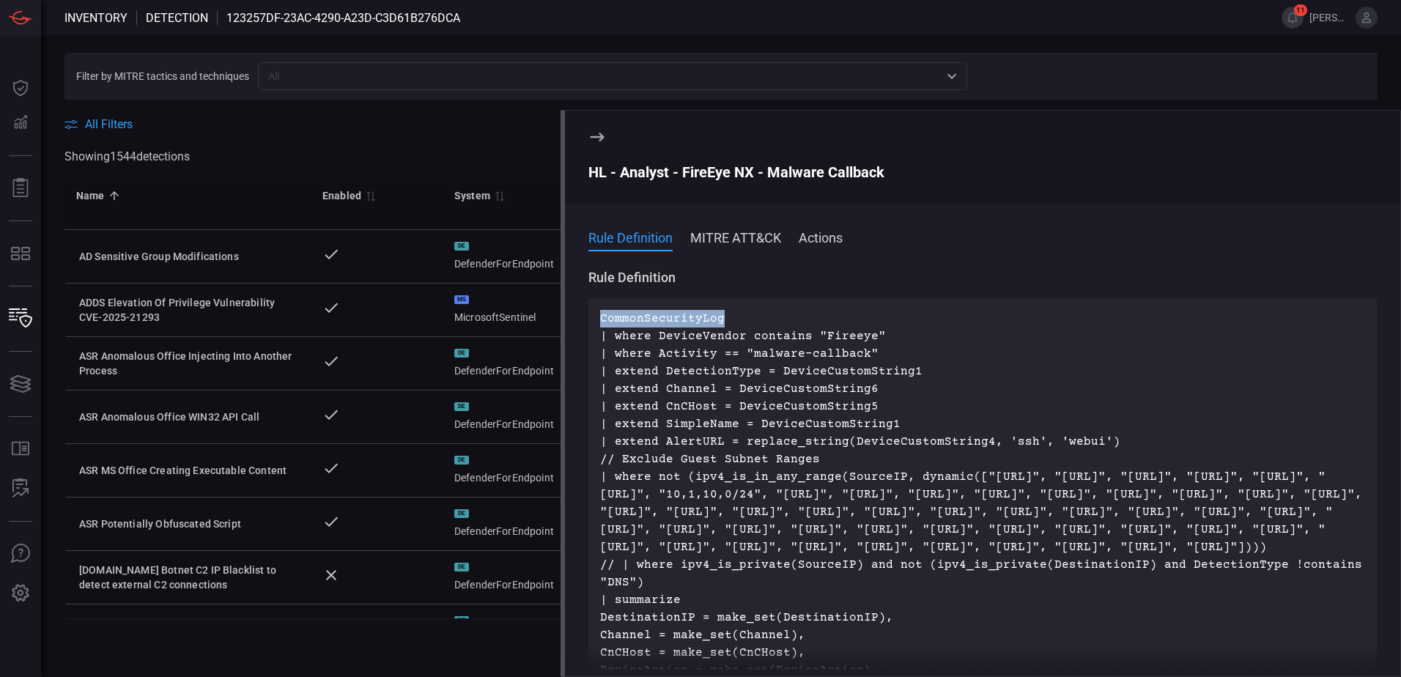
click at [689, 319] on p "CommonSecurityLog | where DeviceVendor contains "Fireeye" | where Activity == "…" at bounding box center [982, 582] width 765 height 545
click at [689, 320] on p "CommonSecurityLog | where DeviceVendor contains "Fireeye" | where Activity == "…" at bounding box center [982, 582] width 765 height 545
drag, startPoint x: 599, startPoint y: 320, endPoint x: 730, endPoint y: 319, distance: 131.9
click at [730, 319] on div "CommonSecurityLog | where DeviceVendor contains "Fireeye" | where Activity == "…" at bounding box center [982, 582] width 788 height 569
click at [730, 321] on p "CommonSecurityLog | where DeviceVendor contains "Fireeye" | where Activity == "…" at bounding box center [982, 582] width 765 height 545
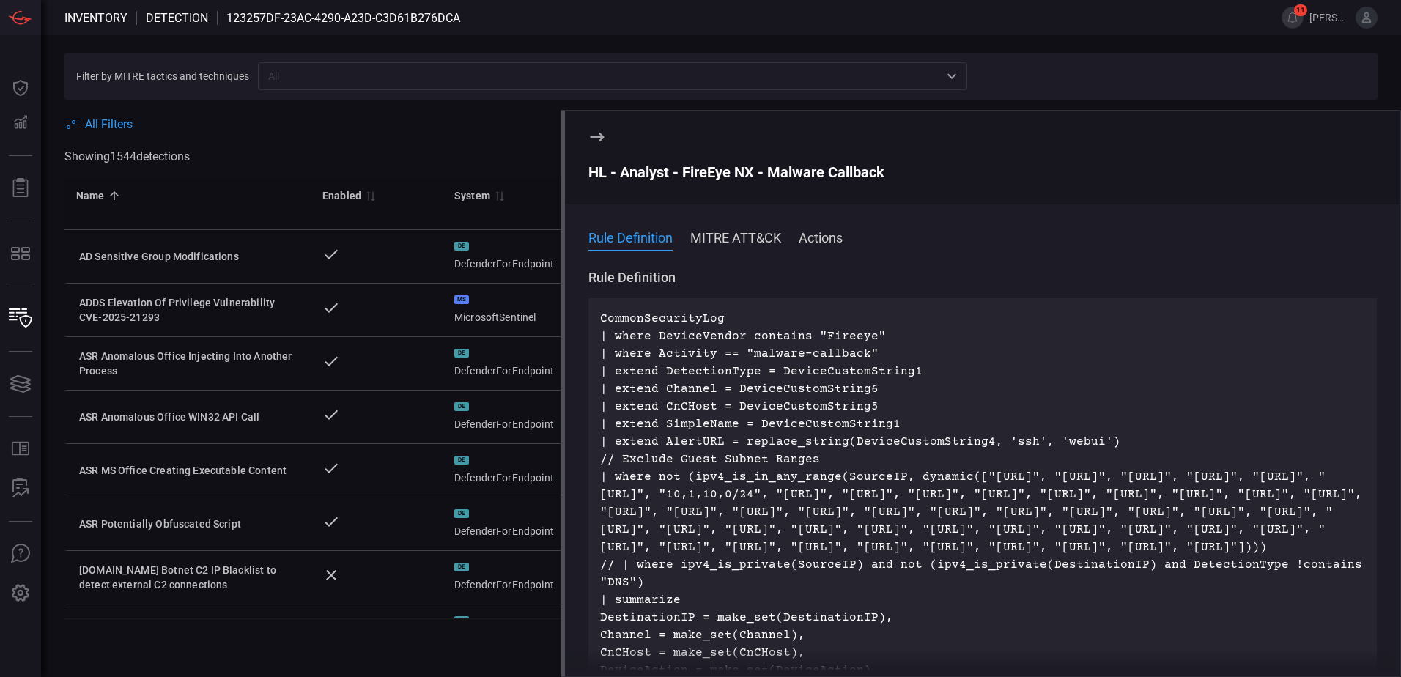
click at [716, 280] on div "Rule Definition" at bounding box center [982, 278] width 788 height 18
click at [815, 241] on button "Actions" at bounding box center [821, 237] width 44 height 18
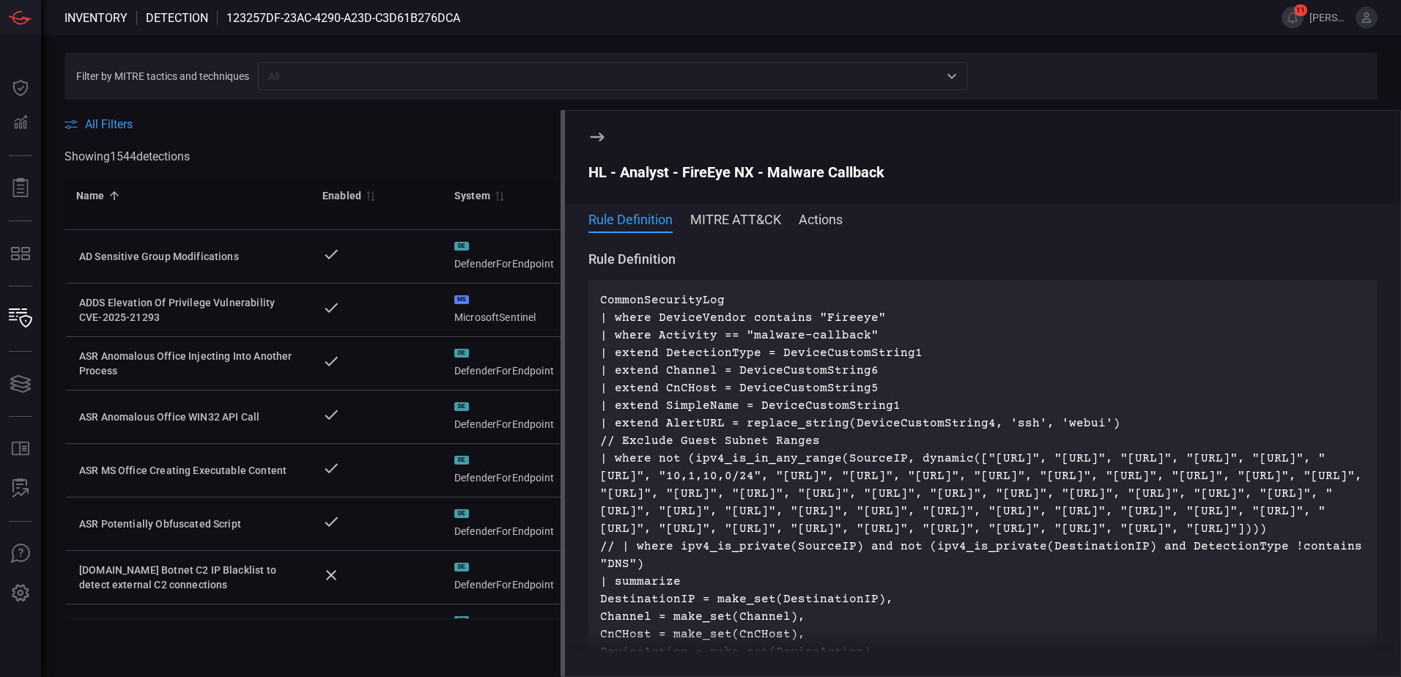
drag, startPoint x: 757, startPoint y: 532, endPoint x: 609, endPoint y: 127, distance: 431.3
click at [595, 146] on span at bounding box center [982, 155] width 788 height 18
click at [596, 138] on icon at bounding box center [597, 137] width 18 height 18
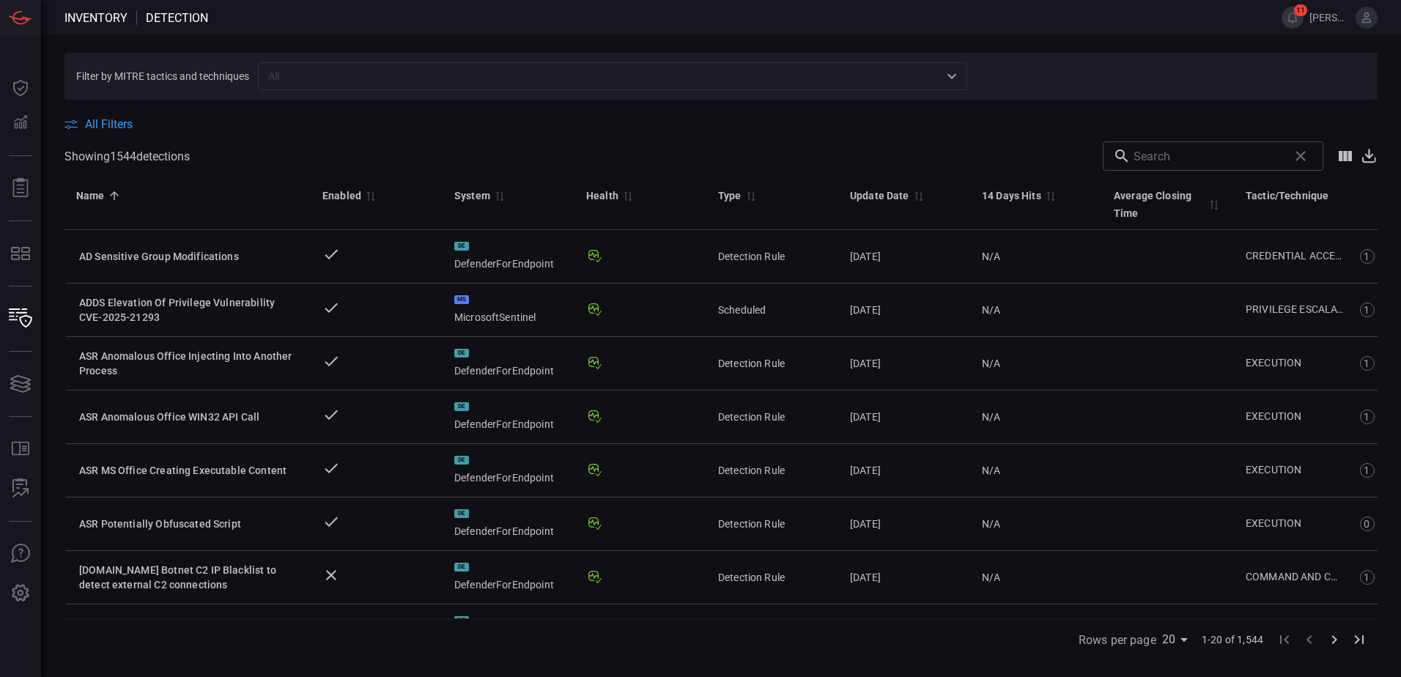
drag, startPoint x: 547, startPoint y: 93, endPoint x: 627, endPoint y: 75, distance: 82.5
click at [545, 95] on section "Filter by MITRE tactics and techniques ​" at bounding box center [720, 76] width 1313 height 47
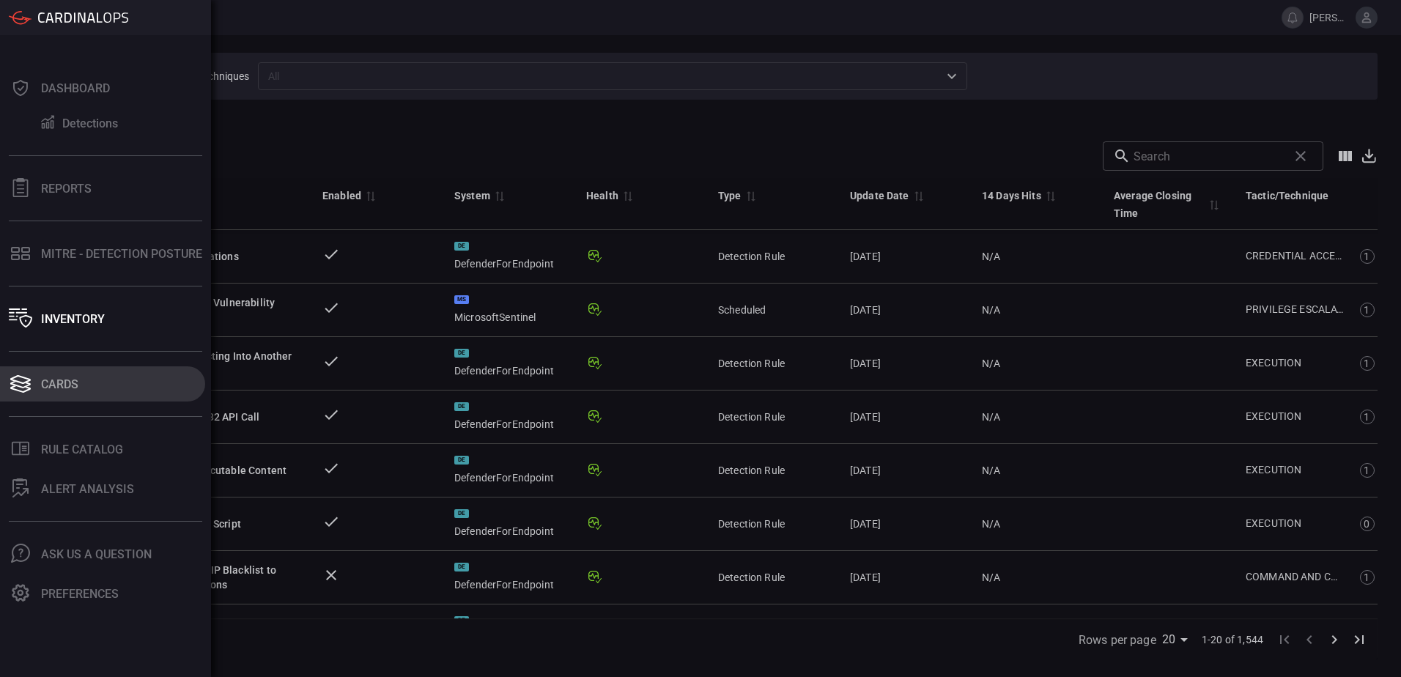
click at [67, 382] on div "Cards" at bounding box center [59, 384] width 37 height 14
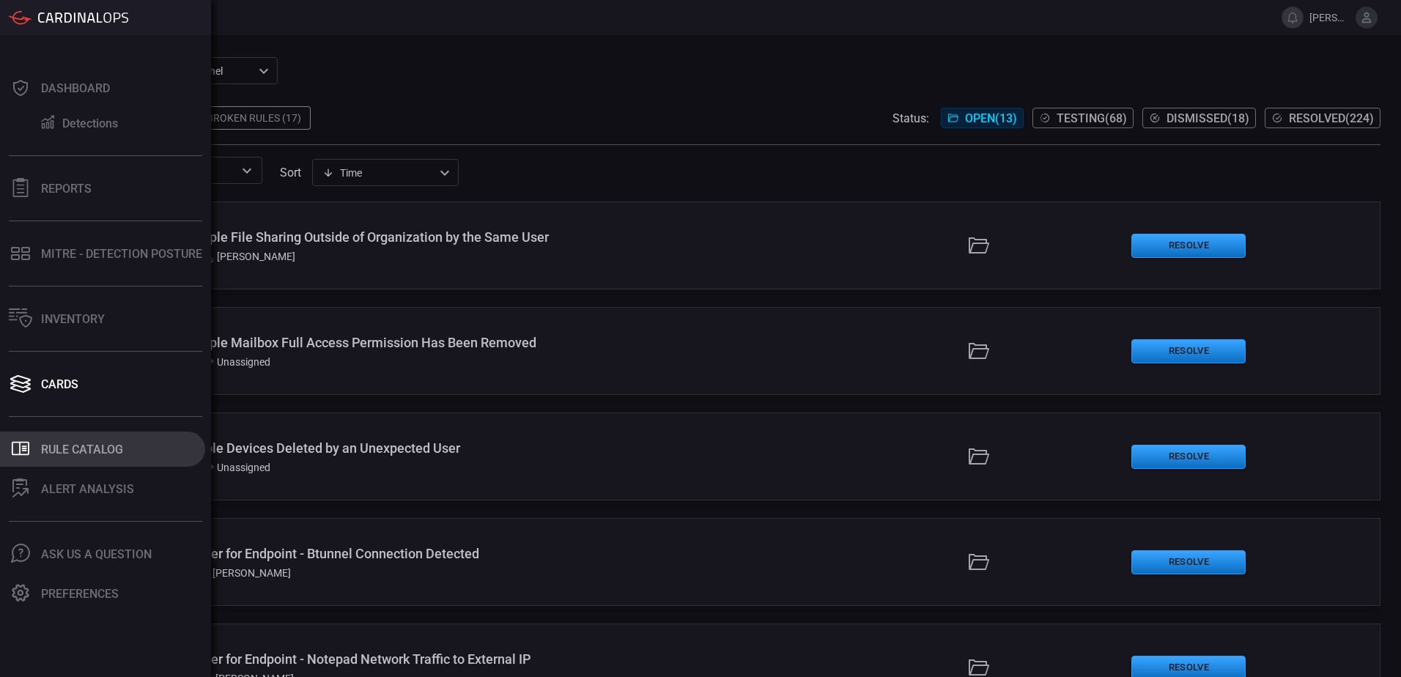
click at [122, 443] on div "Rule Catalog" at bounding box center [82, 449] width 82 height 14
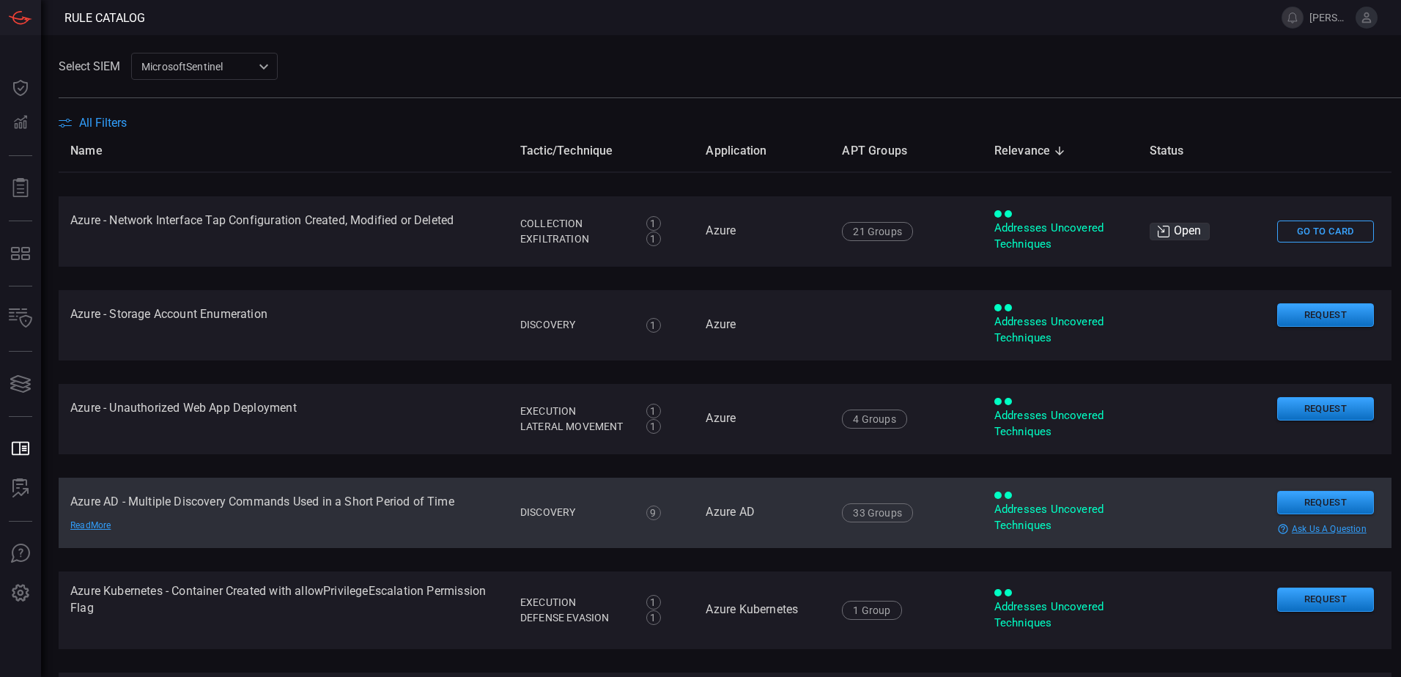
scroll to position [366, 0]
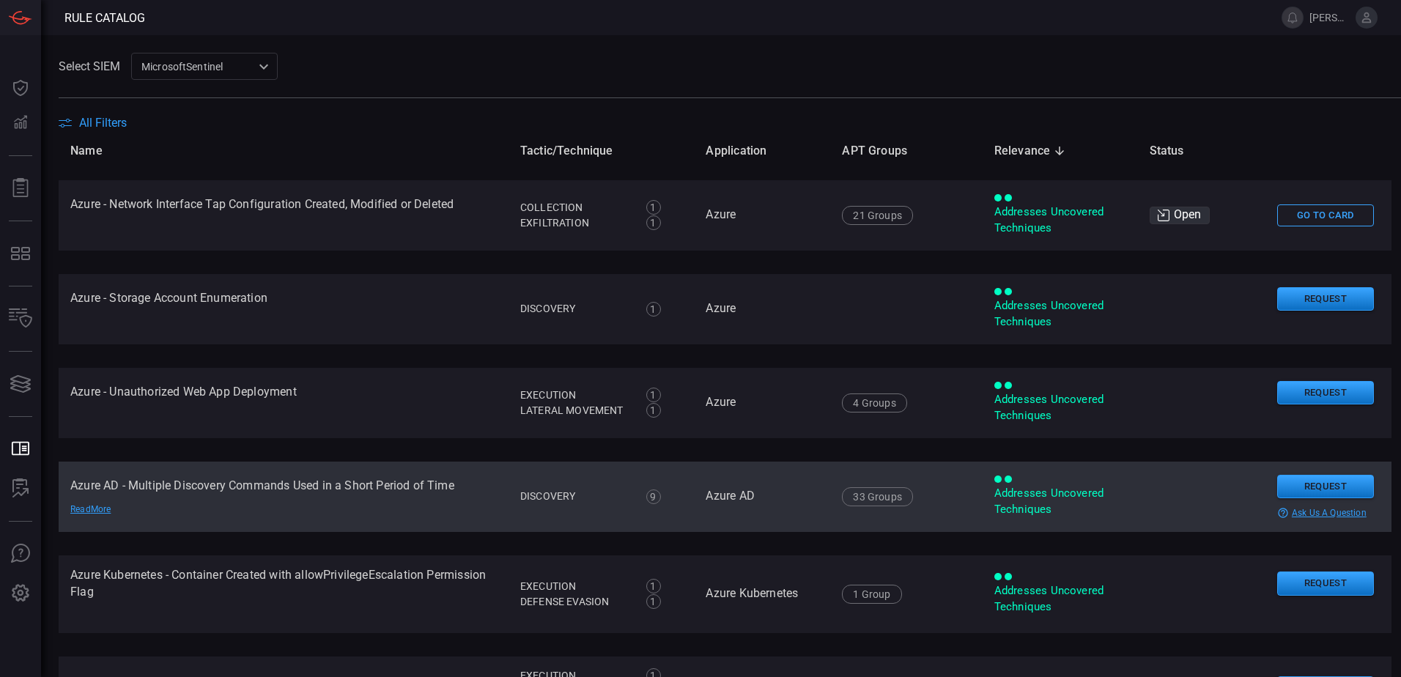
click at [110, 502] on td "Azure AD - Multiple Discovery Commands Used in a Short Period of Time Read More" at bounding box center [284, 497] width 450 height 70
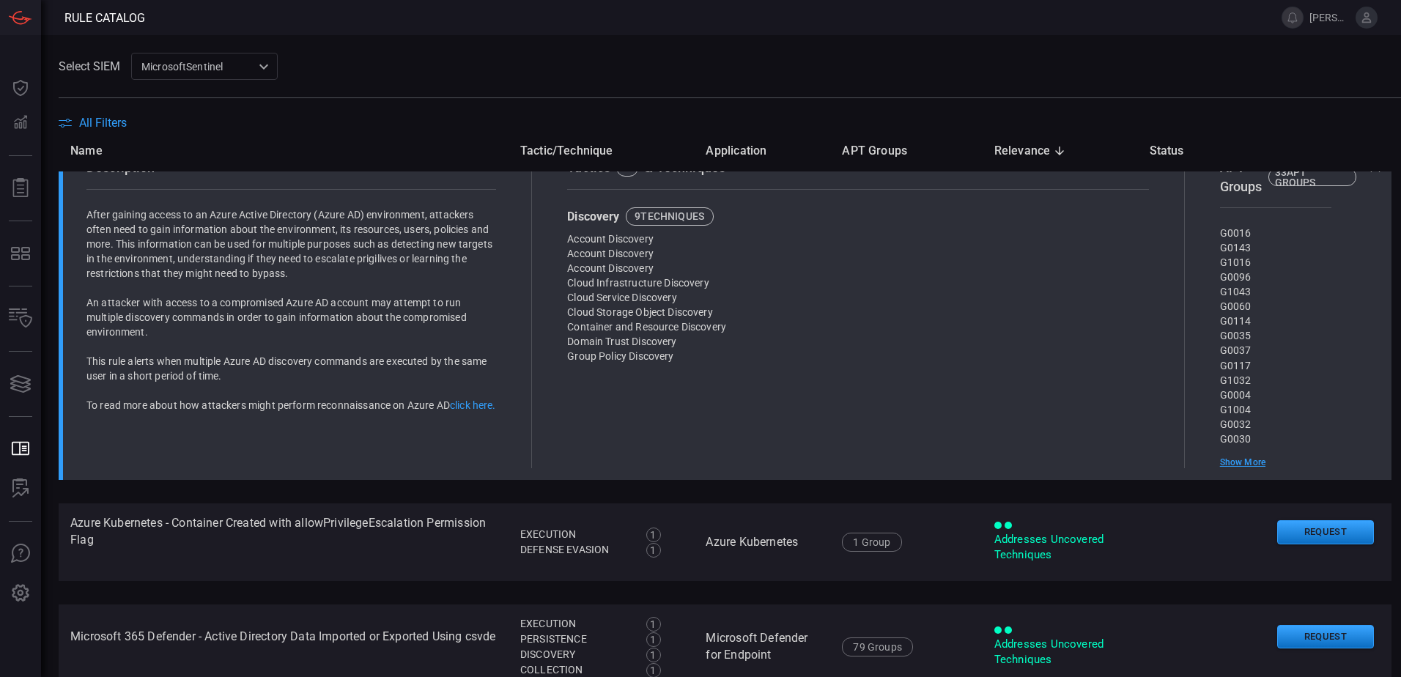
scroll to position [733, 0]
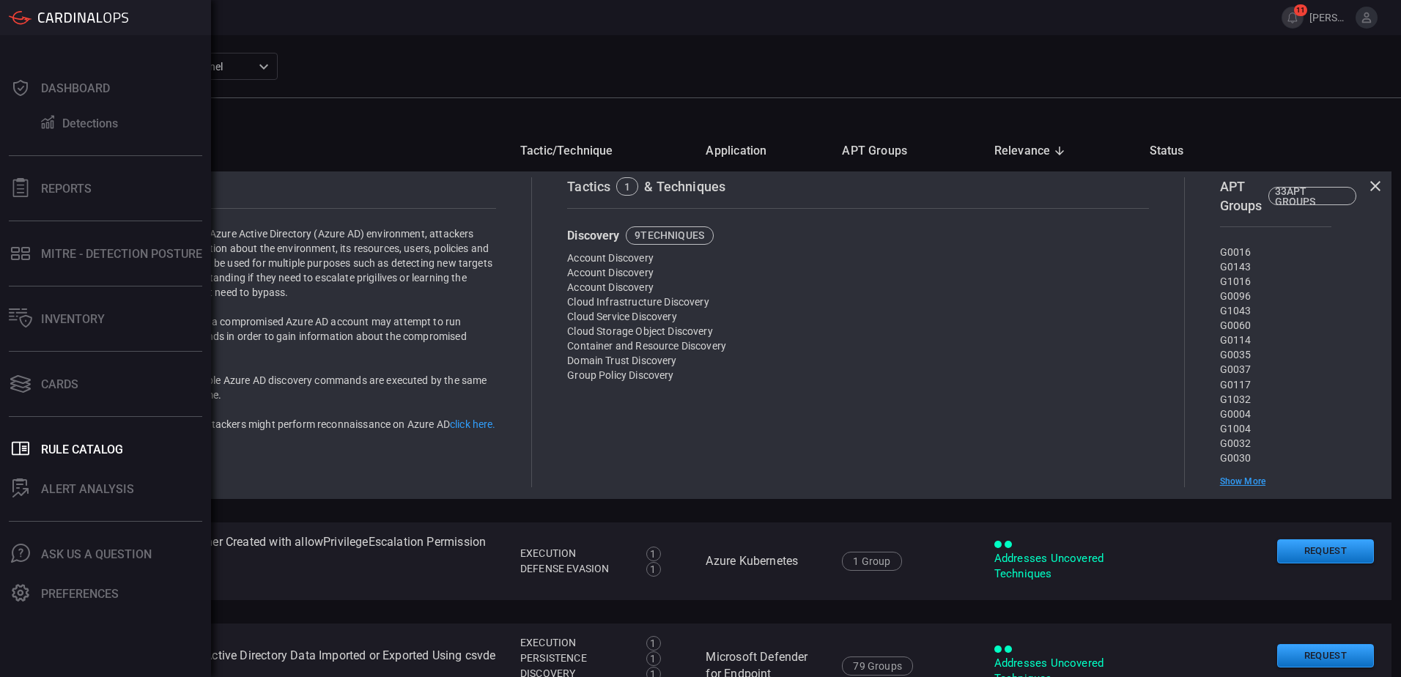
click at [4, 663] on div "Dashboard Detections Reports MITRE - Detection Posture Inventory Cards .st0_rul…" at bounding box center [105, 356] width 211 height 642
click at [103, 486] on div "ALERT ANALYSIS" at bounding box center [87, 489] width 93 height 14
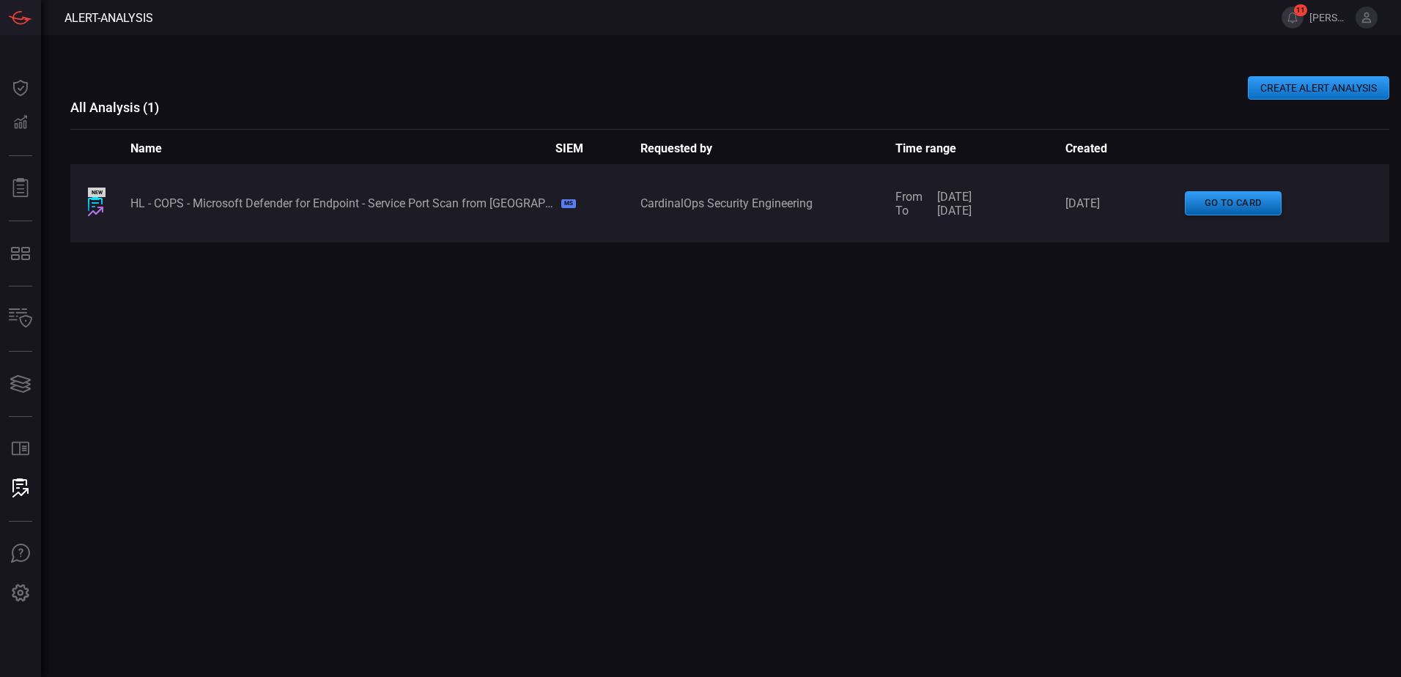
click at [1231, 209] on button "go to card" at bounding box center [1233, 203] width 97 height 24
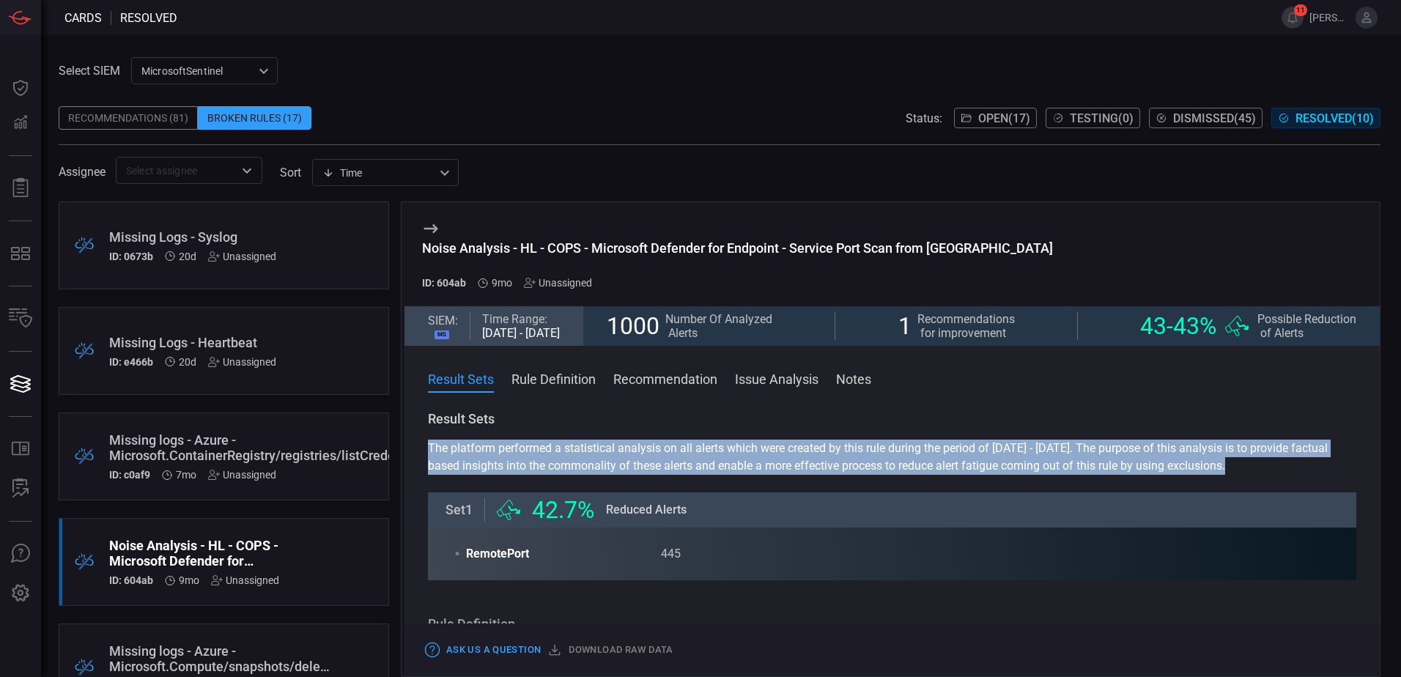
drag, startPoint x: 427, startPoint y: 453, endPoint x: 1288, endPoint y: 470, distance: 861.0
click at [1288, 470] on div "Result Sets The platform performed a statistical analysis on all alerts which w…" at bounding box center [891, 540] width 975 height 261
drag, startPoint x: 1288, startPoint y: 470, endPoint x: 1278, endPoint y: 470, distance: 10.3
click at [1288, 470] on section "The platform performed a statistical analysis on all alerts which were created …" at bounding box center [892, 457] width 928 height 35
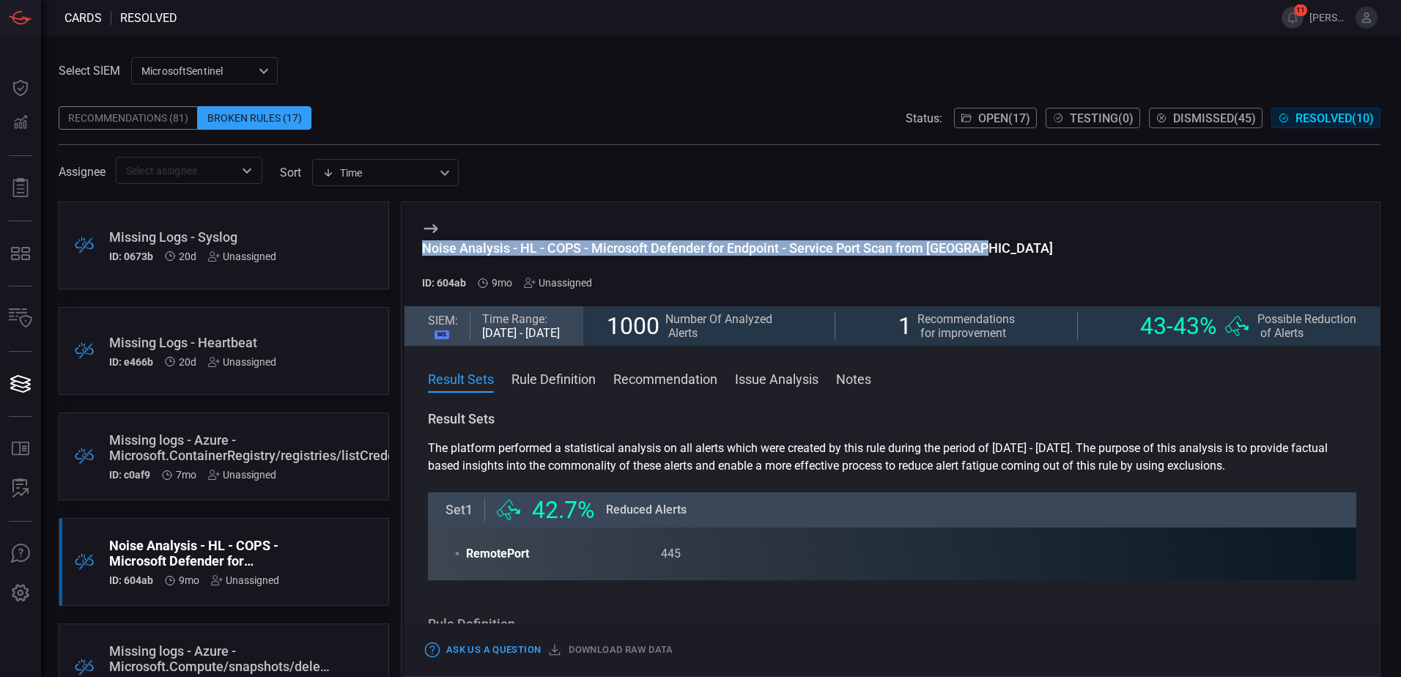
drag, startPoint x: 421, startPoint y: 252, endPoint x: 997, endPoint y: 251, distance: 575.8
click at [997, 251] on div "Noise Analysis - HL - COPS - Microsoft Defender for Endpoint - Service Port Sca…" at bounding box center [891, 254] width 975 height 104
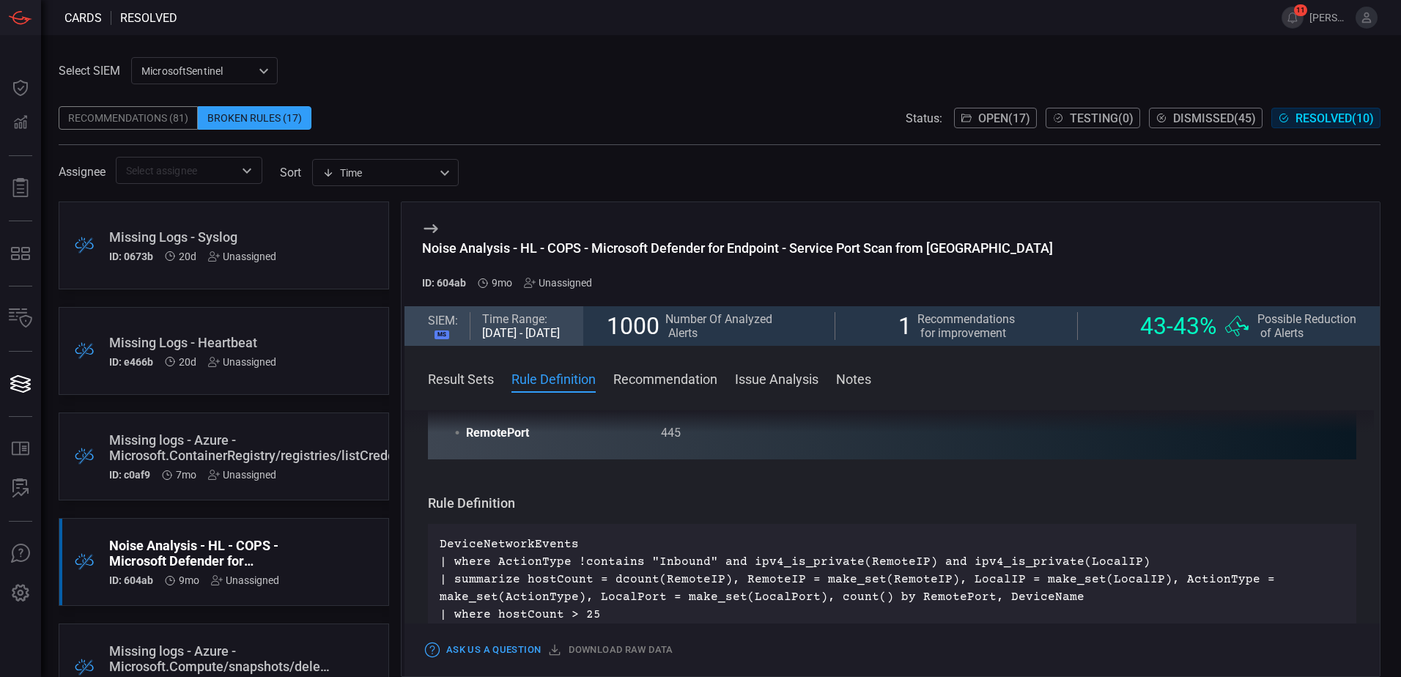
scroll to position [147, 0]
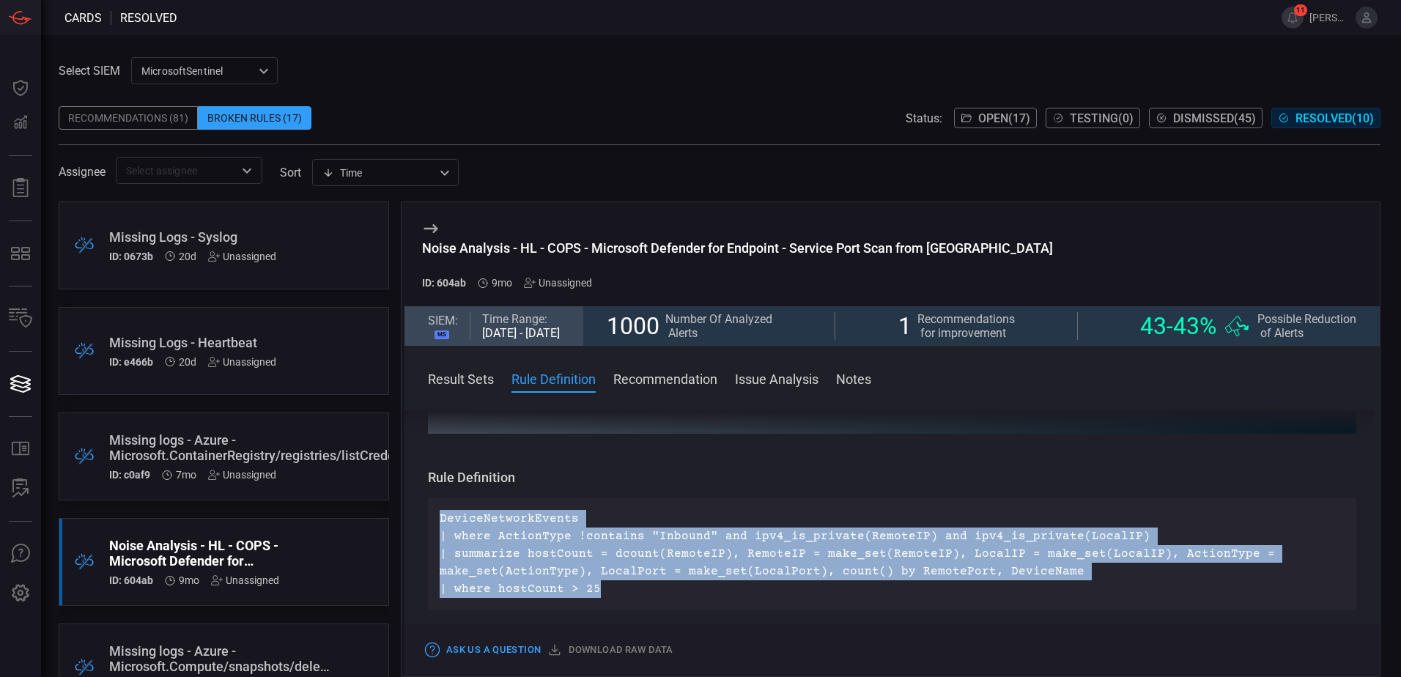
drag, startPoint x: 612, startPoint y: 596, endPoint x: 434, endPoint y: 521, distance: 193.7
click at [434, 521] on div "DeviceNetworkEvents | where ActionType !contains "Inbound" and ipv4_is_private(…" at bounding box center [892, 553] width 928 height 111
click at [604, 589] on p "DeviceNetworkEvents | where ActionType !contains "Inbound" and ipv4_is_private(…" at bounding box center [892, 554] width 905 height 88
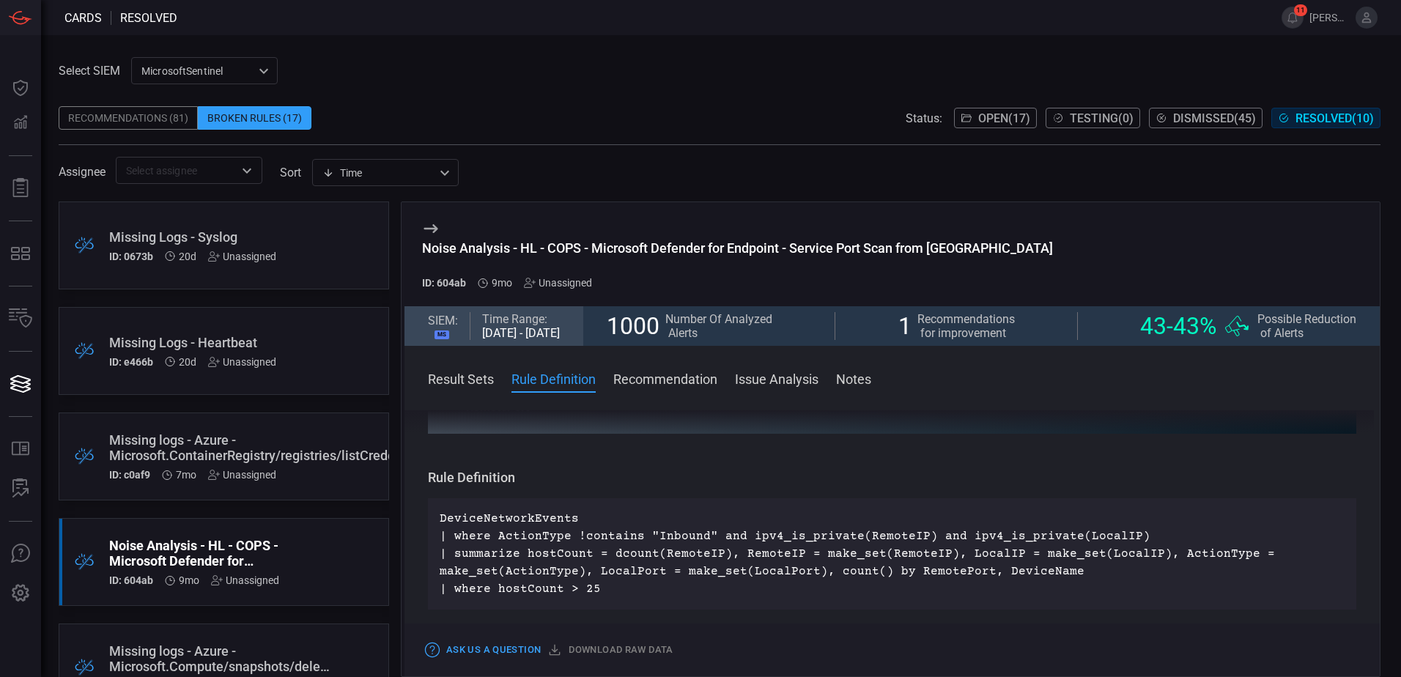
click at [285, 445] on div "Missing logs - Azure - Microsoft.ContainerRegistry/registries/listCredentials/a…" at bounding box center [289, 447] width 360 height 31
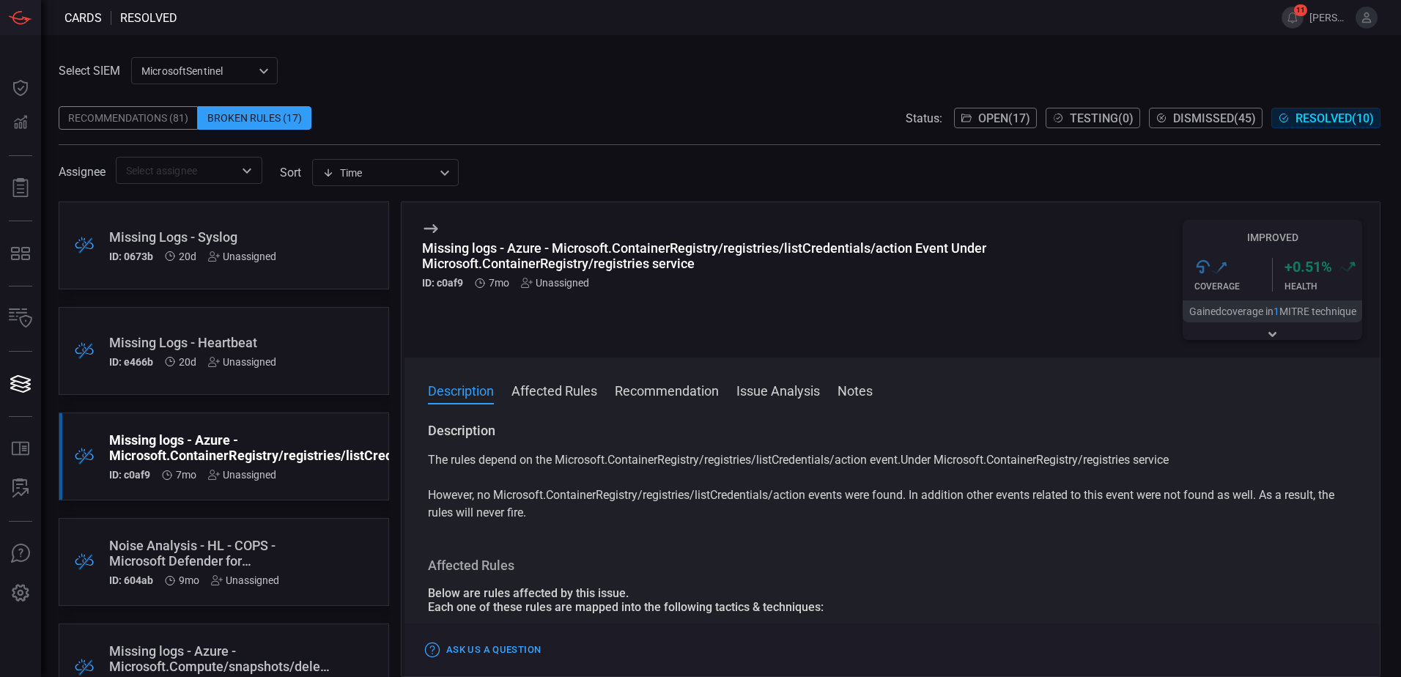
click at [162, 125] on div "Recommendations (81)" at bounding box center [128, 117] width 139 height 23
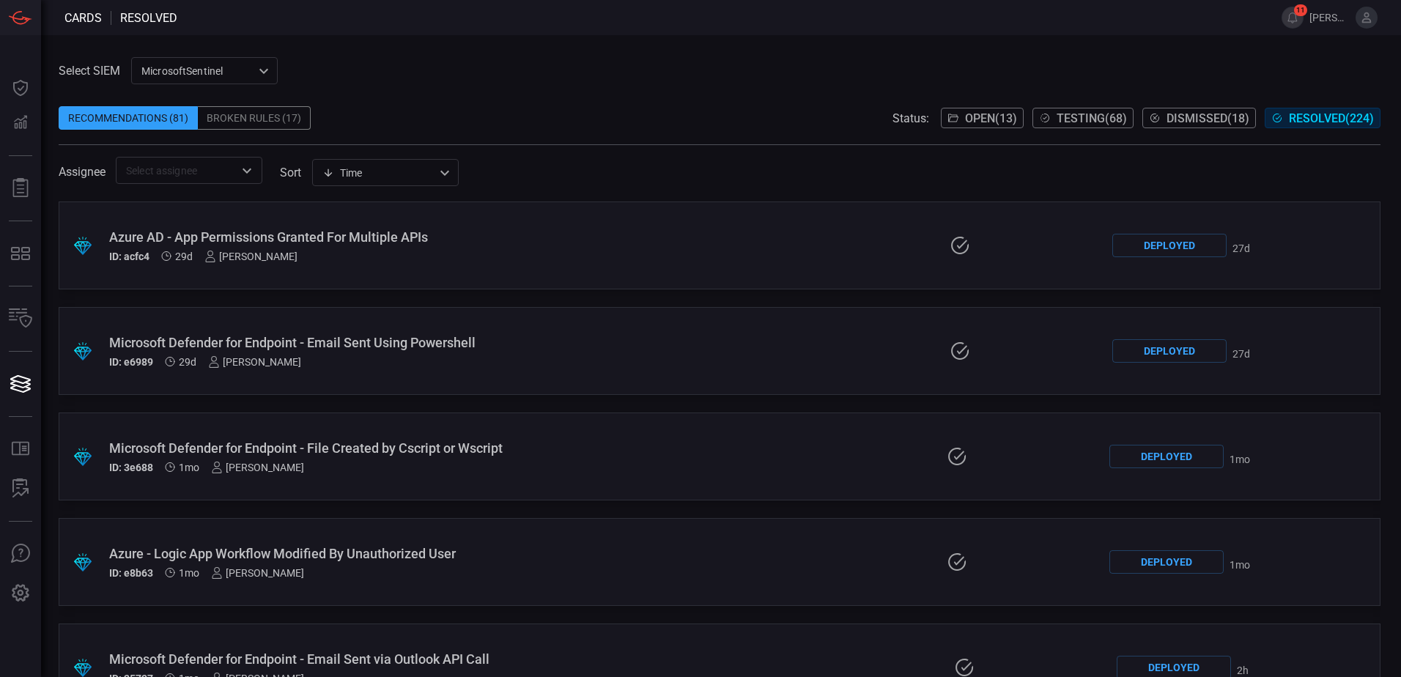
click at [411, 260] on div "ID: acfc4 29d [PERSON_NAME]" at bounding box center [334, 257] width 450 height 12
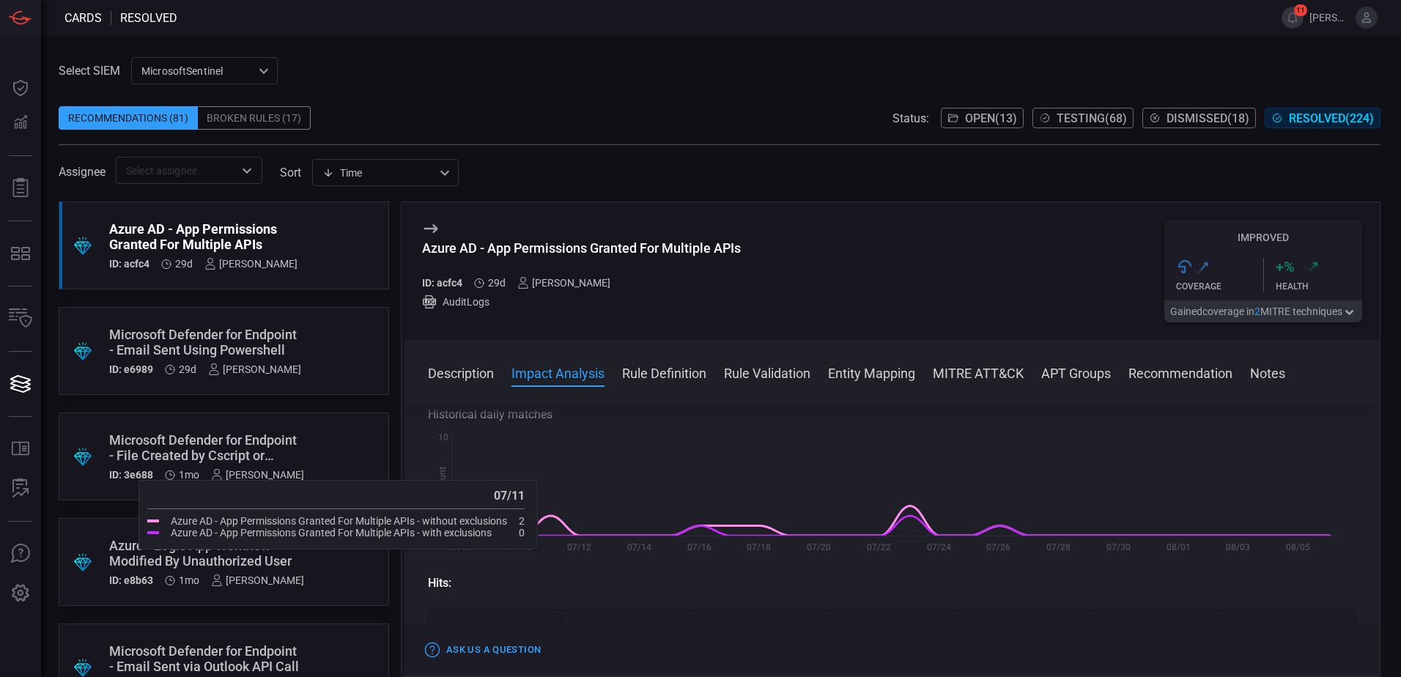
scroll to position [293, 0]
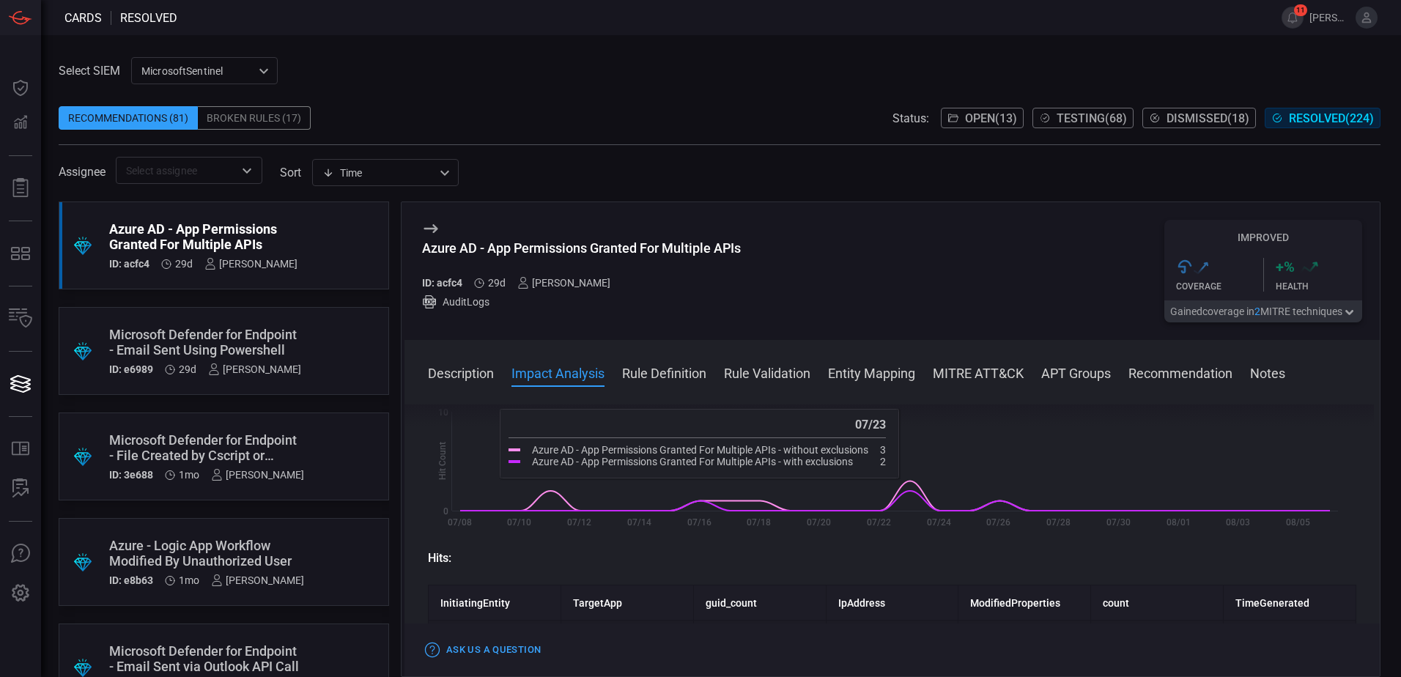
click at [839, 267] on div "Azure AD - App Permissions Granted For Multiple APIs ID: acfc4 29d [PERSON_NAME…" at bounding box center [891, 271] width 975 height 138
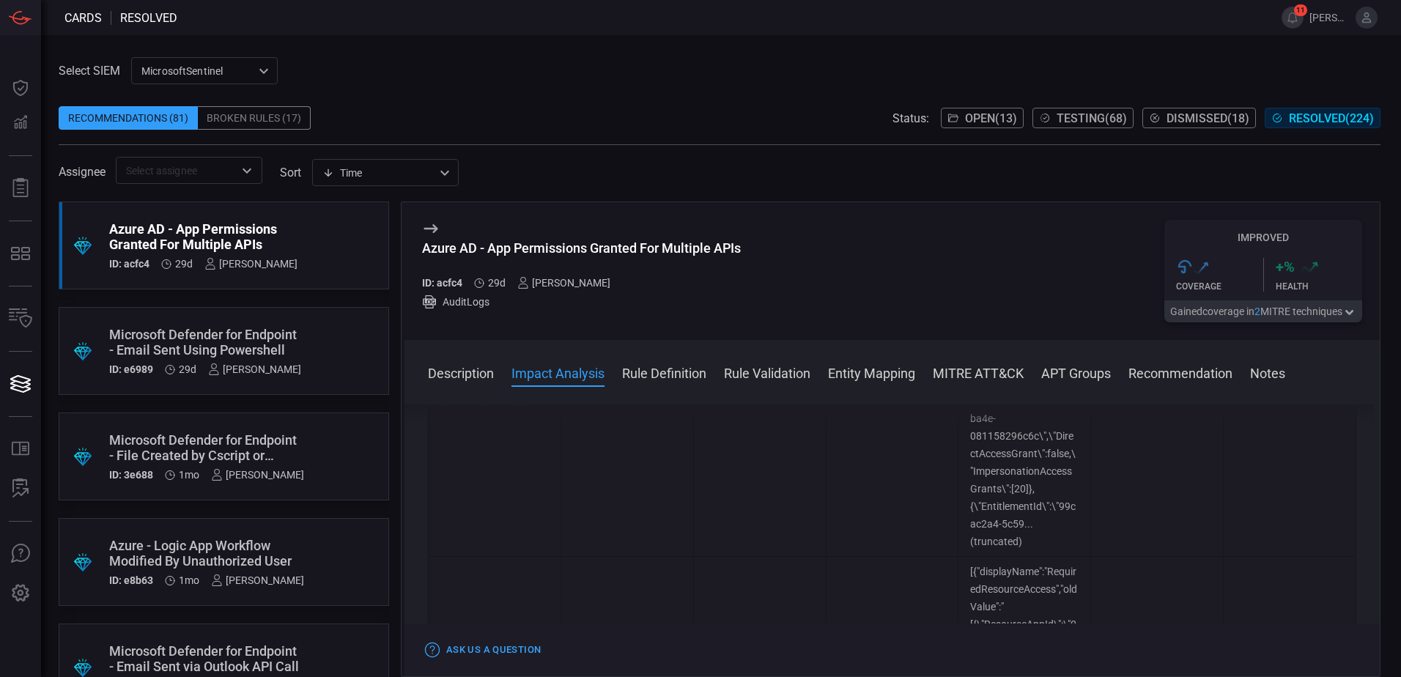
scroll to position [1319, 0]
click at [973, 127] on button "Open ( 13 )" at bounding box center [982, 118] width 83 height 21
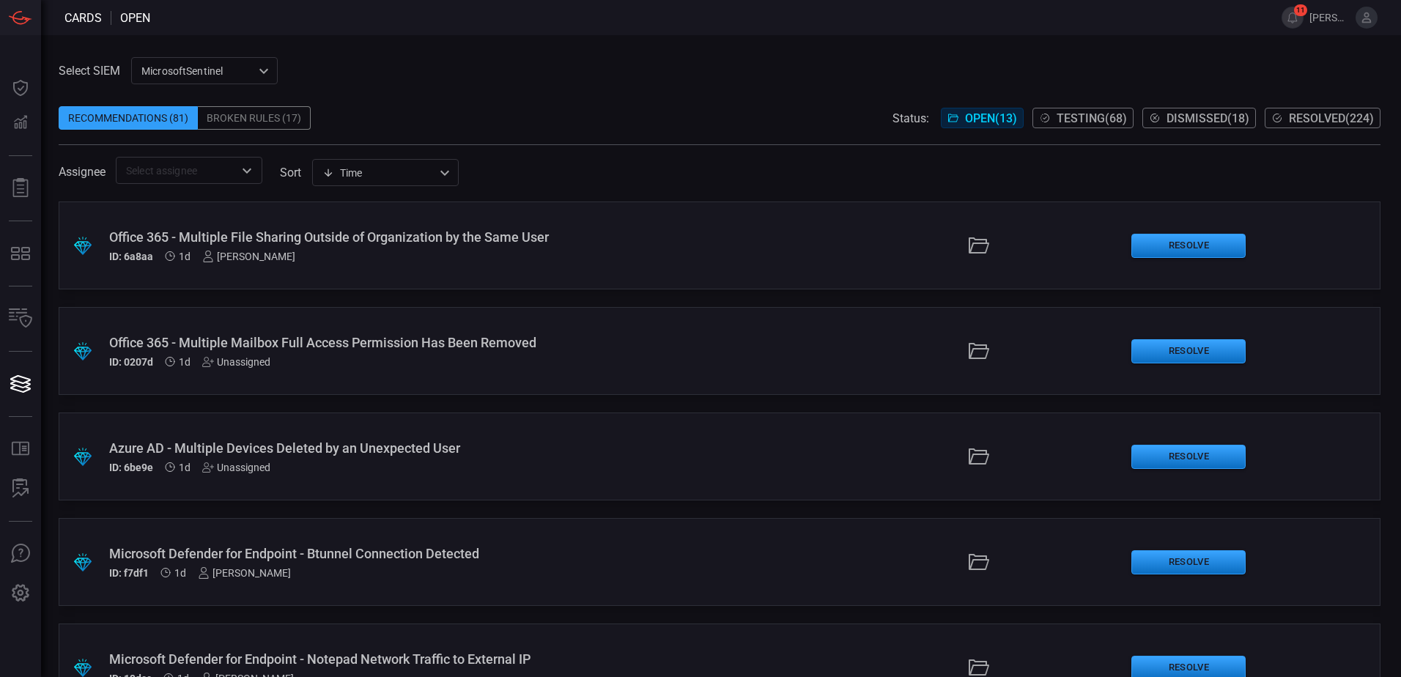
click at [262, 112] on div "Broken Rules (17)" at bounding box center [254, 117] width 113 height 23
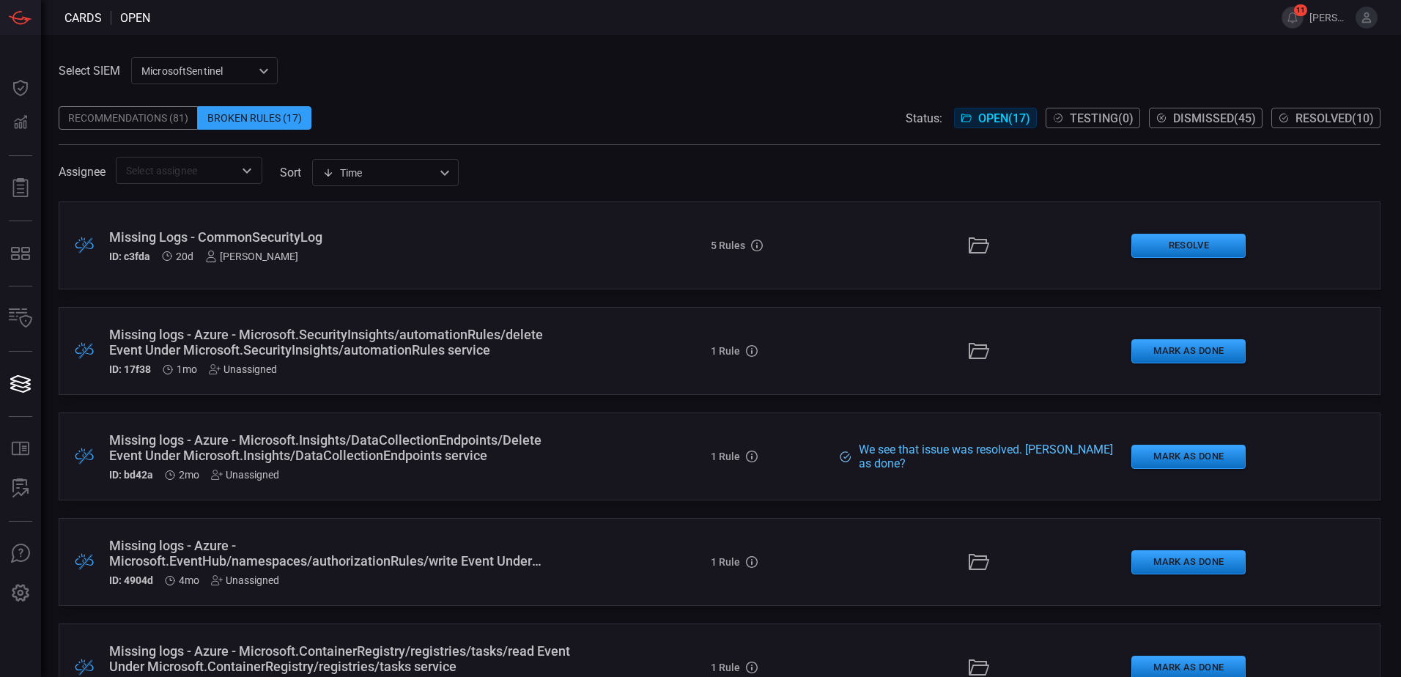
click at [177, 125] on div "Recommendations (81)" at bounding box center [128, 117] width 139 height 23
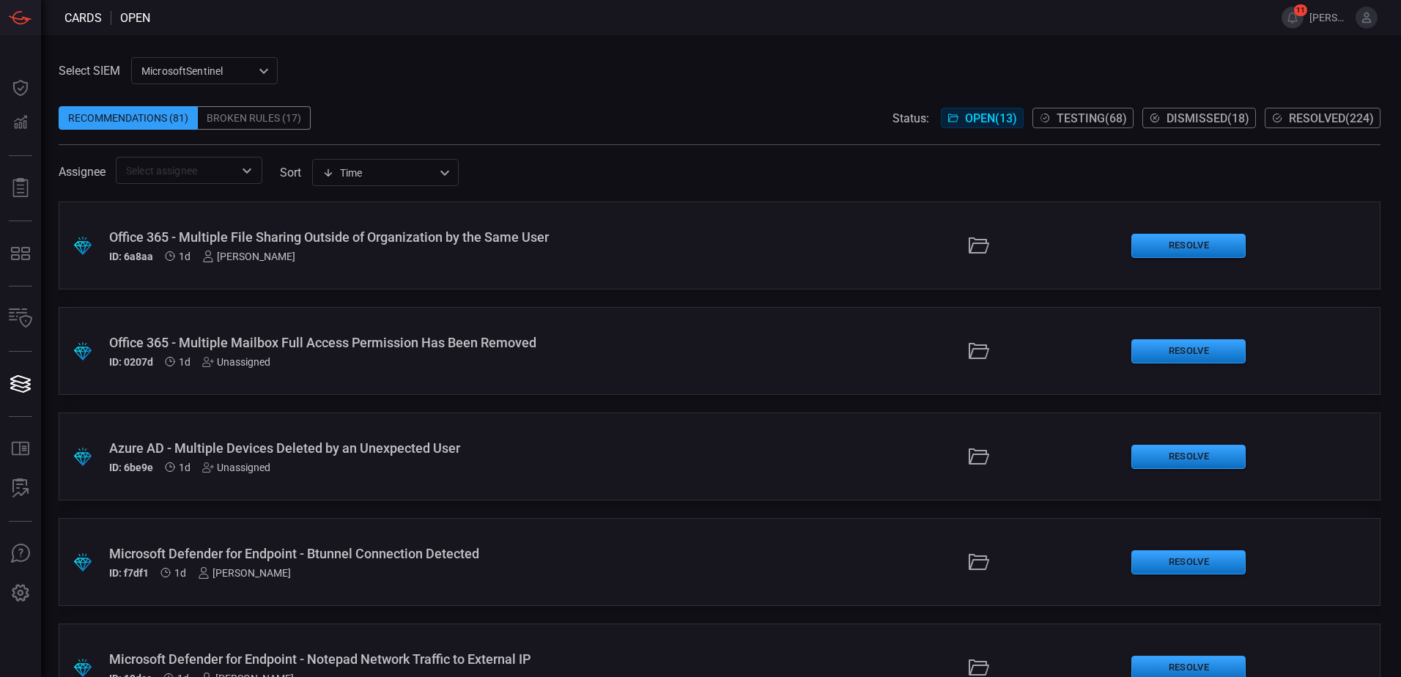
click at [273, 116] on div "Broken Rules (17)" at bounding box center [254, 117] width 113 height 23
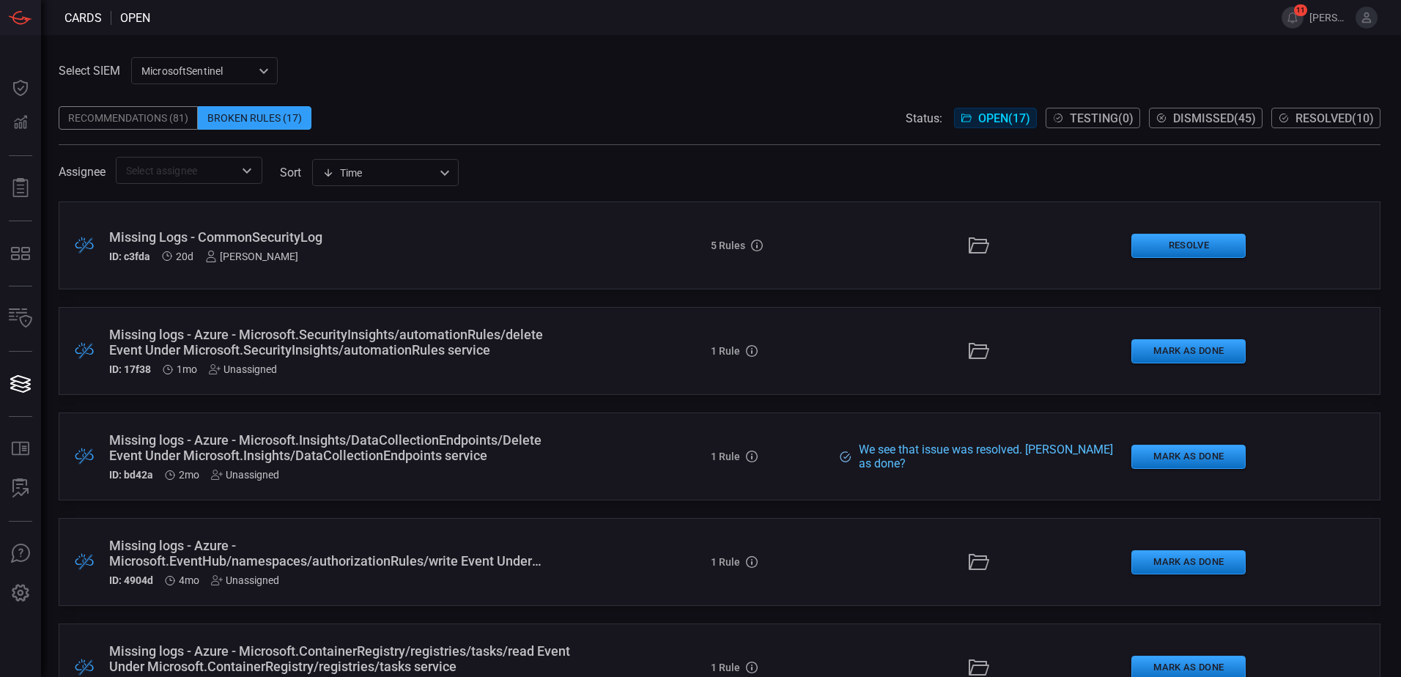
click at [147, 116] on div "Recommendations (81)" at bounding box center [128, 117] width 139 height 23
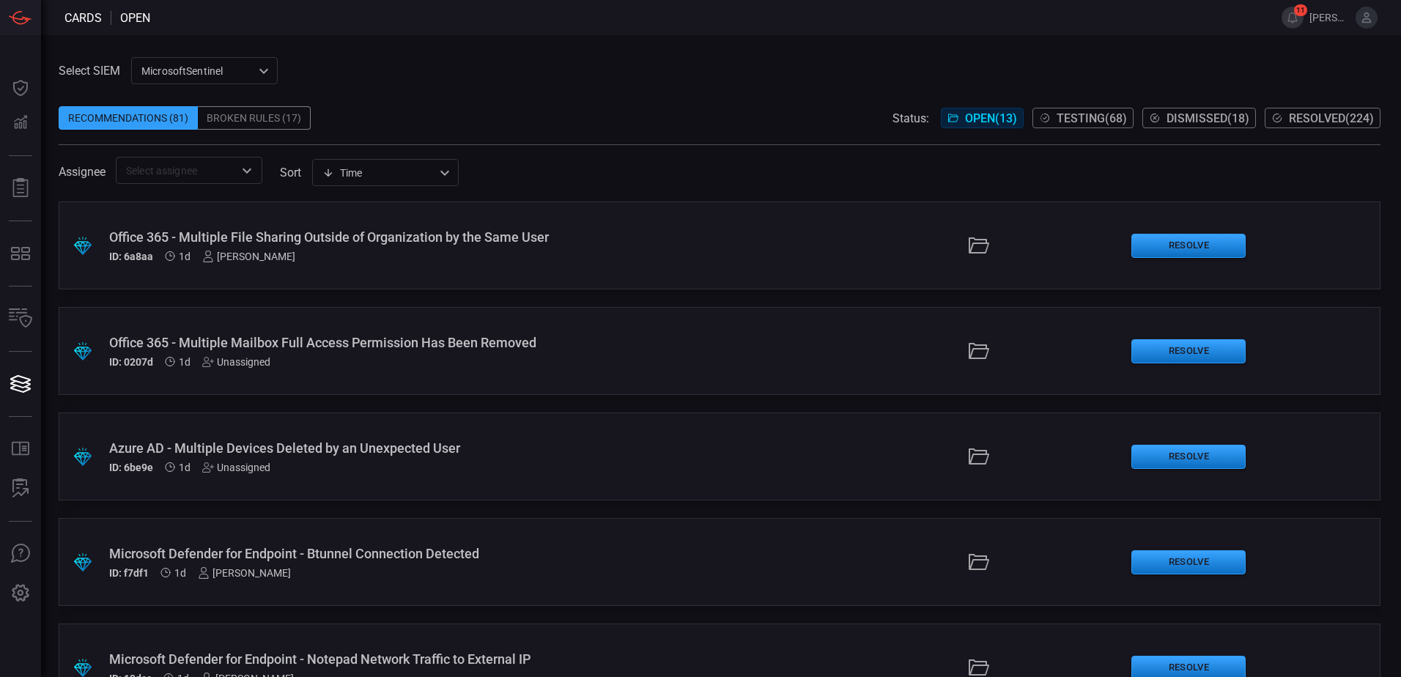
click at [1189, 122] on span "Dismissed ( 18 )" at bounding box center [1207, 118] width 83 height 14
